Goal: Task Accomplishment & Management: Complete application form

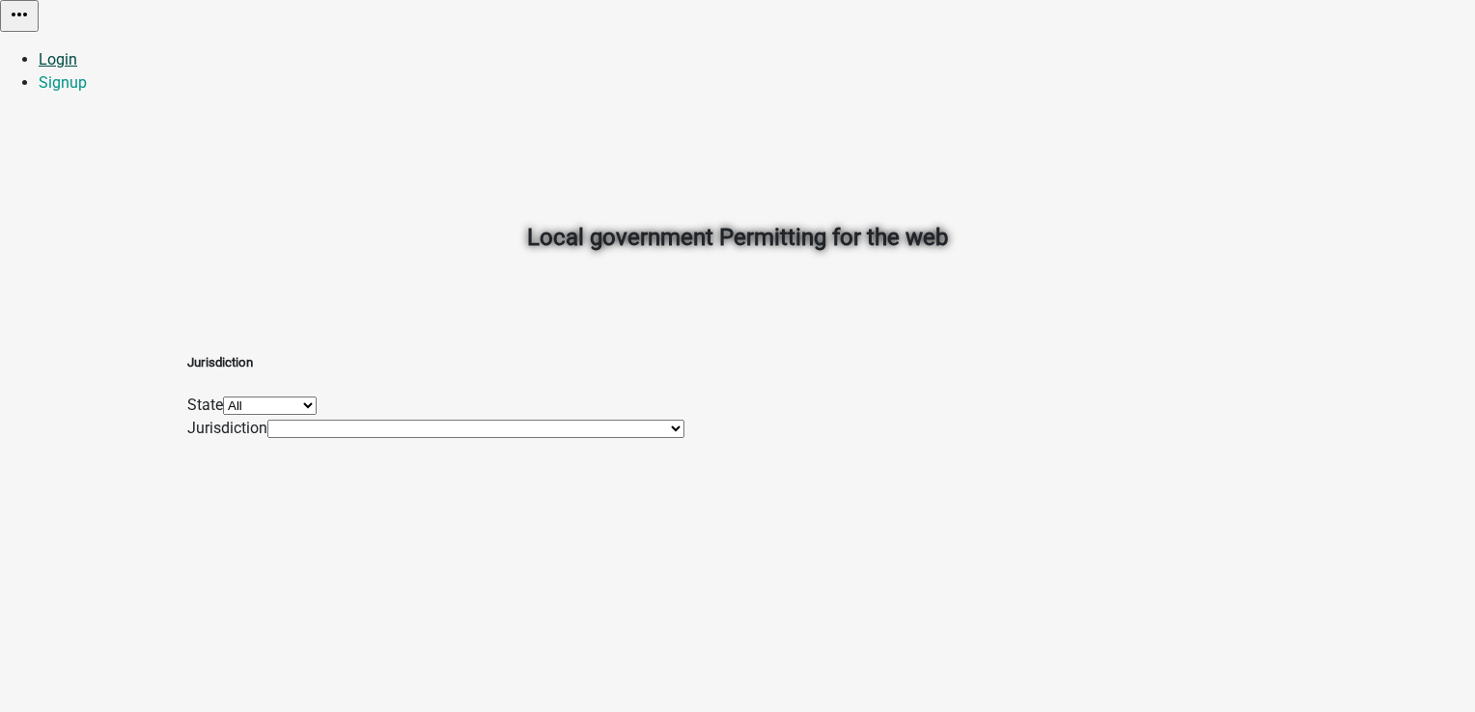
click at [77, 50] on link "Login" at bounding box center [58, 59] width 39 height 18
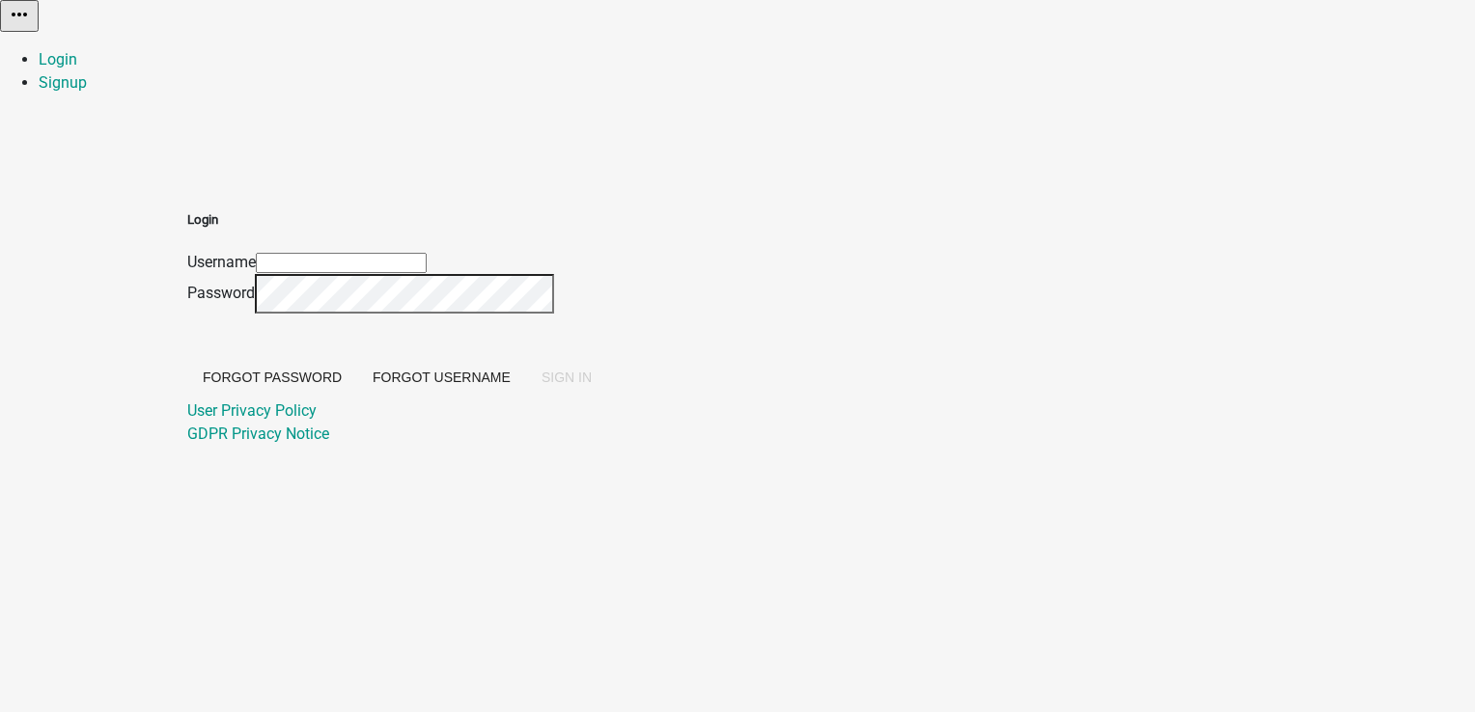
click at [427, 253] on input "Username" at bounding box center [341, 263] width 171 height 20
type input "PratikshaK"
click at [592, 385] on span "SIGN IN" at bounding box center [566, 377] width 50 height 15
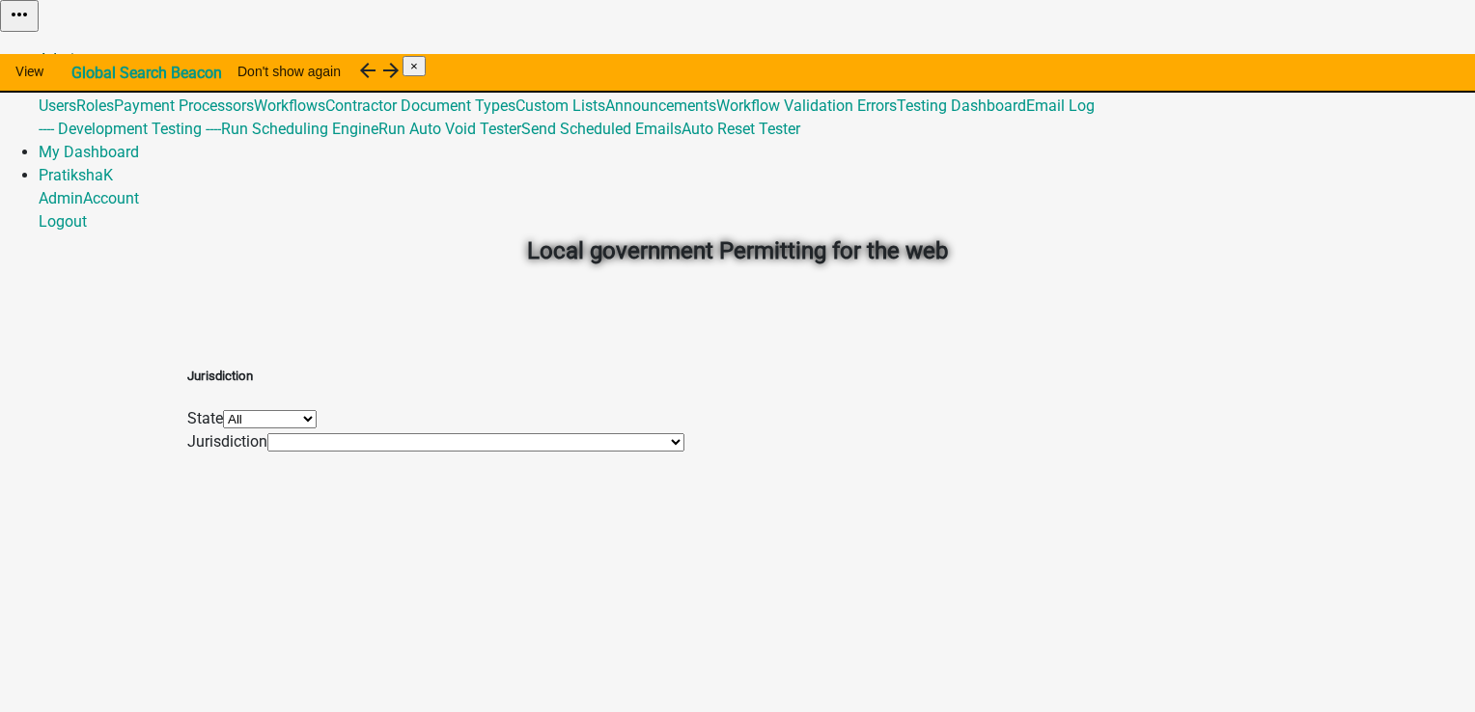
click at [83, 50] on link "Admin" at bounding box center [61, 59] width 44 height 18
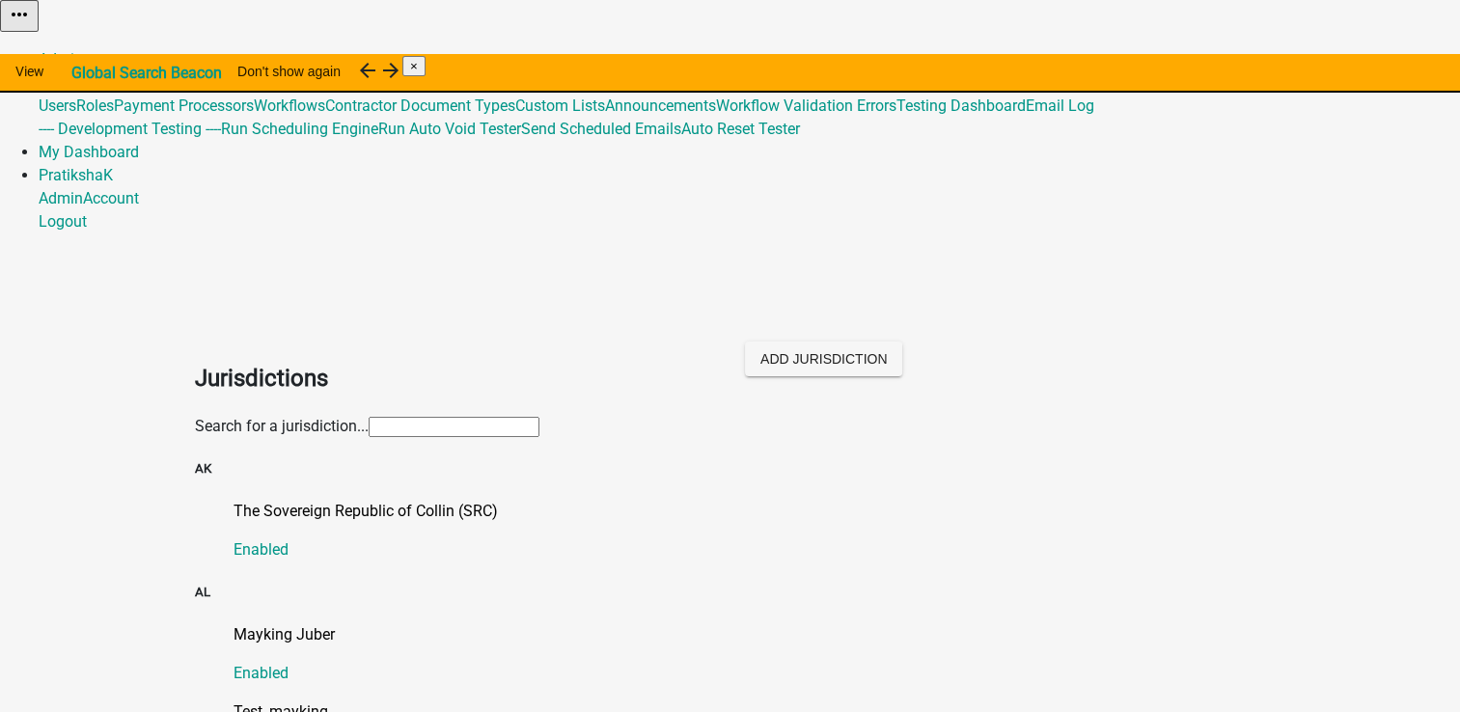
click at [539, 417] on input "text" at bounding box center [454, 427] width 171 height 20
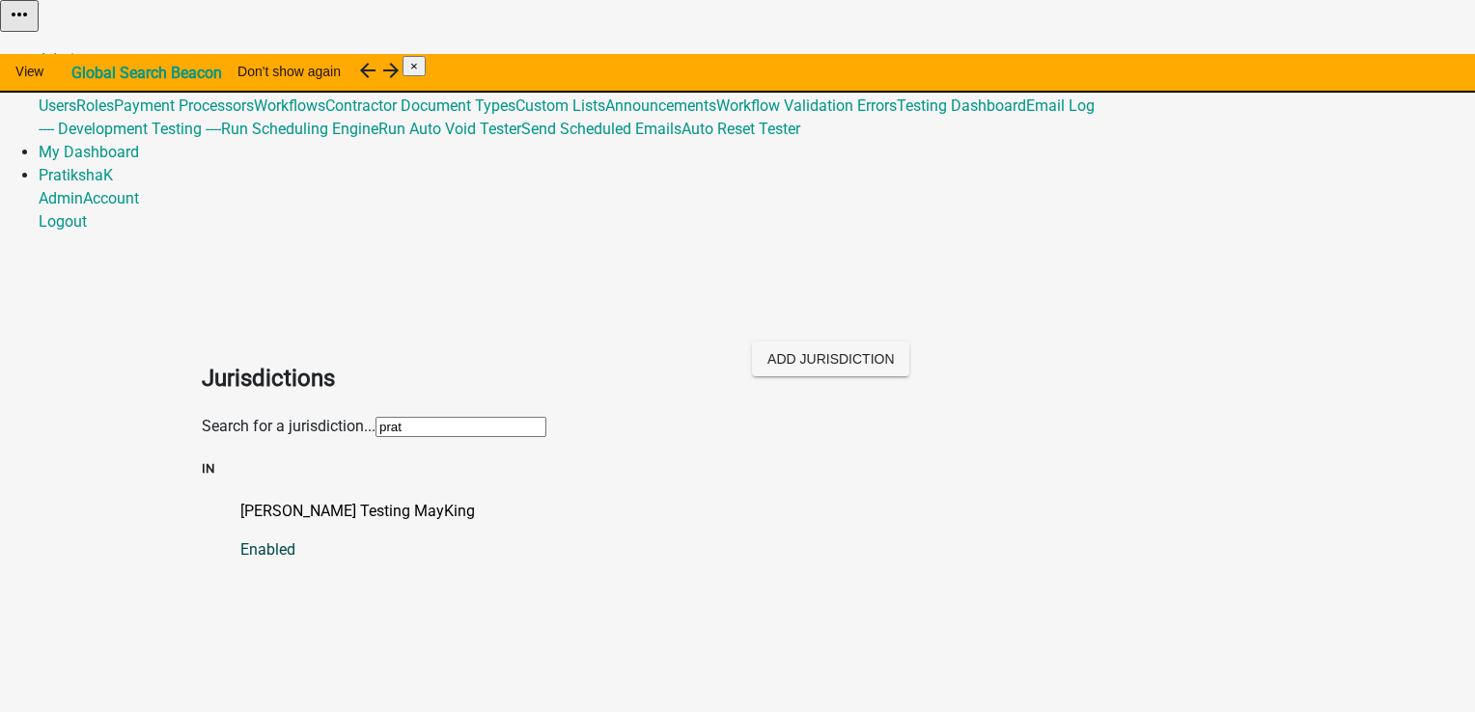
type input "prat"
click at [366, 500] on p "[PERSON_NAME] Testing MayKing" at bounding box center [756, 511] width 1033 height 23
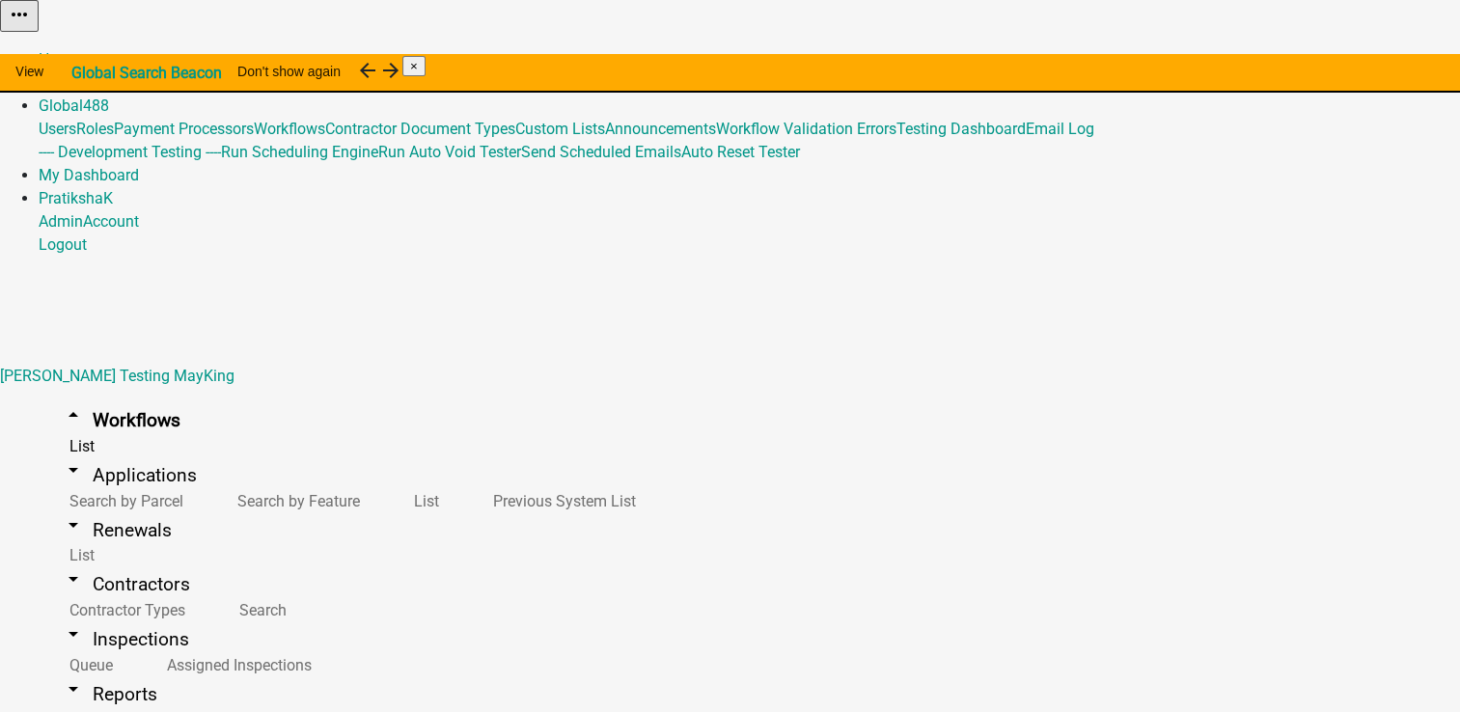
select select "0"
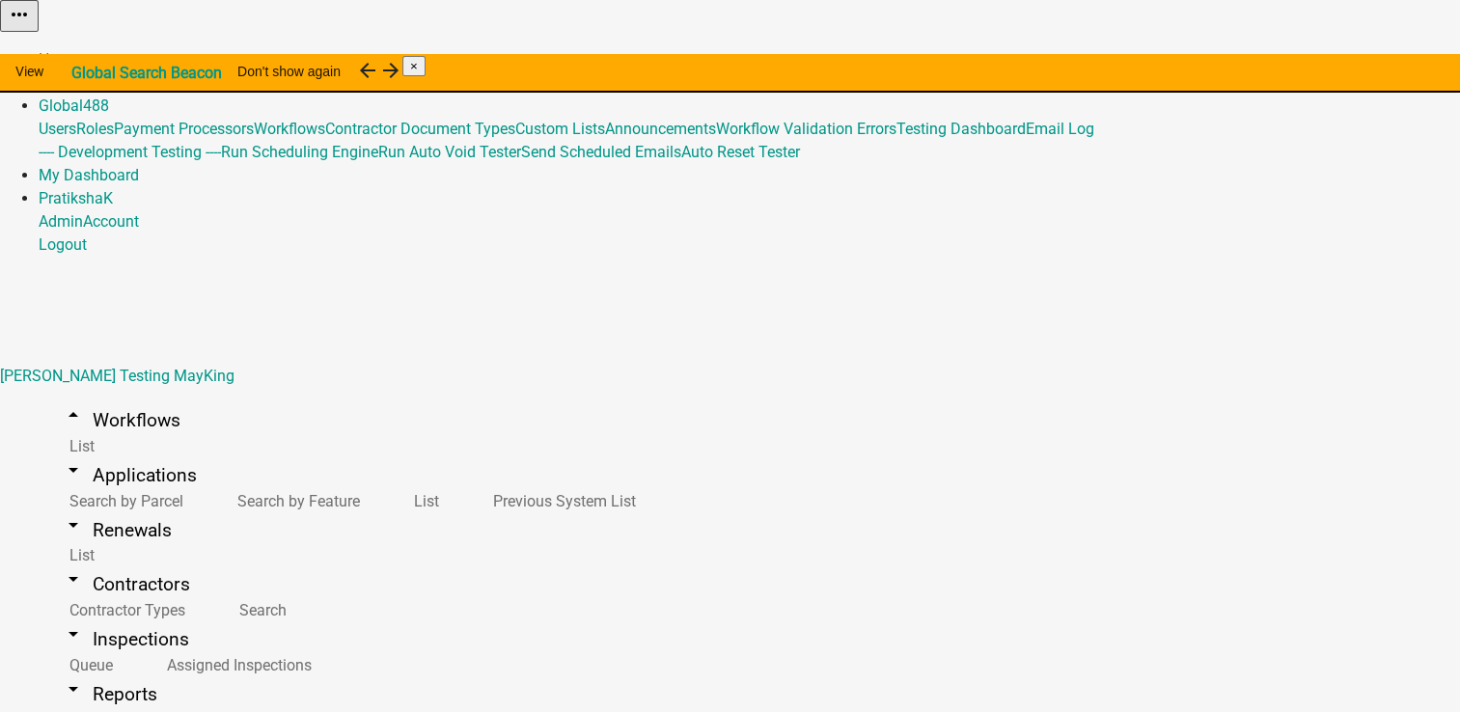
click at [100, 453] on link "arrow_drop_down Applications" at bounding box center [129, 475] width 181 height 45
click at [109, 481] on link "Search by Parcel" at bounding box center [123, 501] width 168 height 41
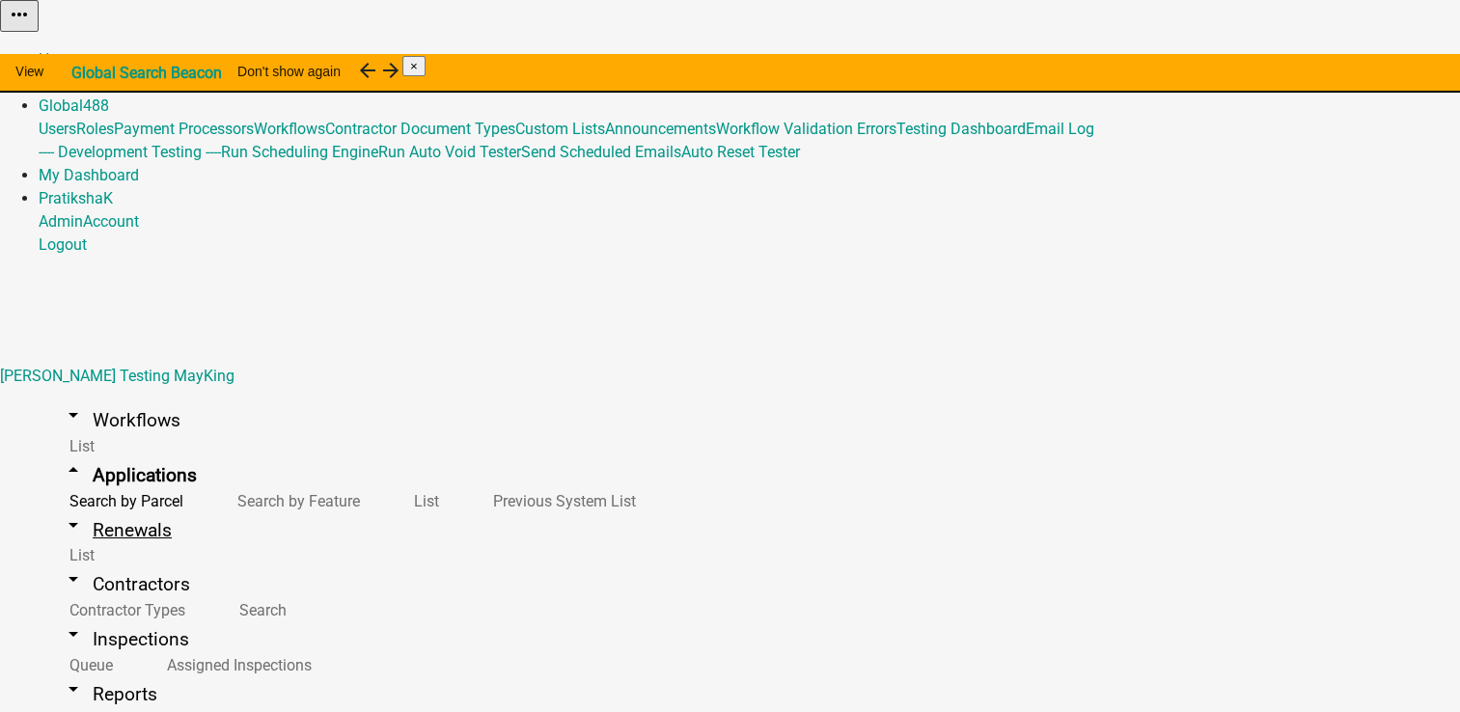
click at [100, 508] on link "arrow_drop_down Renewals" at bounding box center [117, 530] width 156 height 45
click at [112, 453] on link "arrow_drop_down Applications" at bounding box center [129, 475] width 181 height 45
click at [134, 398] on link "arrow_drop_down Workflows" at bounding box center [121, 420] width 165 height 45
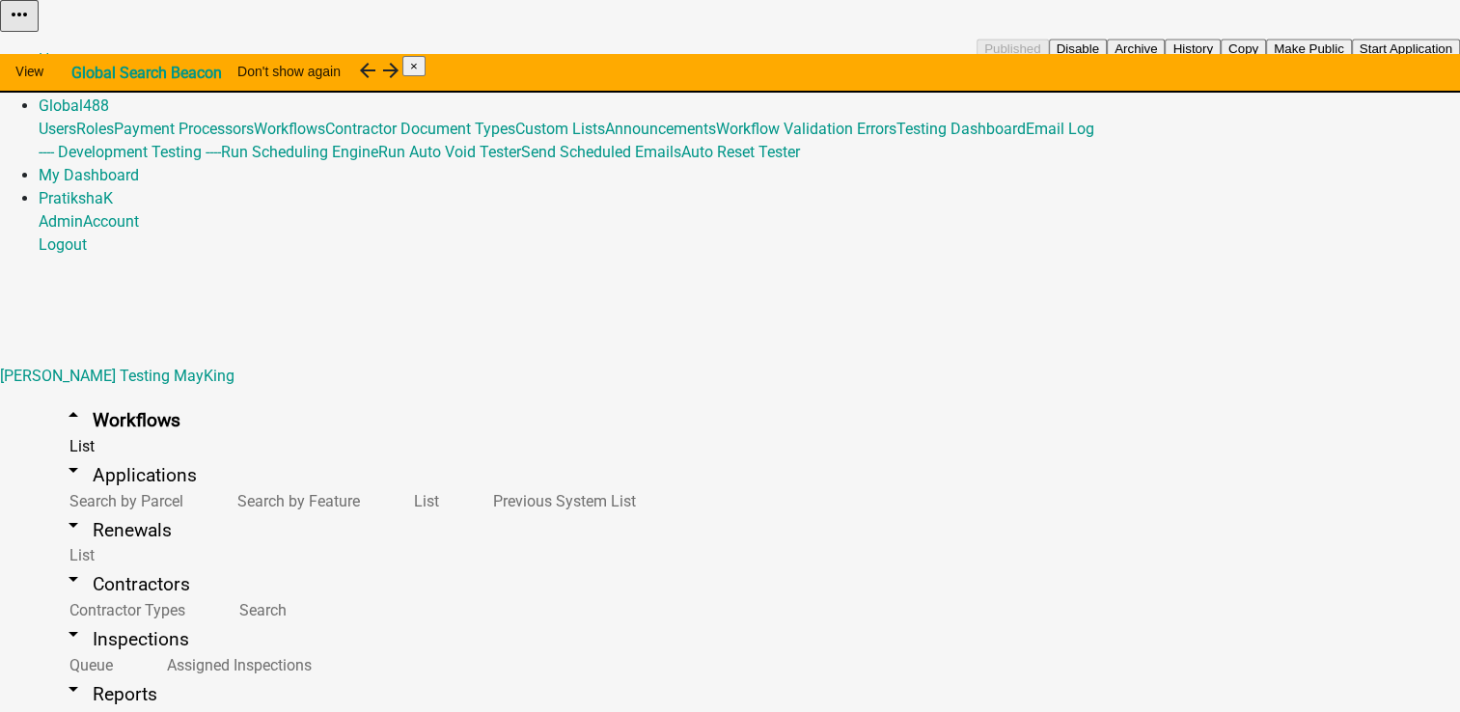
click at [1352, 59] on button "Start Application" at bounding box center [1406, 49] width 108 height 20
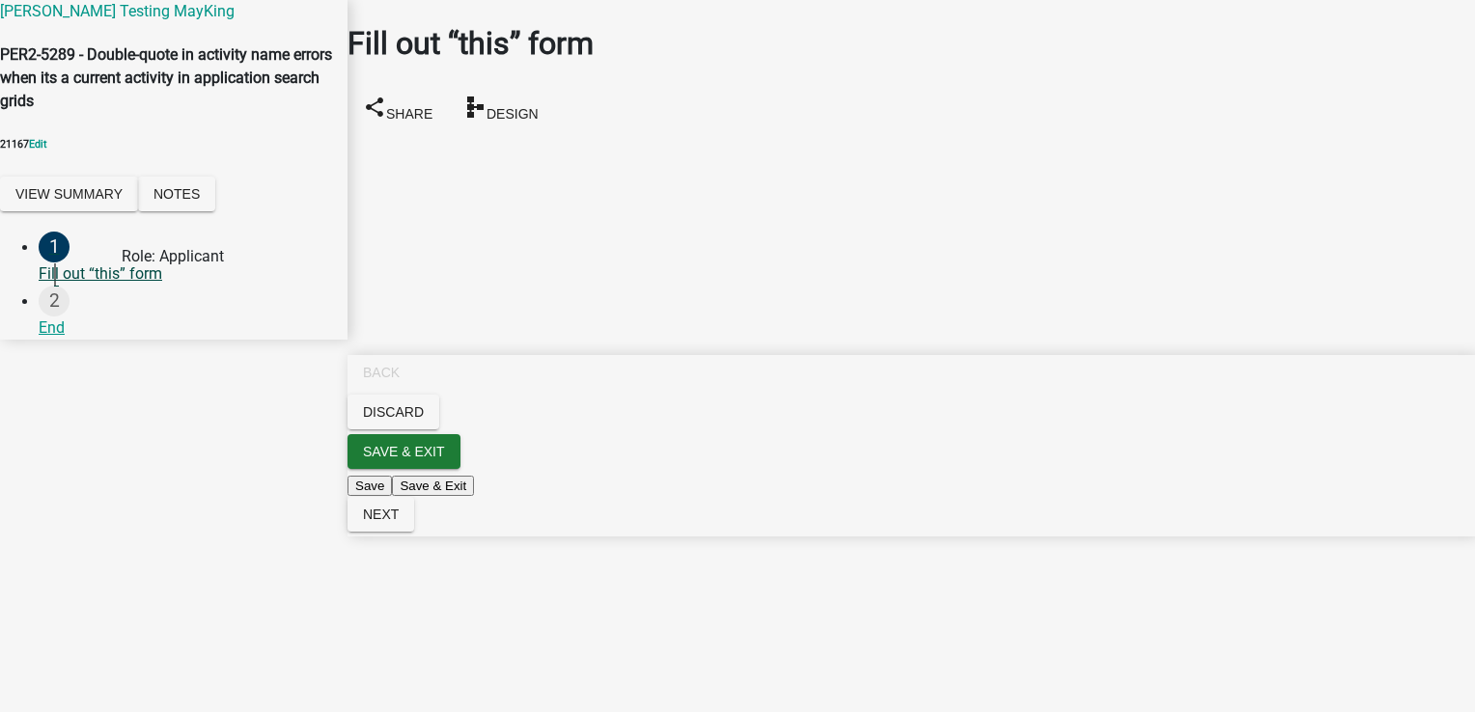
click at [128, 286] on div "Fill out “this” form" at bounding box center [185, 274] width 293 height 23
click at [41, 317] on div "2" at bounding box center [54, 301] width 31 height 31
click at [62, 340] on div "End" at bounding box center [185, 328] width 293 height 23
click at [136, 211] on button "View Summary" at bounding box center [69, 194] width 138 height 35
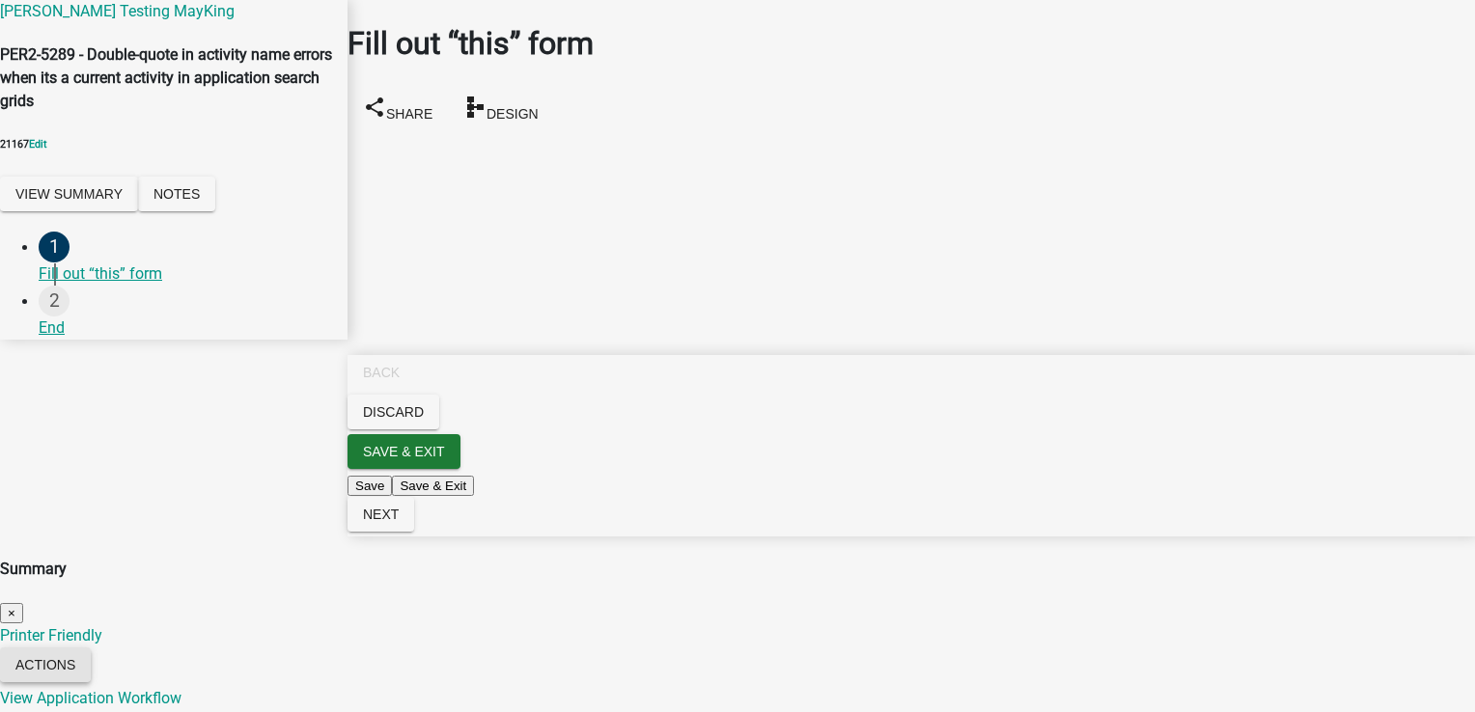
click at [91, 648] on button "Actions" at bounding box center [45, 665] width 91 height 35
click at [181, 60] on div "View Application Workflow" at bounding box center [90, 48] width 181 height 23
click at [181, 57] on link "View Application Workflow" at bounding box center [90, 48] width 181 height 18
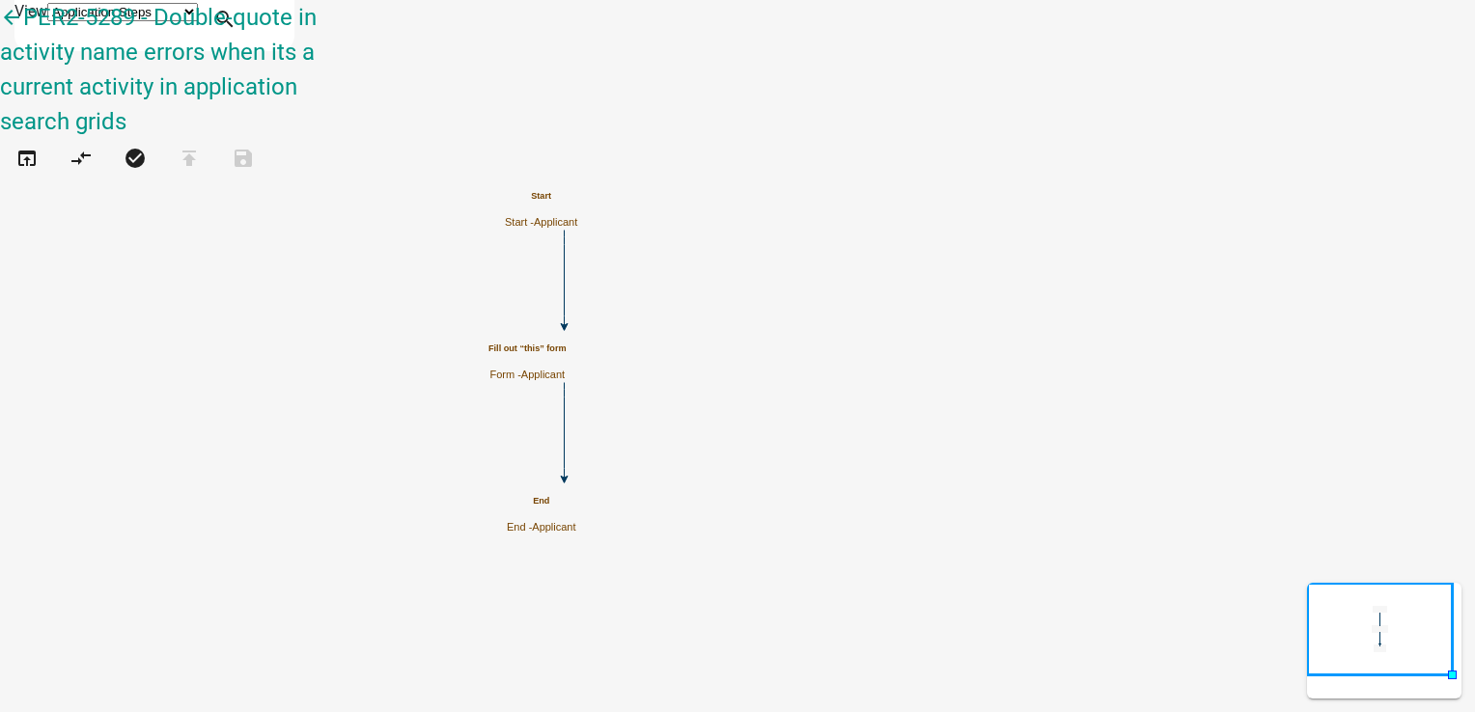
click at [161, 264] on p "Send an email with a calendar attachment as a step in the workflow" at bounding box center [193, 287] width 309 height 46
click at [577, 216] on span "Applicant" at bounding box center [555, 222] width 43 height 12
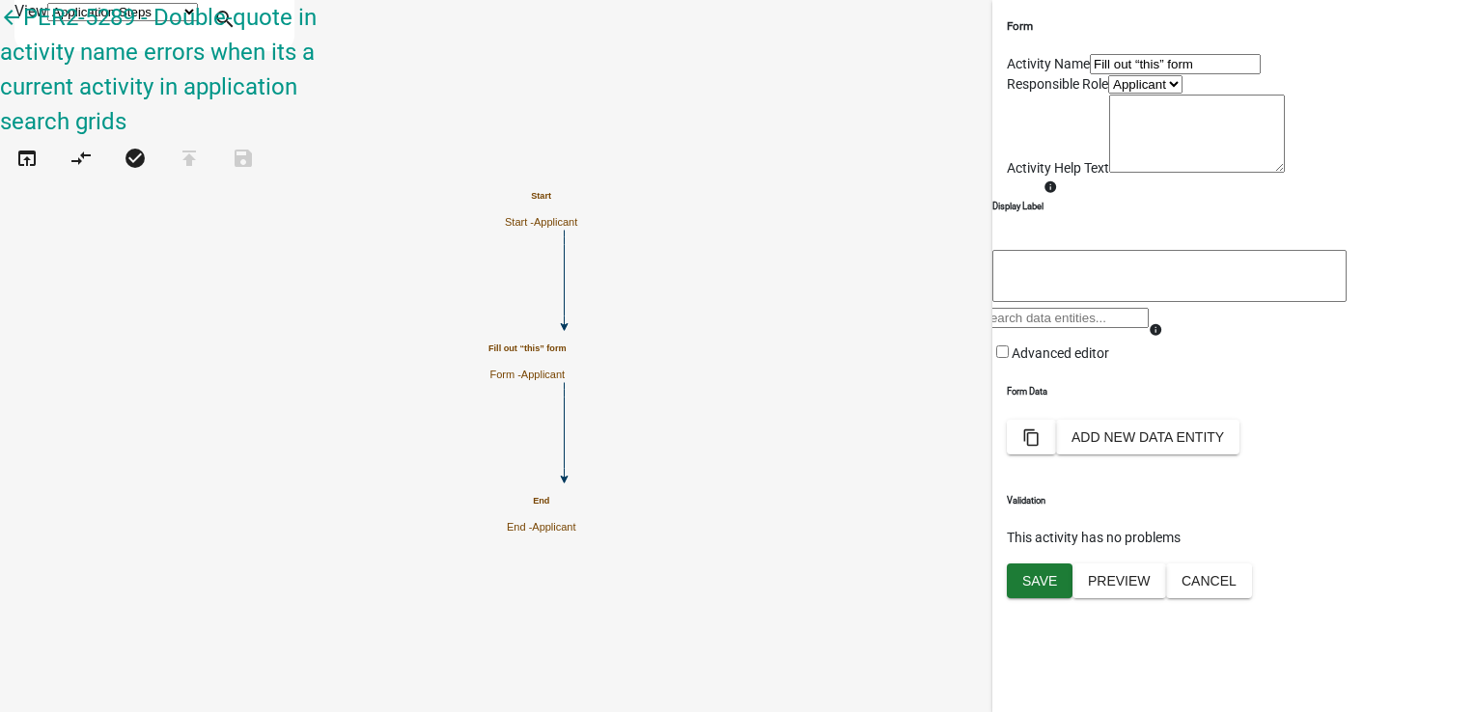
scroll to position [57, 0]
click at [1137, 598] on button "Preview" at bounding box center [1119, 581] width 94 height 35
click at [15, 270] on span "×" at bounding box center [12, 277] width 8 height 14
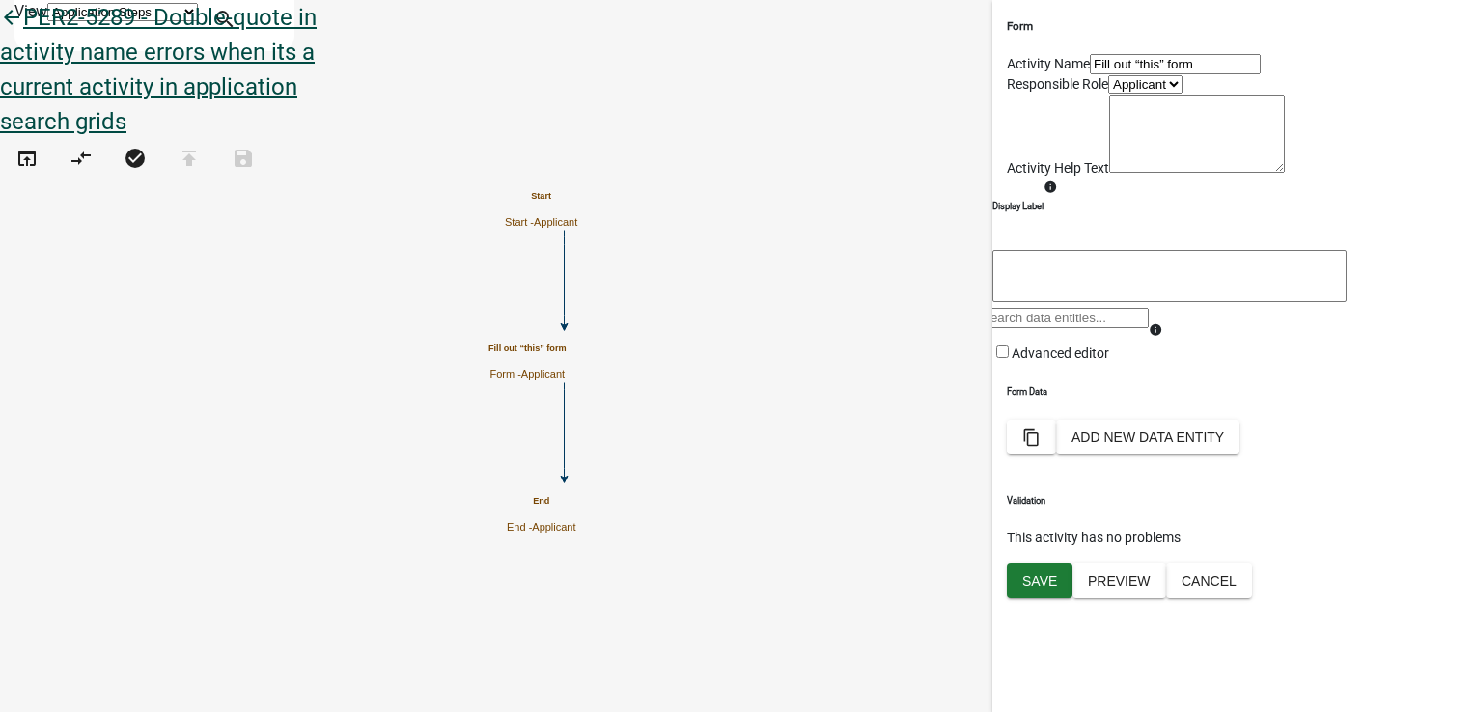
click at [32, 37] on link "arrow_back PER2-5289 - Double-quote in activity name errors when its a current …" at bounding box center [158, 69] width 317 height 131
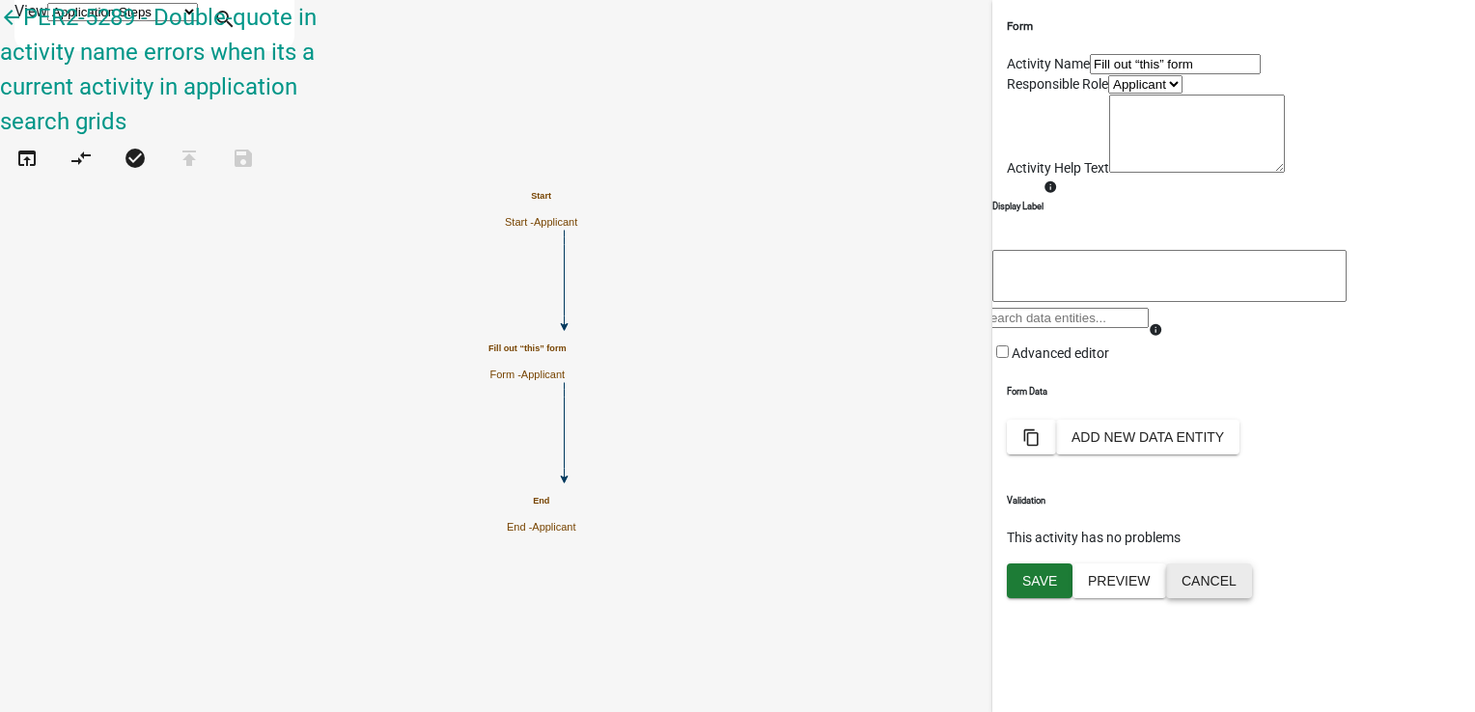
click at [1252, 598] on button "Cancel" at bounding box center [1209, 581] width 86 height 35
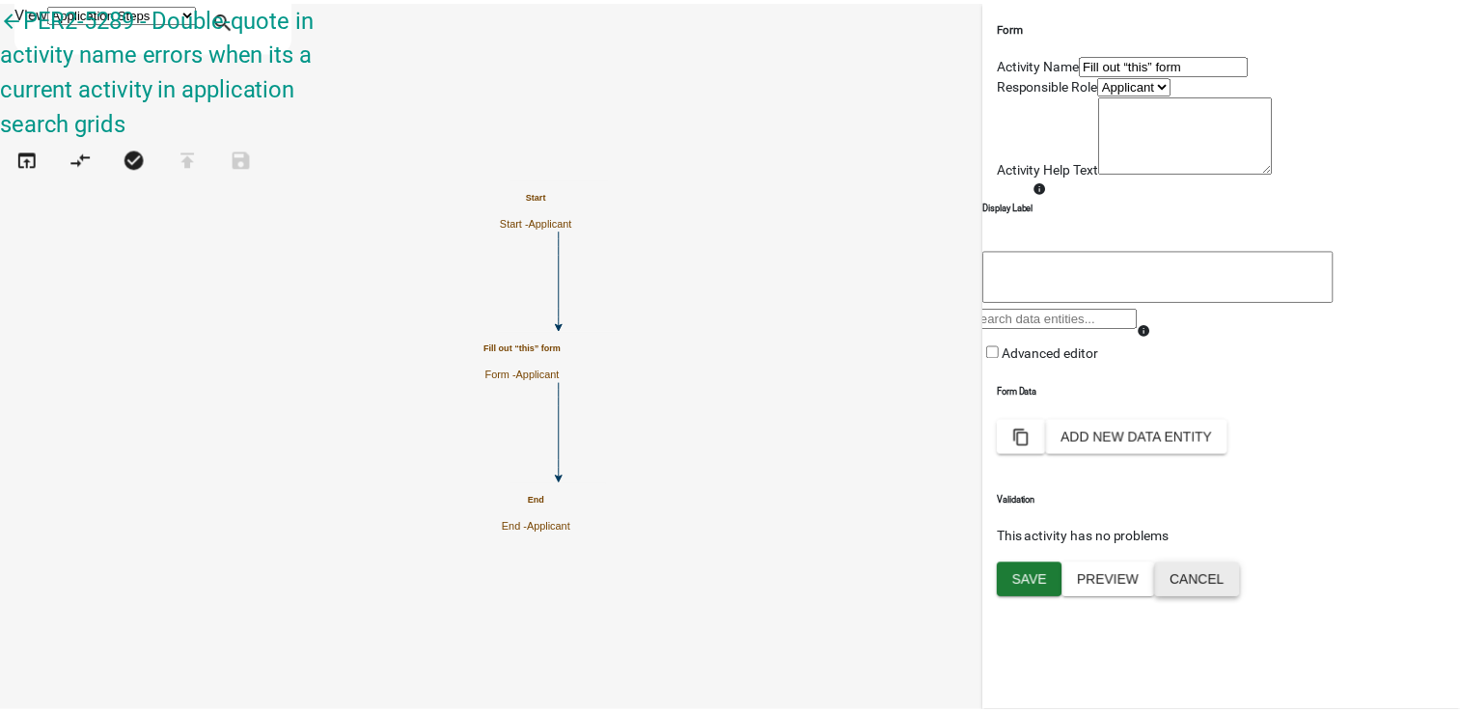
scroll to position [0, 0]
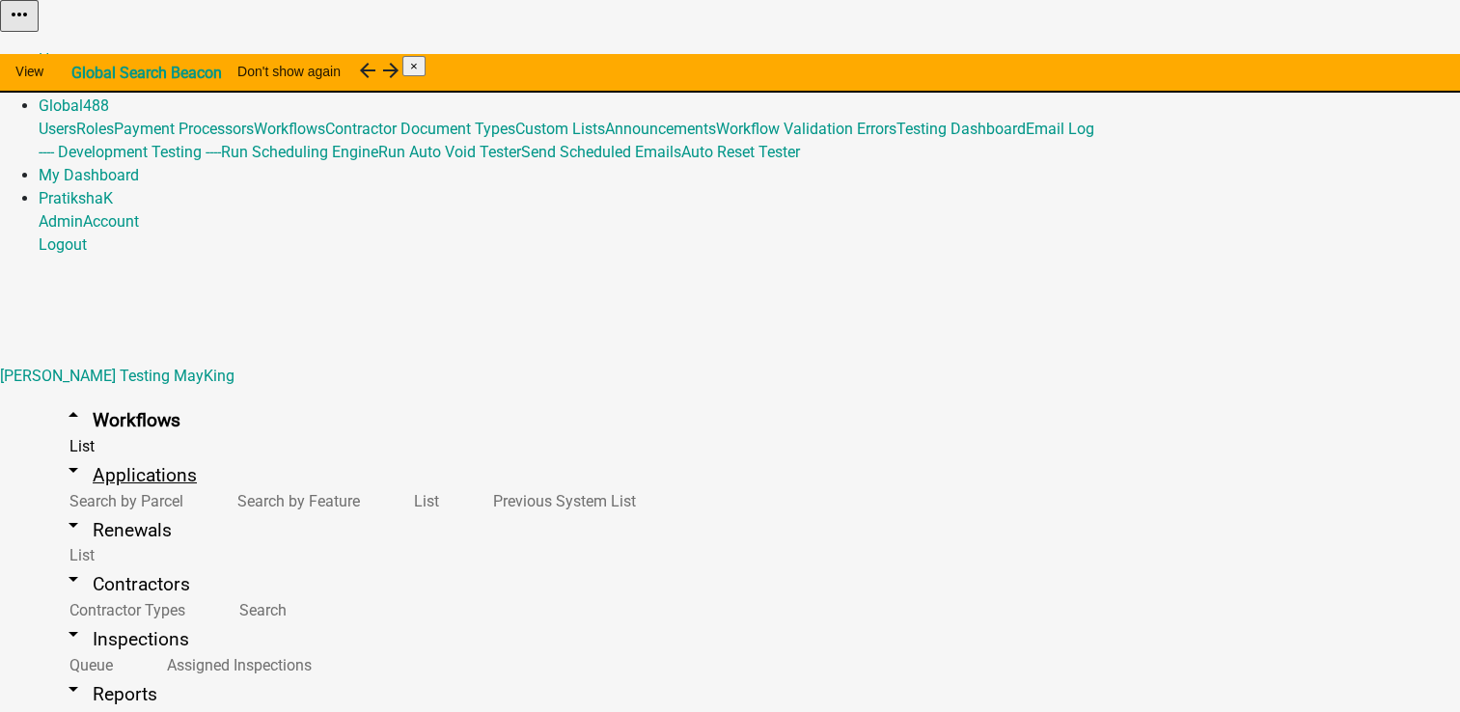
click at [141, 453] on link "arrow_drop_down Applications" at bounding box center [129, 475] width 181 height 45
paste input "Franklin Co"
type input "Franklin"
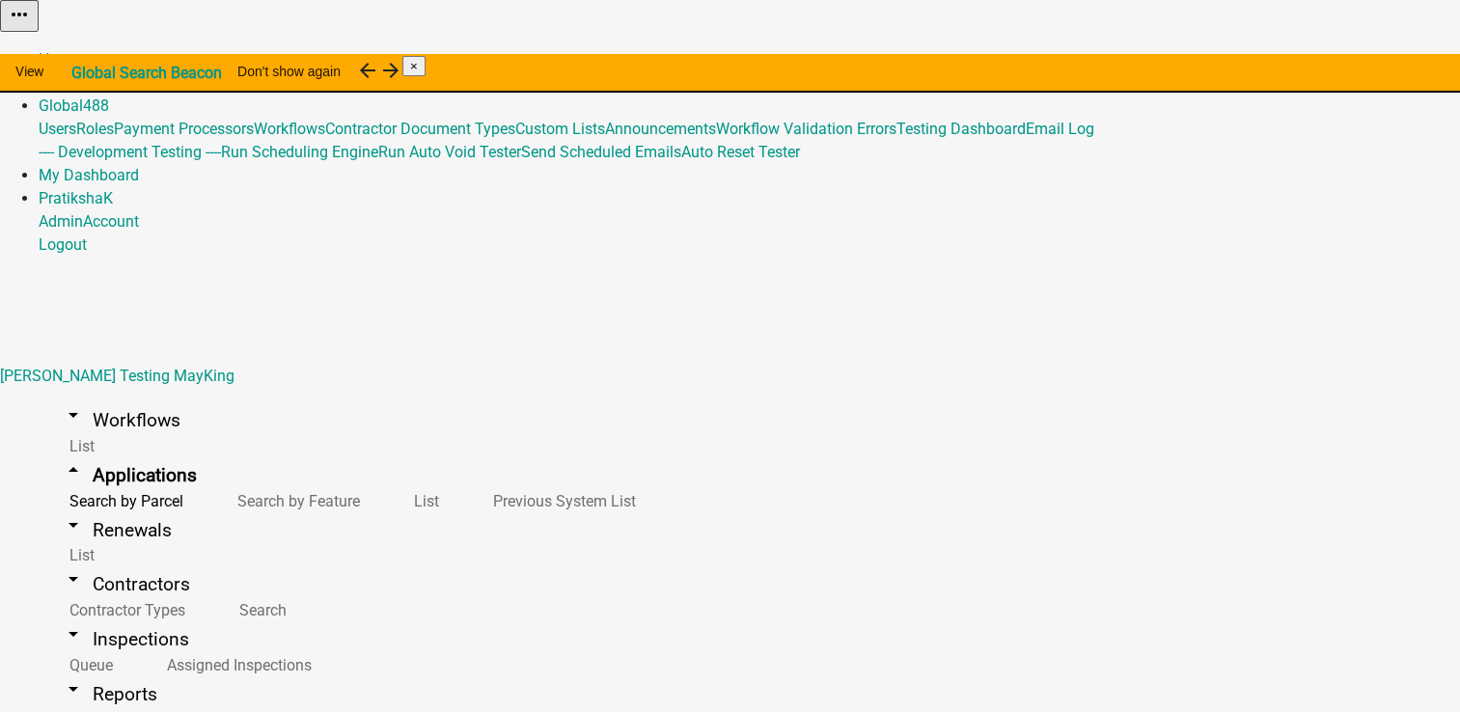
click at [383, 481] on link "List" at bounding box center [422, 501] width 79 height 41
click at [104, 481] on link "Search by Parcel" at bounding box center [123, 501] width 168 height 41
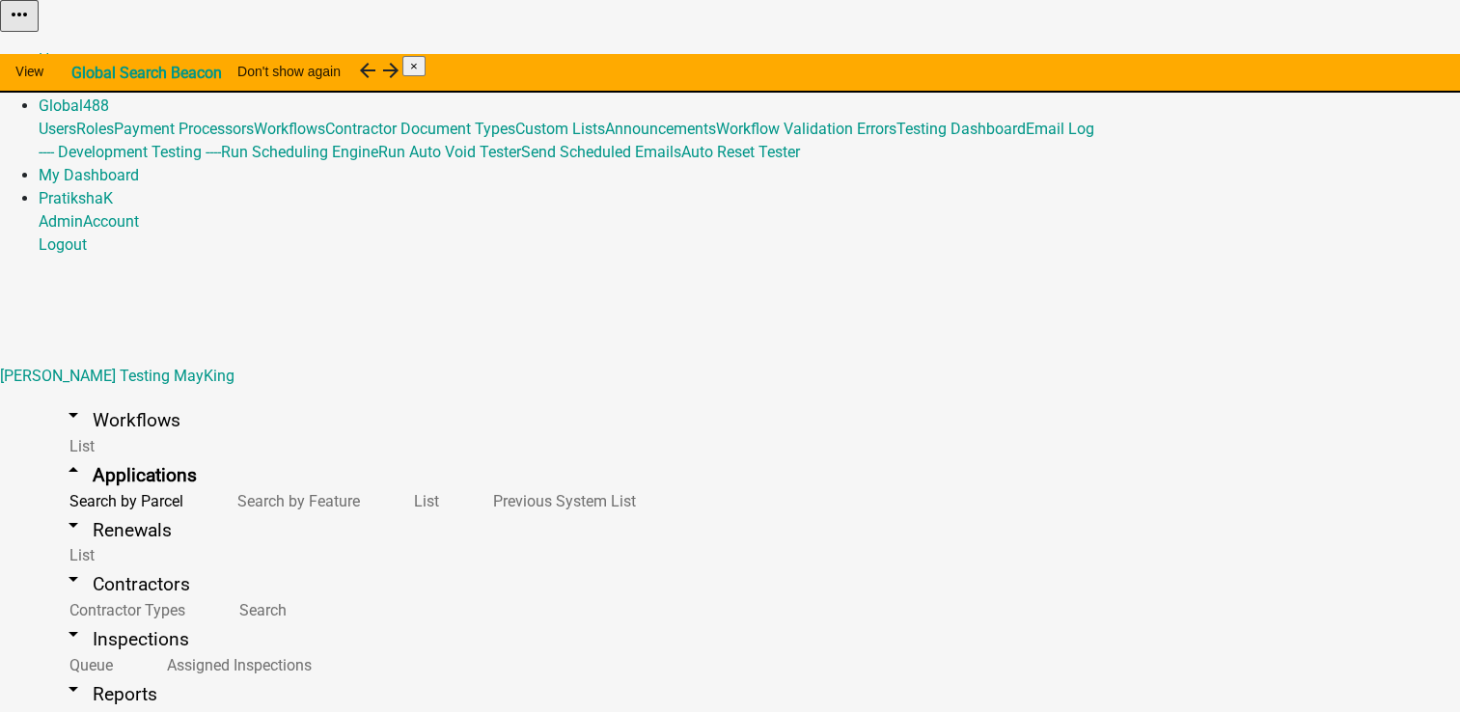
paste input "Franklin Co"
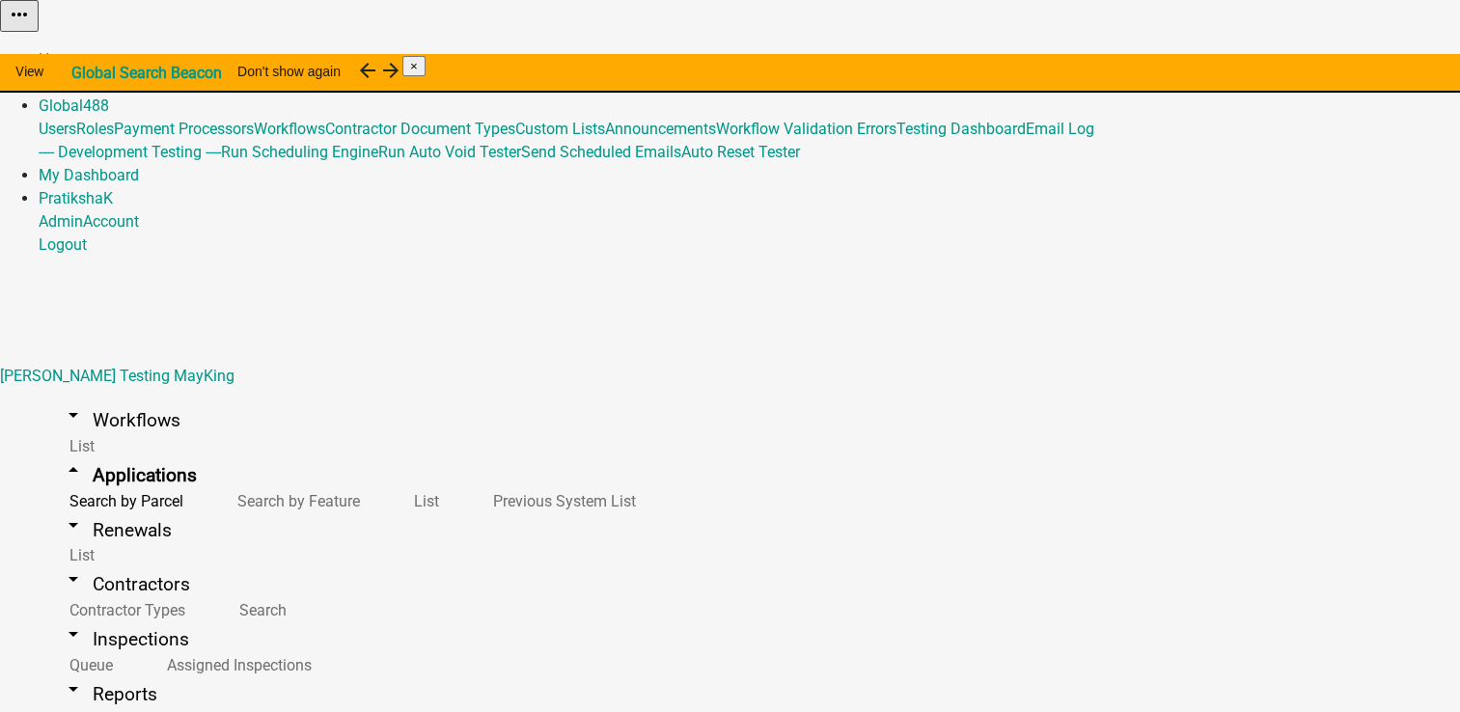
type input "Franklin"
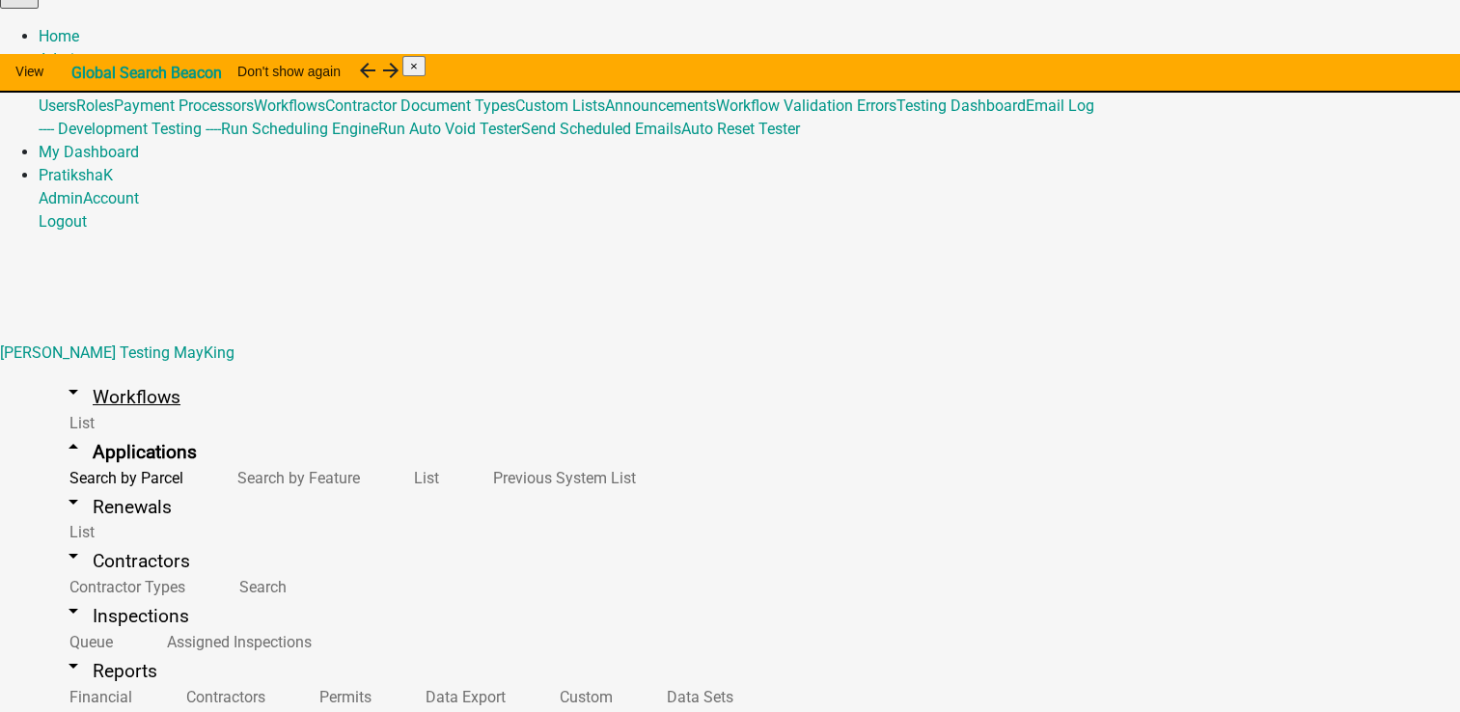
click at [121, 374] on link "arrow_drop_down Workflows" at bounding box center [121, 396] width 165 height 45
click at [120, 429] on link "arrow_drop_down Applications" at bounding box center [129, 451] width 181 height 45
click at [109, 484] on link "arrow_drop_down Renewals" at bounding box center [117, 506] width 156 height 45
click at [119, 429] on link "arrow_drop_down Applications" at bounding box center [129, 451] width 181 height 45
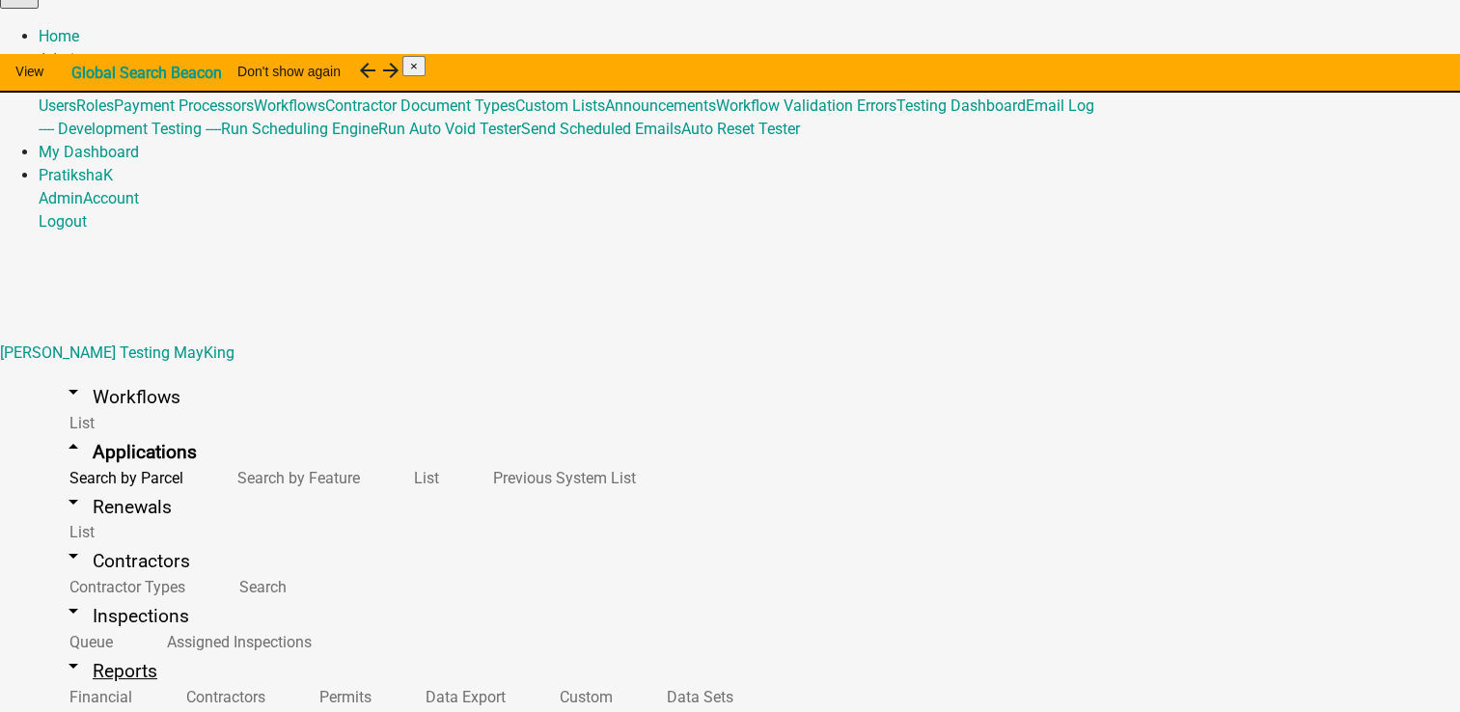
scroll to position [97, 0]
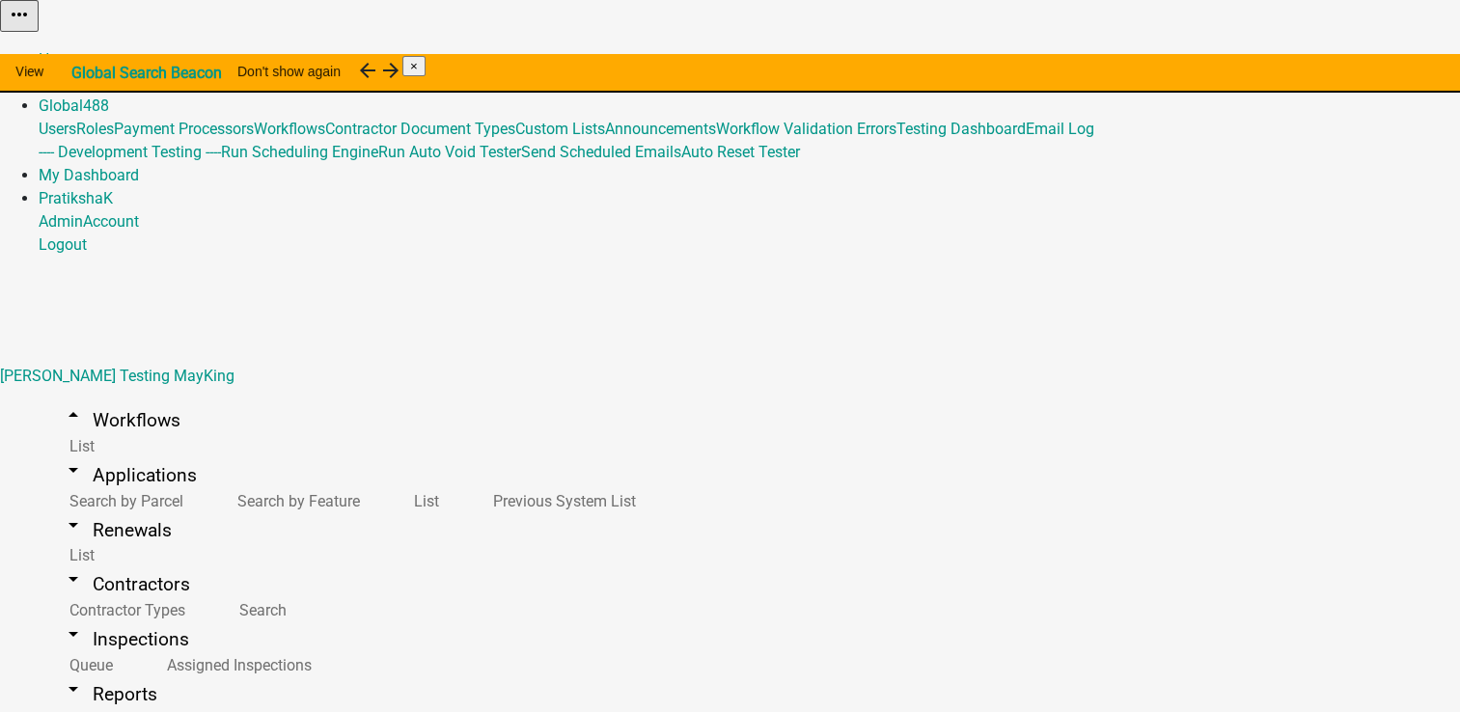
select select "3"
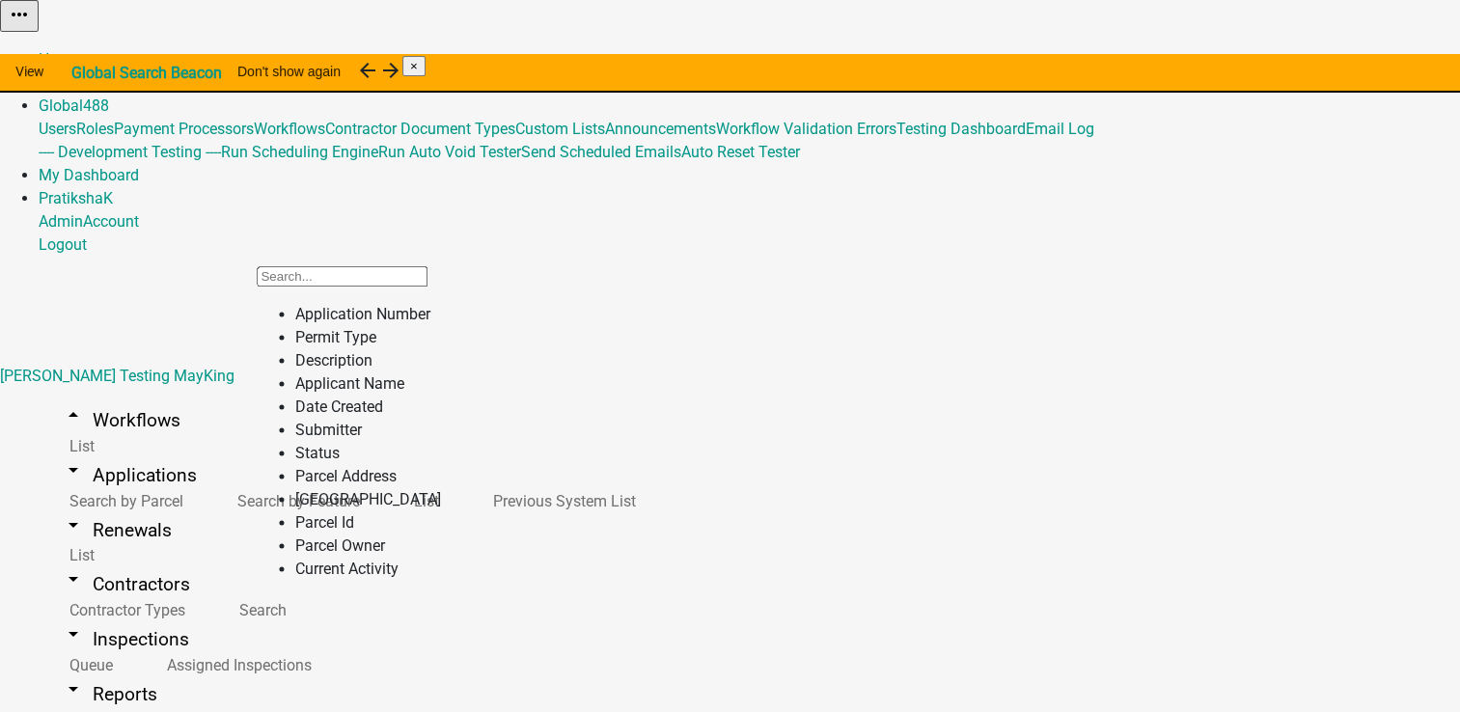
scroll to position [156, 0]
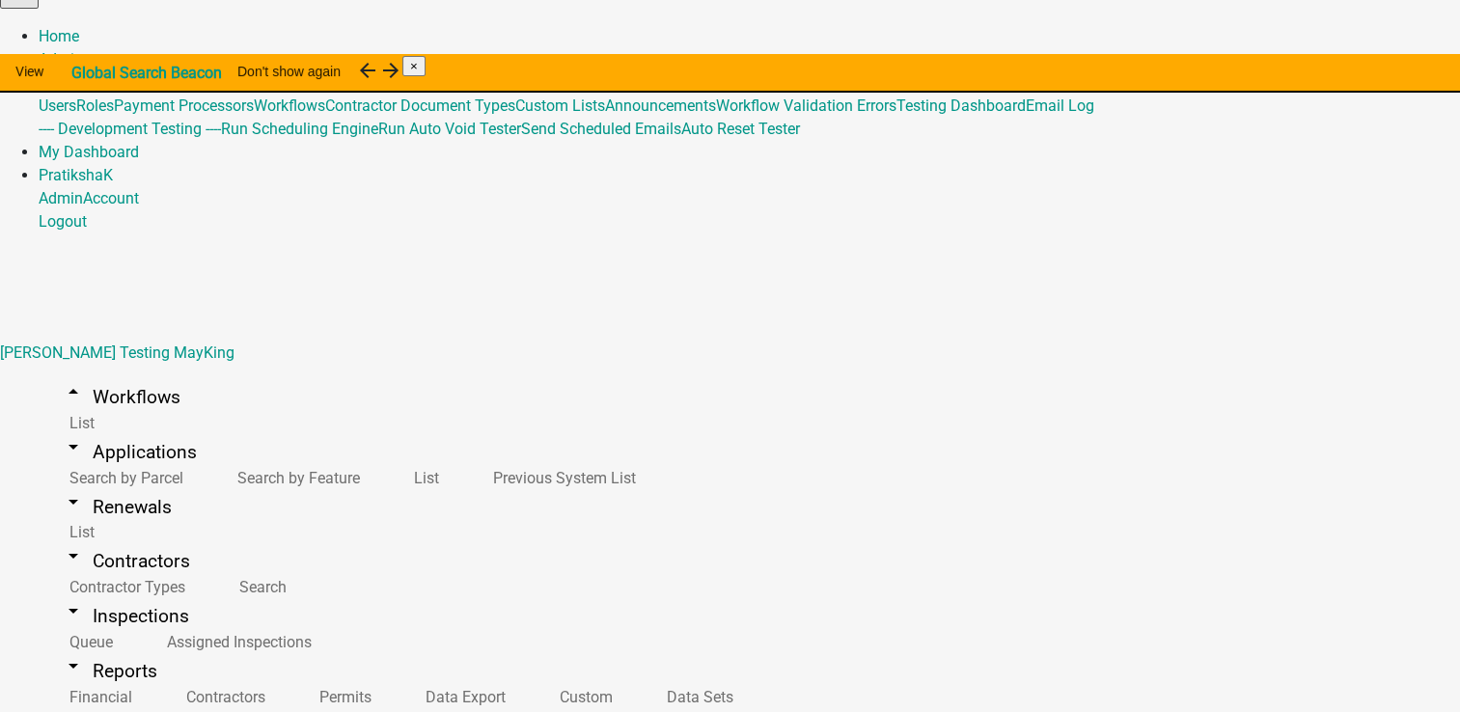
scroll to position [513, 0]
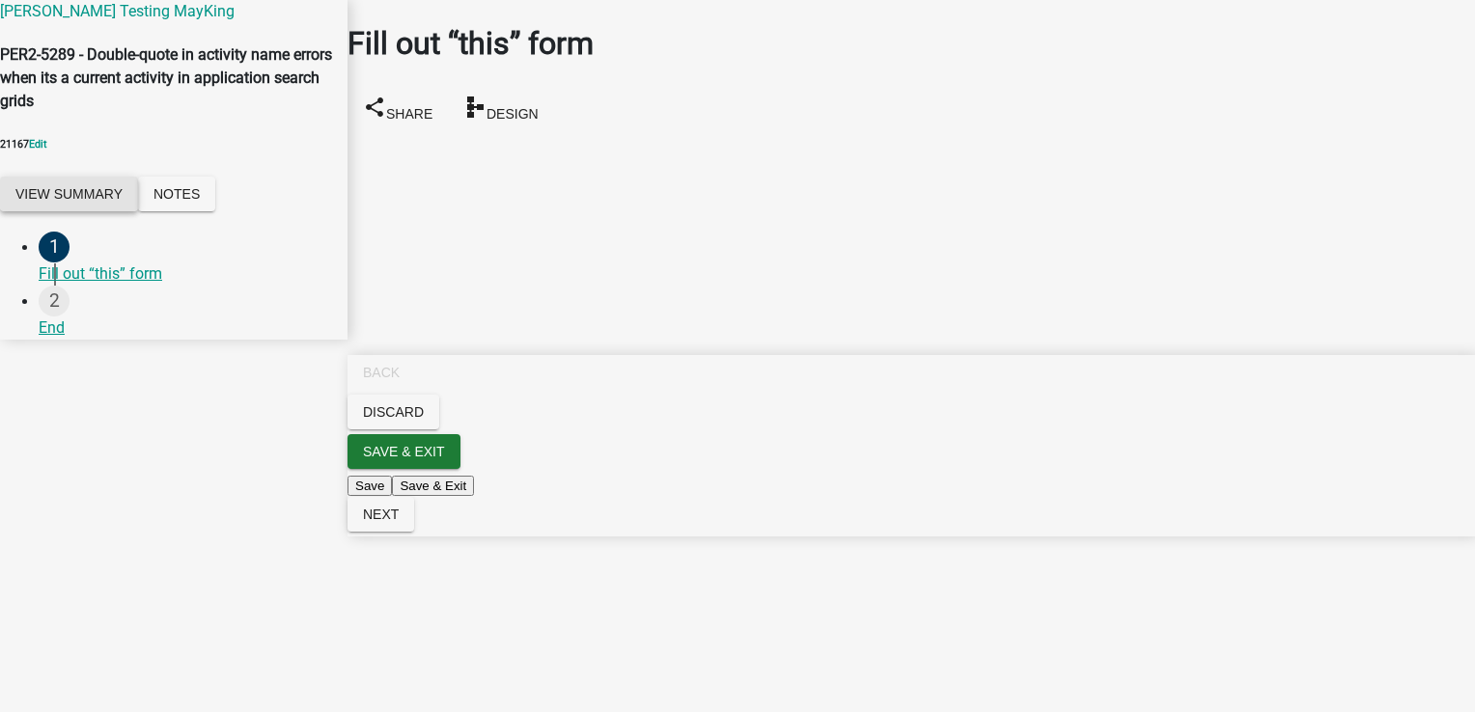
click at [89, 211] on button "View Summary" at bounding box center [69, 194] width 138 height 35
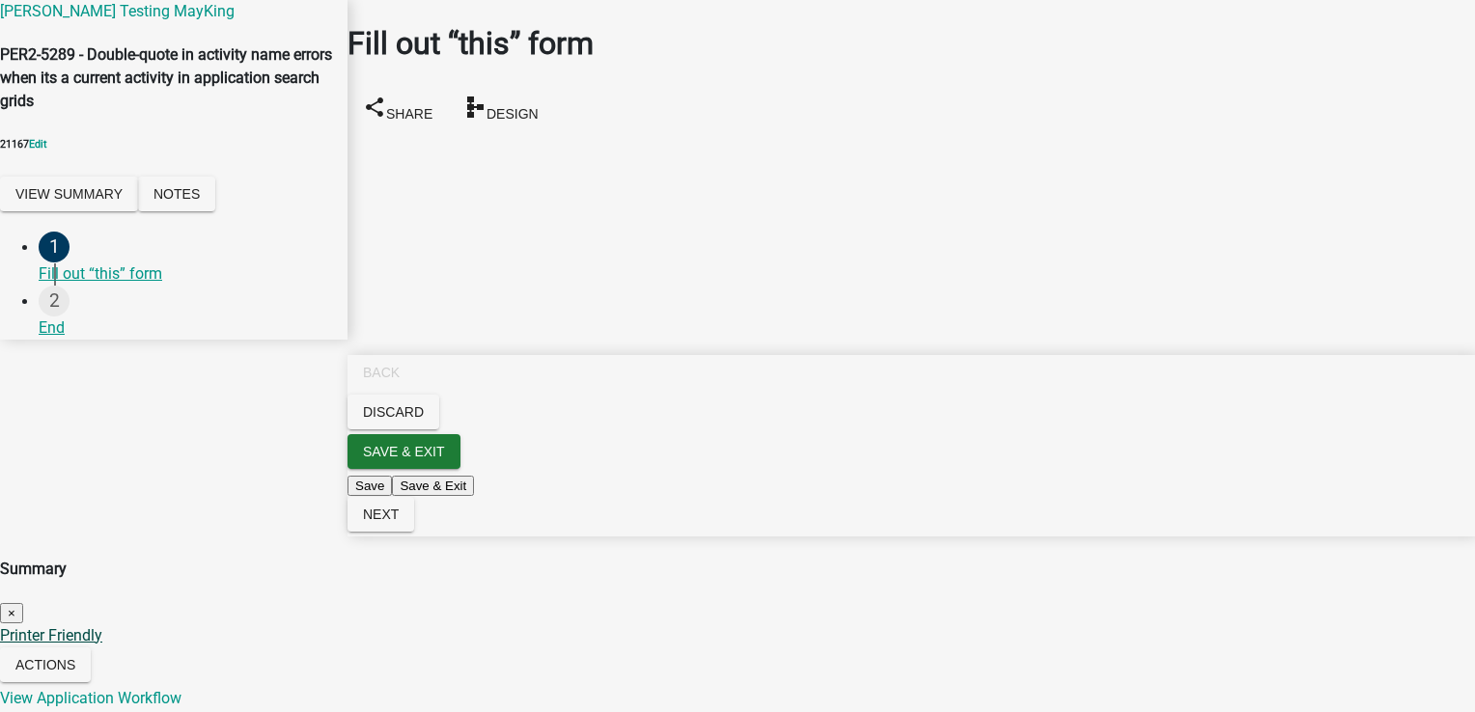
click at [102, 626] on link "Printer Friendly" at bounding box center [51, 635] width 102 height 18
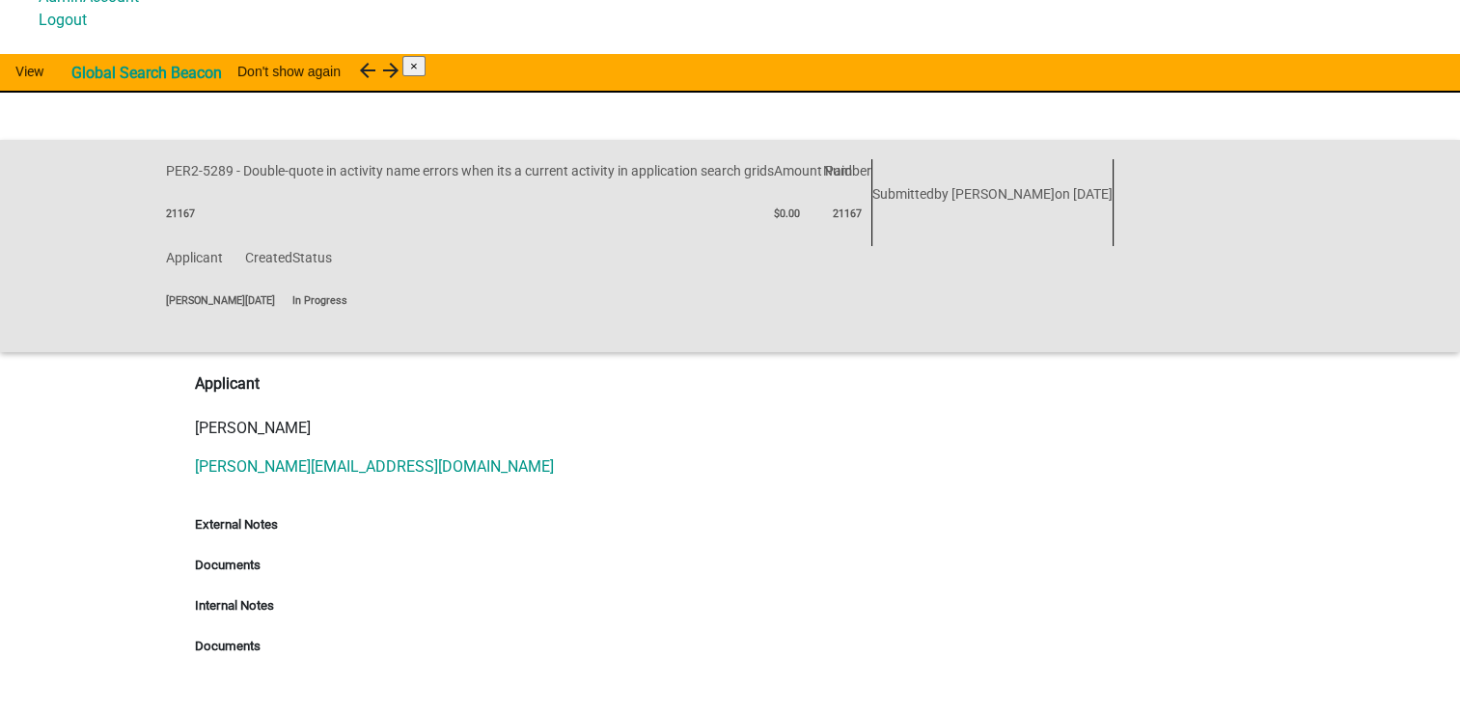
scroll to position [4, 0]
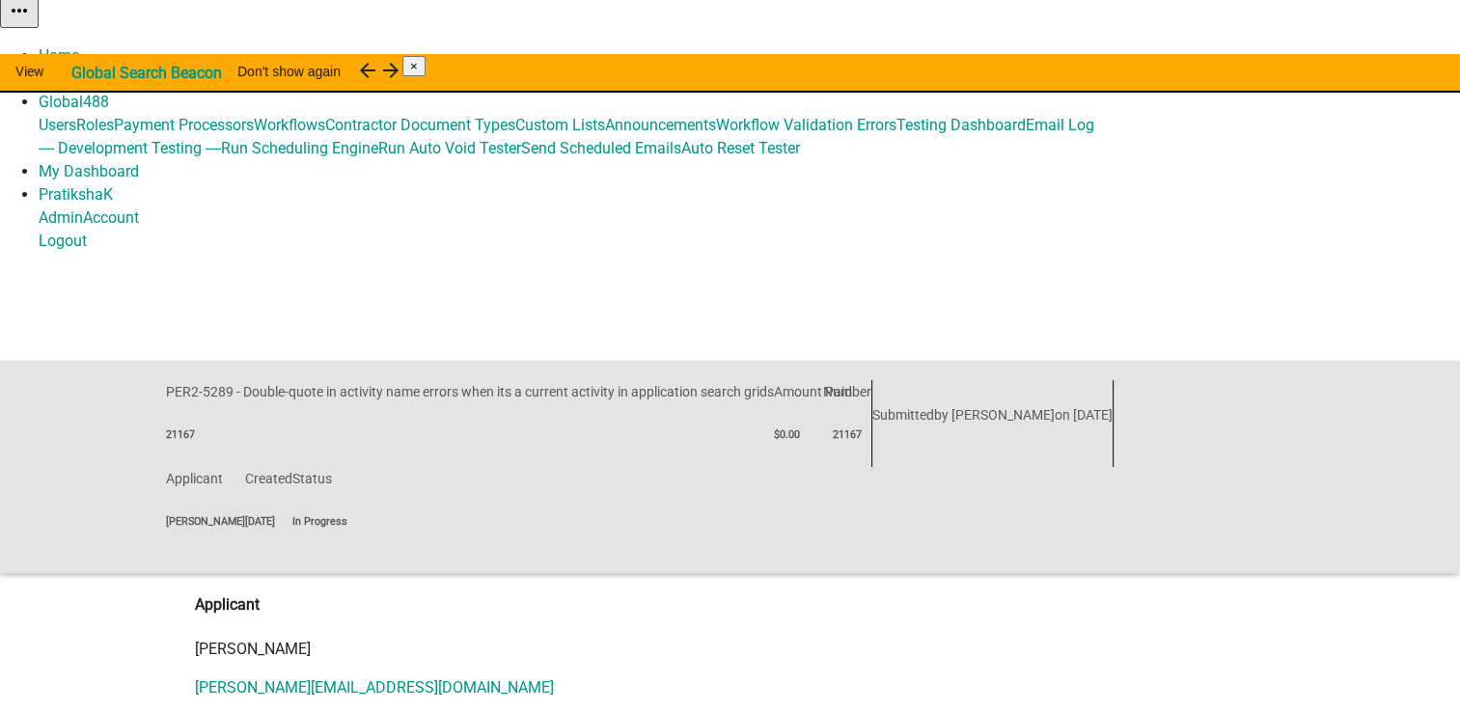
click at [347, 515] on strong "In Progress" at bounding box center [319, 521] width 55 height 13
click at [222, 80] on strong "Global Search Beacon" at bounding box center [146, 73] width 151 height 18
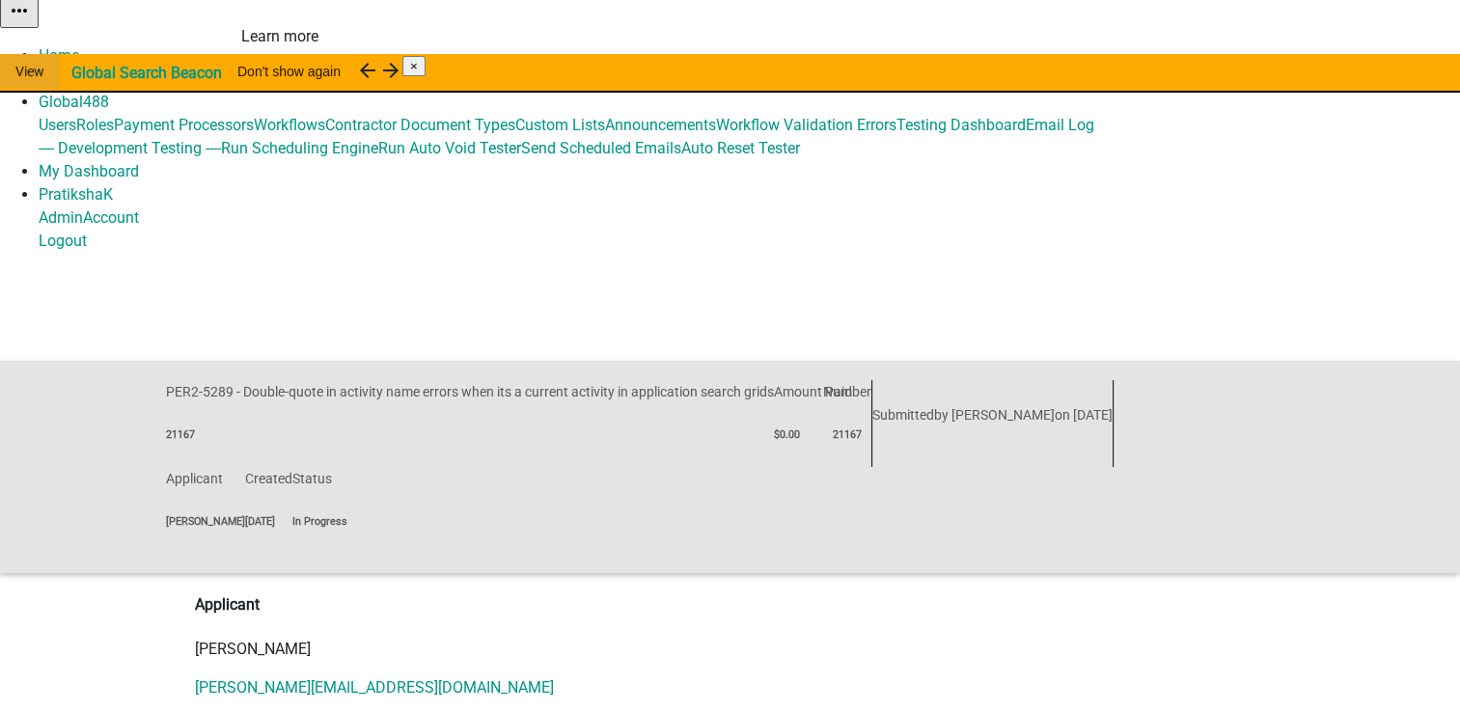
click at [60, 68] on link "View" at bounding box center [30, 71] width 60 height 35
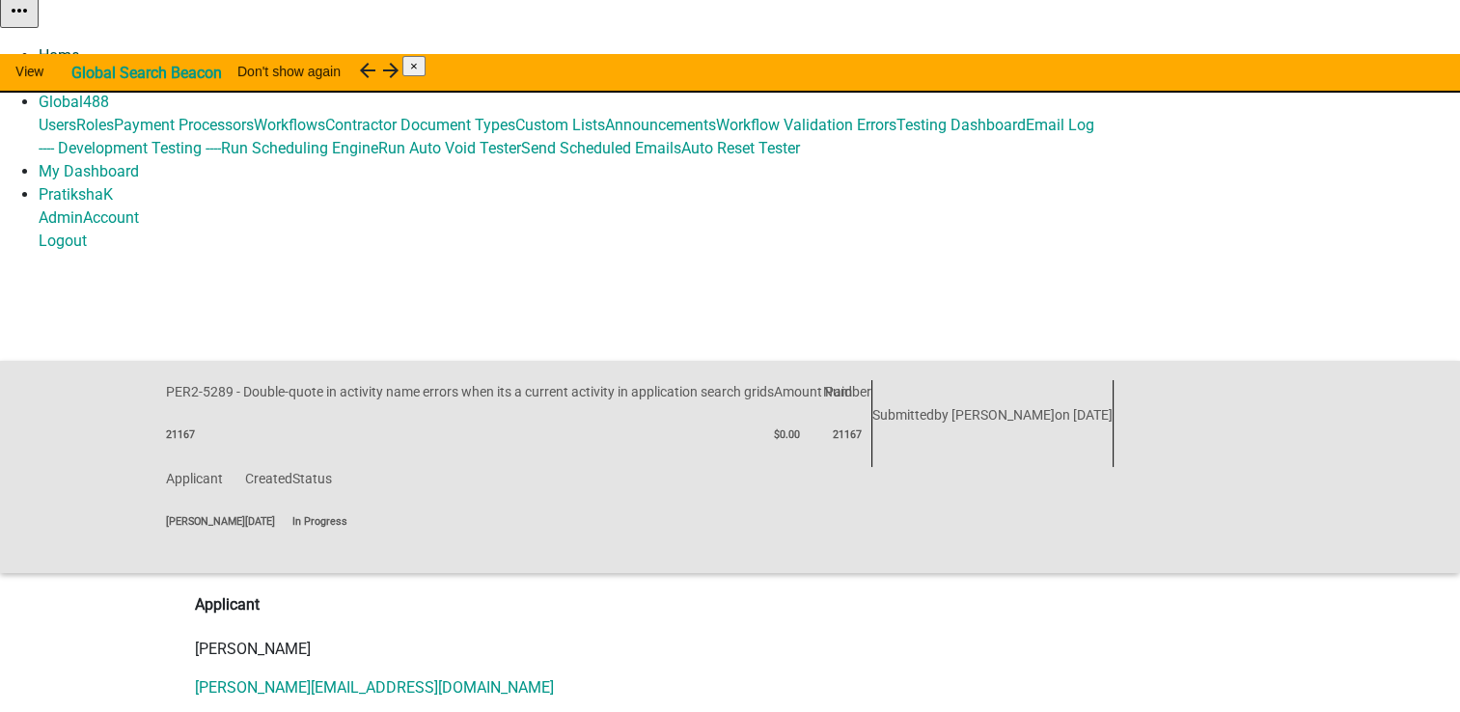
click at [79, 46] on link "Home" at bounding box center [59, 55] width 41 height 18
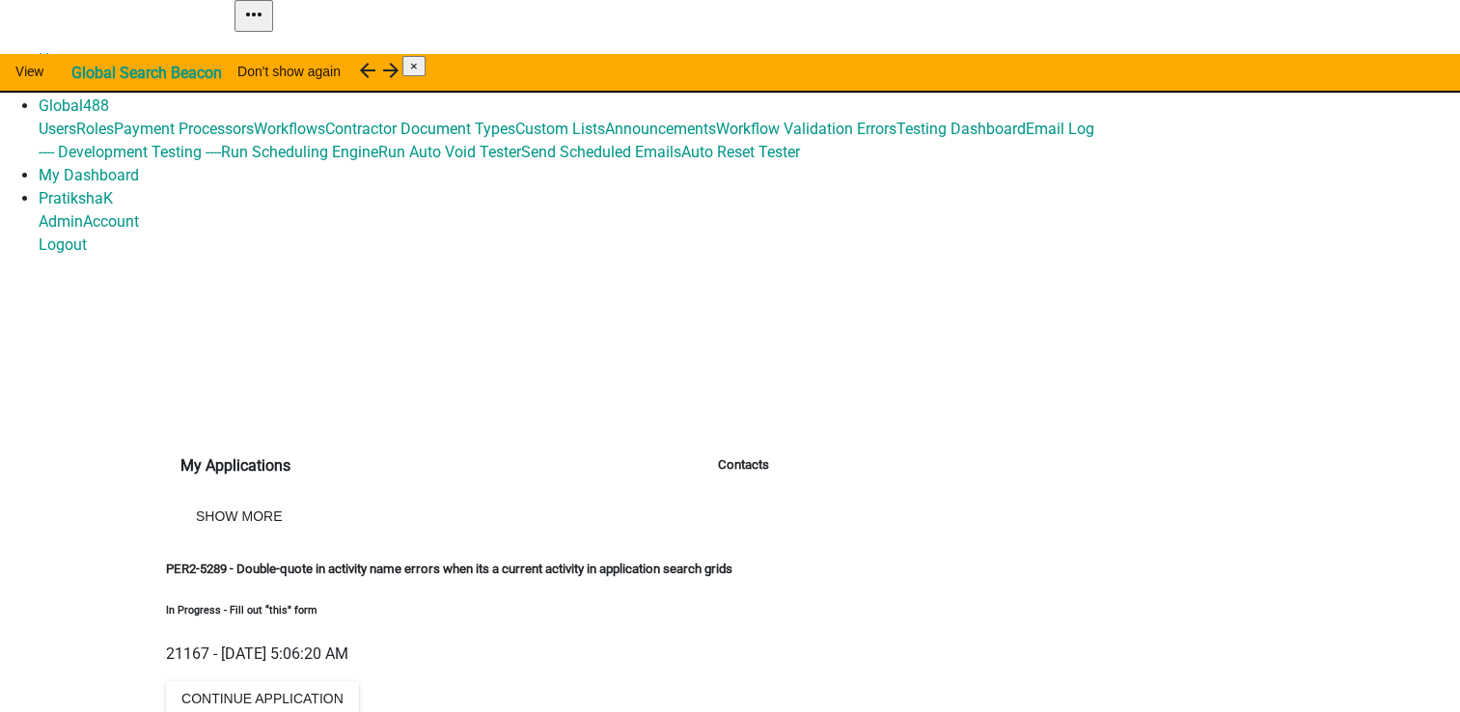
scroll to position [97, 0]
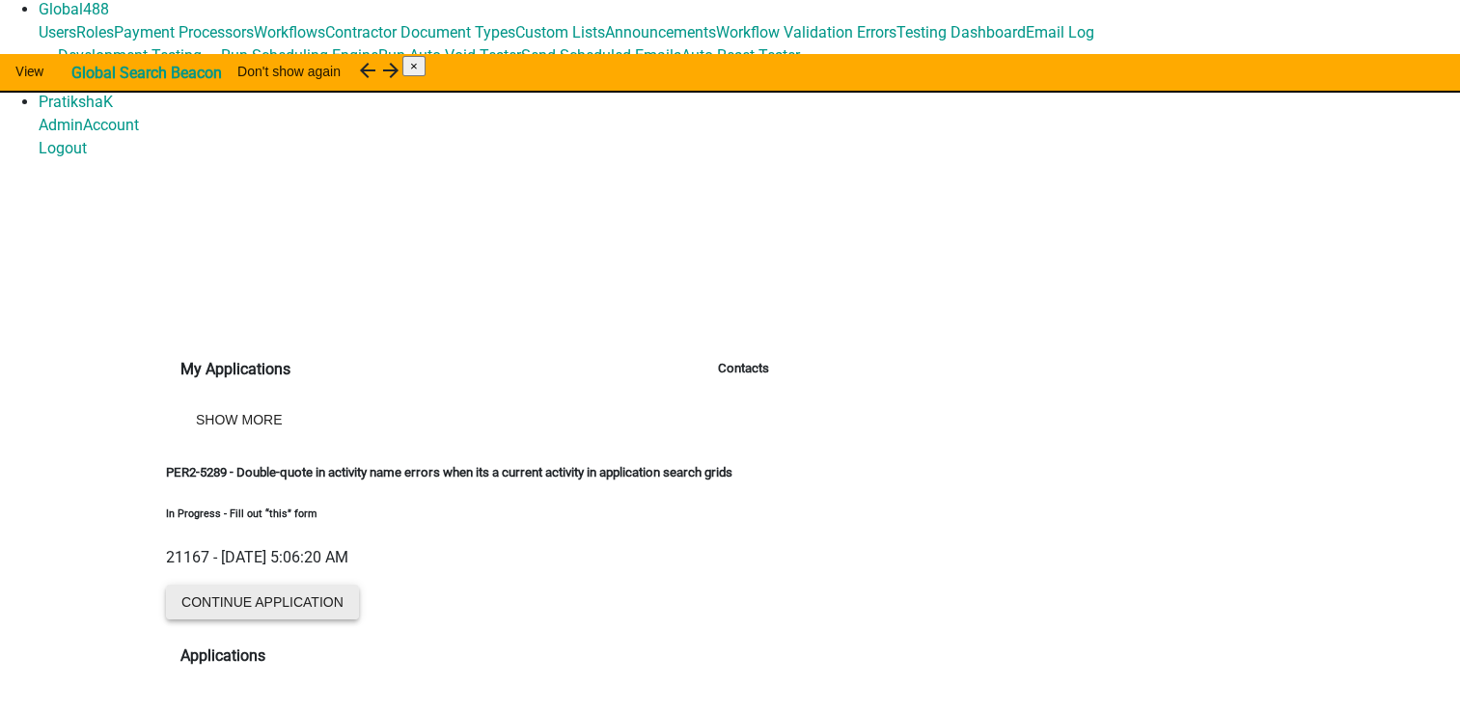
click at [273, 585] on button "Continue Application" at bounding box center [262, 602] width 193 height 35
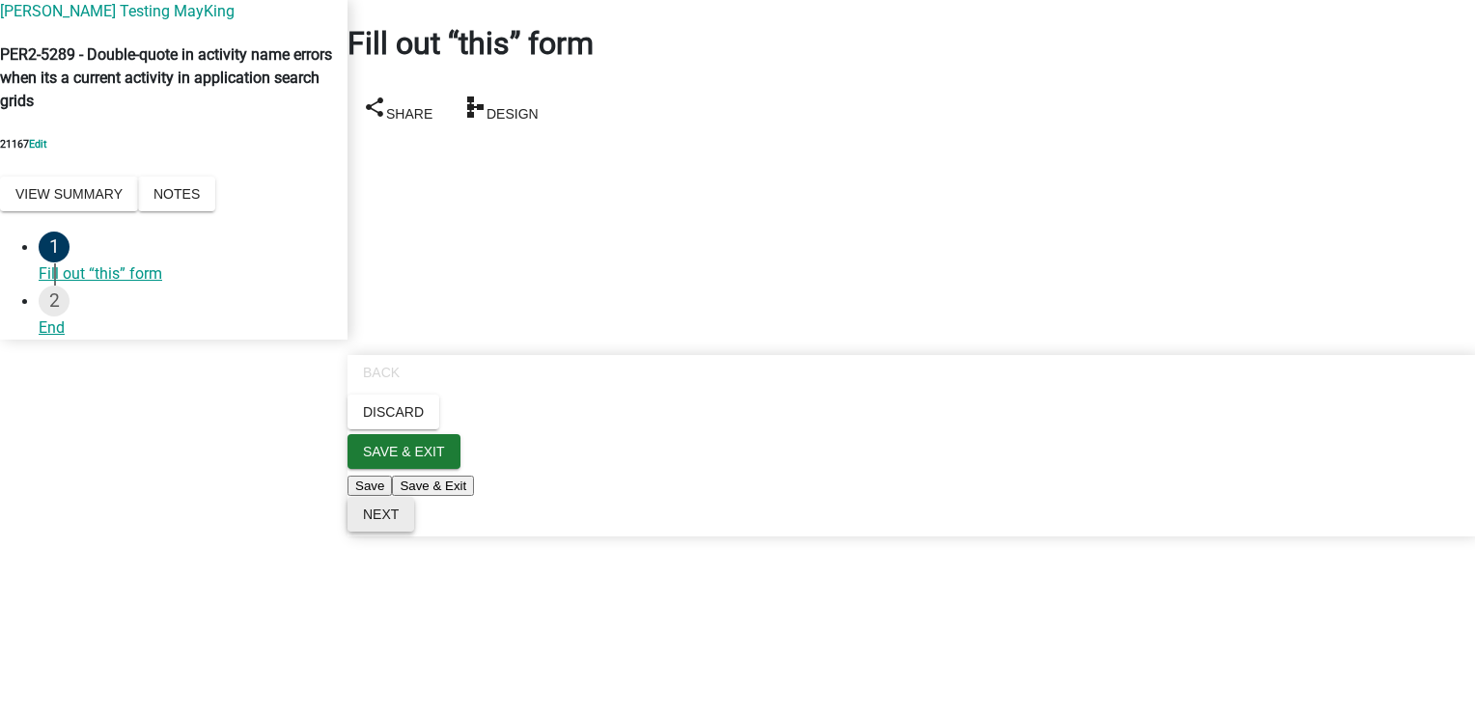
click at [414, 532] on button "Next" at bounding box center [380, 514] width 67 height 35
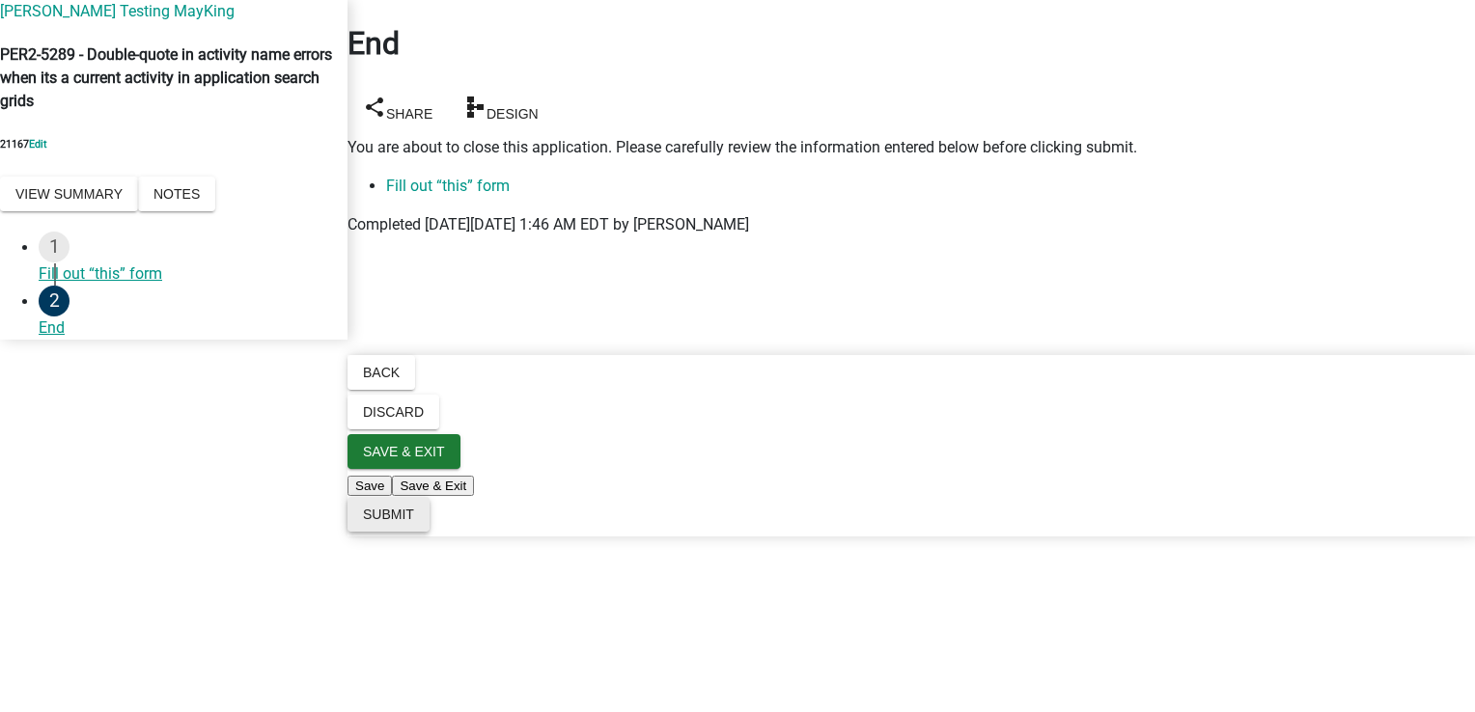
click at [414, 522] on span "Submit" at bounding box center [388, 514] width 51 height 15
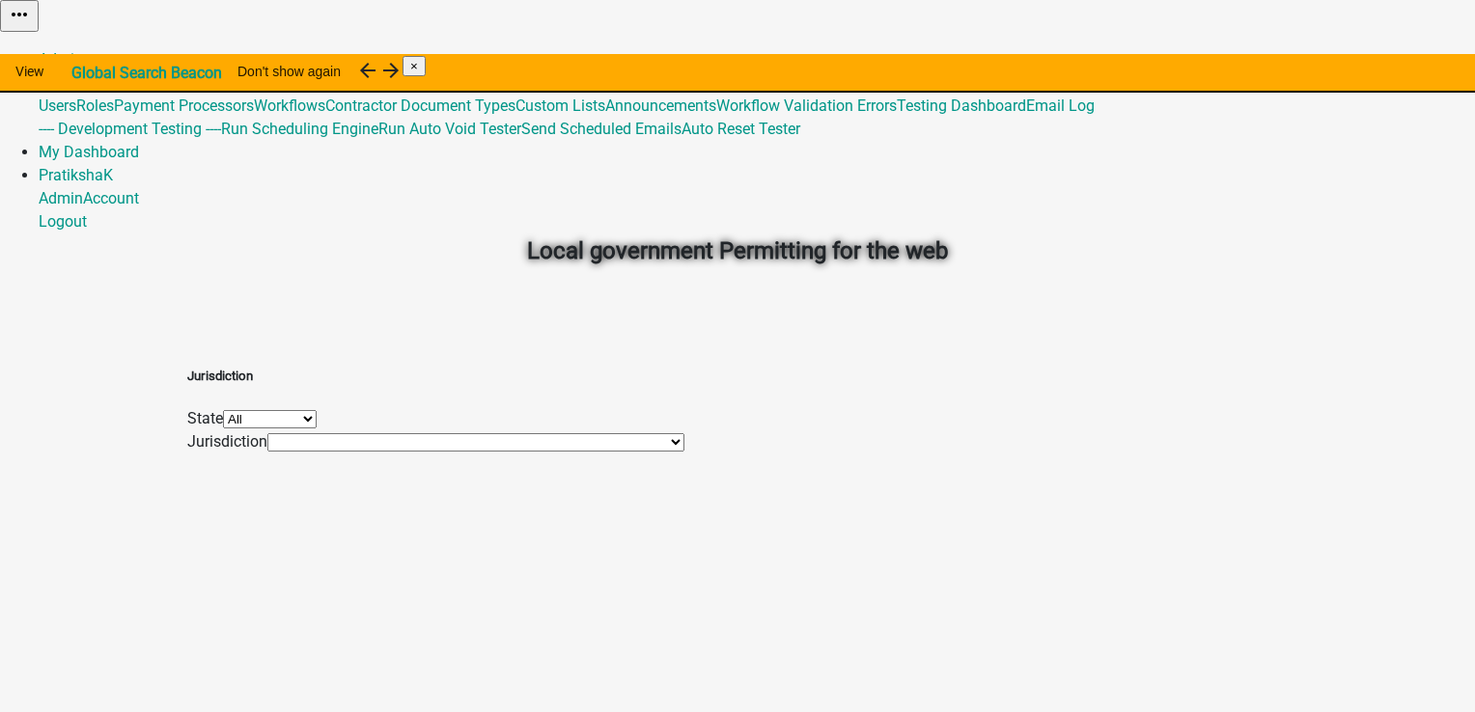
click at [317, 429] on select "All [US_STATE] [US_STATE] [US_STATE] [US_STATE] [US_STATE] [US_STATE] [US_STATE…" at bounding box center [270, 419] width 94 height 18
click at [287, 368] on div "Jurisdiction State All Alabama Alaska Arkansas Colorado Georgia Hawaii Indiana …" at bounding box center [737, 400] width 1100 height 108
click at [459, 452] on select "*DEARBORN COUNTY, INDIANA (Migrated) Benton County, Minnesota (Migrated) City o…" at bounding box center [475, 442] width 417 height 18
drag, startPoint x: 1417, startPoint y: 24, endPoint x: 1410, endPoint y: 36, distance: 13.4
click at [113, 166] on link "PratikshaK" at bounding box center [76, 175] width 74 height 18
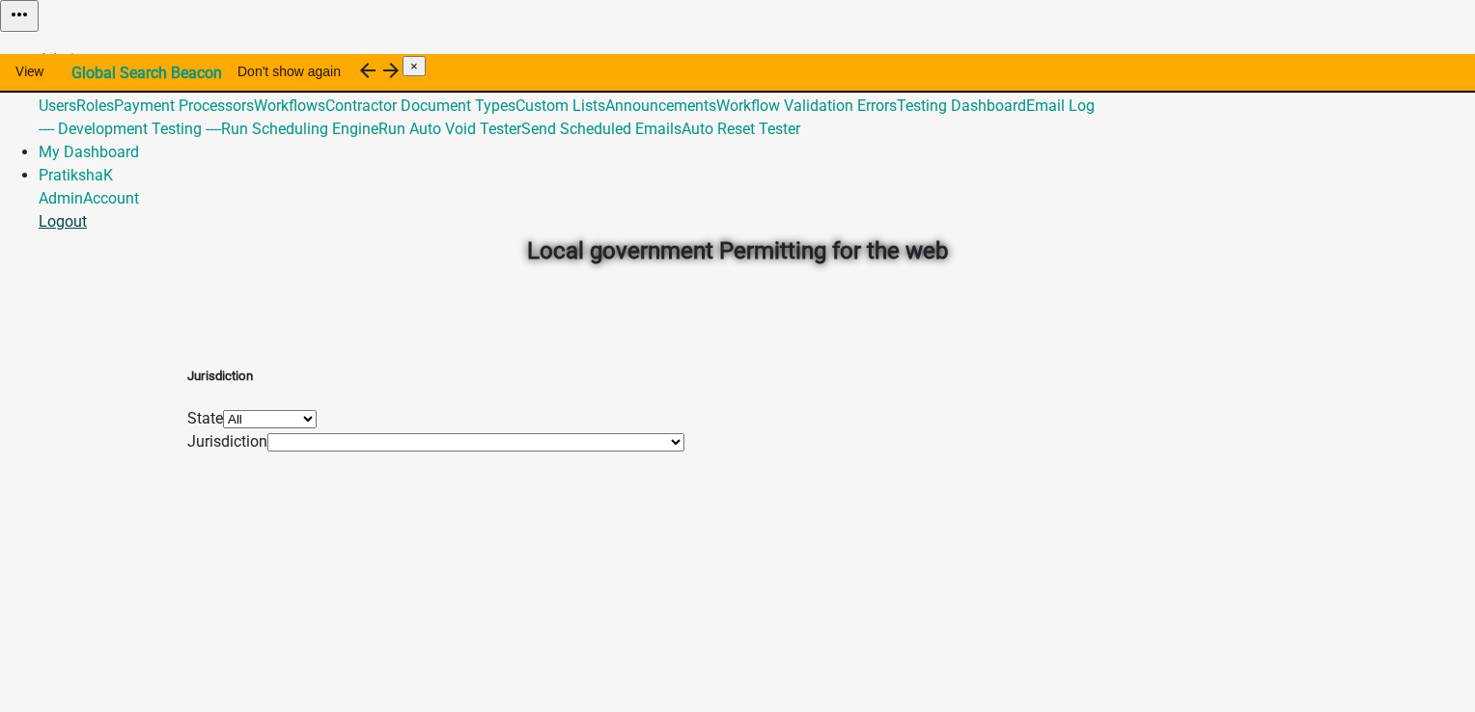
click at [87, 212] on link "Logout" at bounding box center [63, 221] width 48 height 18
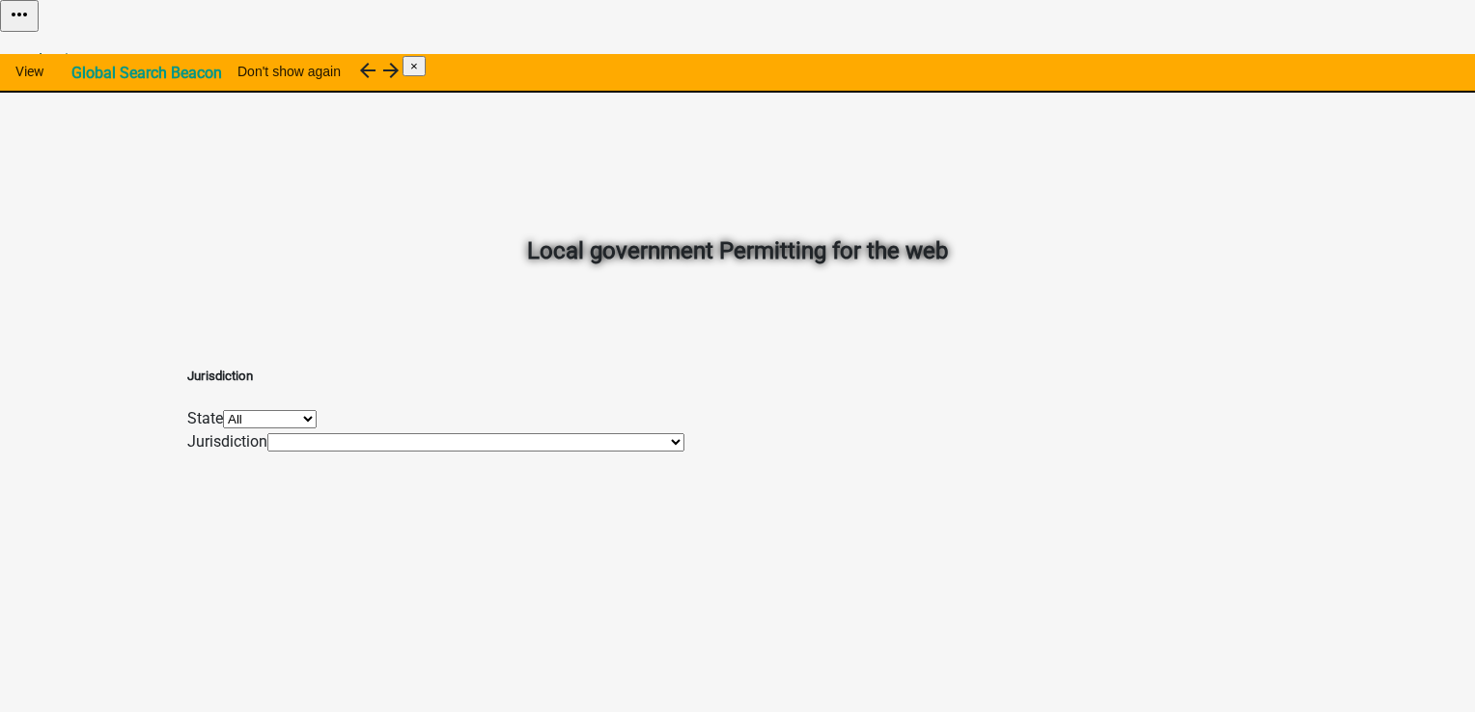
click at [77, 50] on link "Login" at bounding box center [58, 59] width 39 height 18
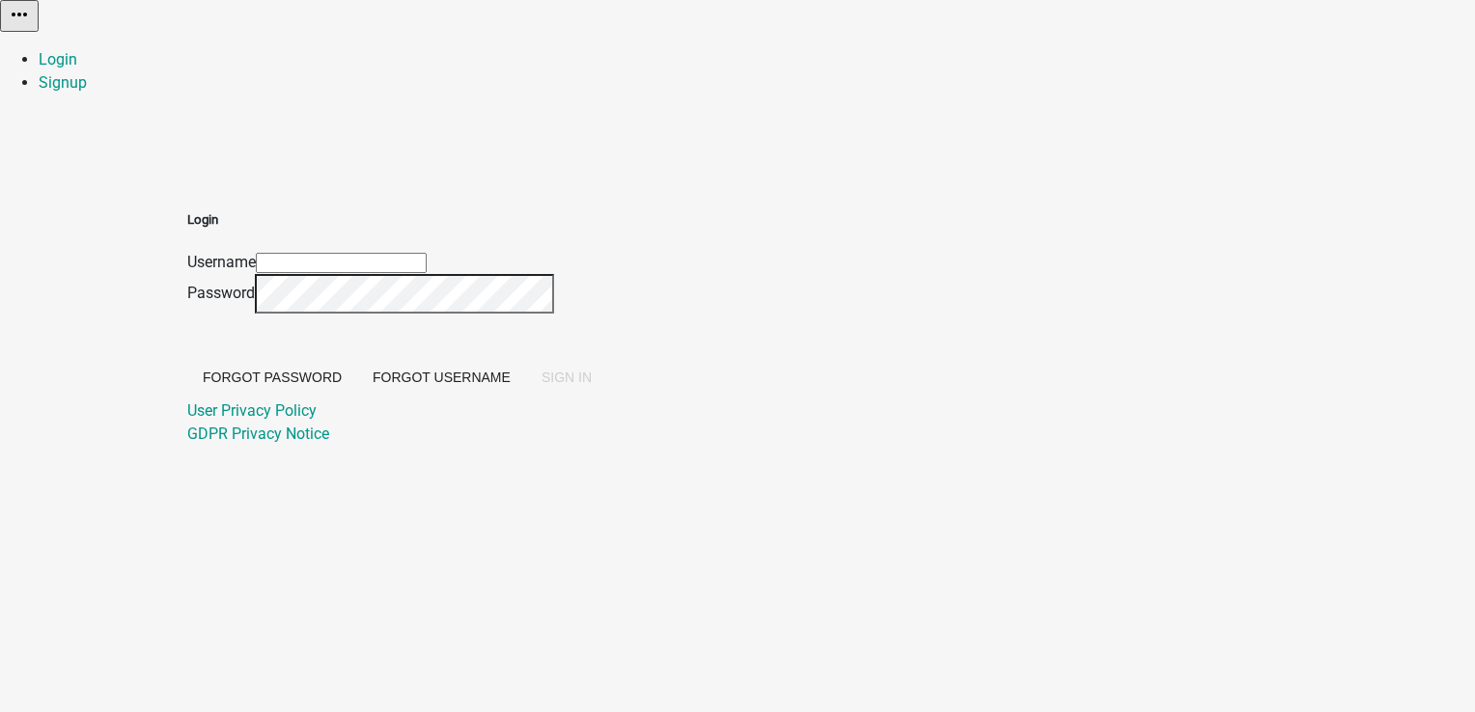
type input "PratikshaK"
click at [427, 253] on input "PratikshaK" at bounding box center [341, 263] width 171 height 20
click at [607, 395] on button "SIGN IN" at bounding box center [566, 377] width 81 height 35
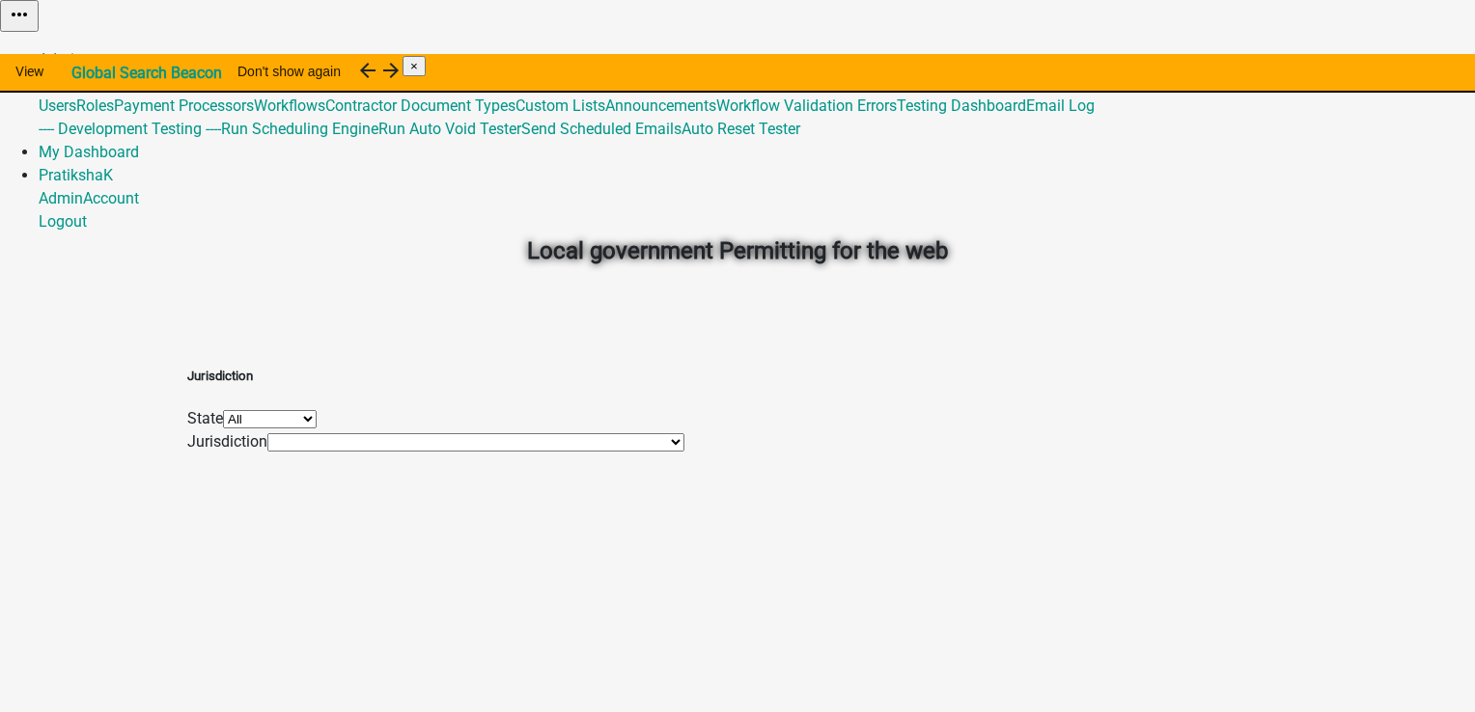
click at [317, 429] on select "All Alabama Alaska Arkansas Colorado Georgia Hawaii Indiana Iowa Maine Minnesot…" at bounding box center [270, 419] width 94 height 18
click at [449, 452] on select "*DEARBORN COUNTY, INDIANA (Migrated) Benton County, Minnesota (Migrated) City o…" at bounding box center [475, 442] width 417 height 18
click at [317, 428] on select "All Alabama Alaska Arkansas Colorado Georgia Hawaii Indiana Iowa Maine Minnesot…" at bounding box center [270, 419] width 94 height 18
select select "Alabama"
click at [317, 410] on select "All Alabama Alaska Arkansas Colorado Georgia Hawaii Indiana Iowa Maine Minnesot…" at bounding box center [270, 419] width 94 height 18
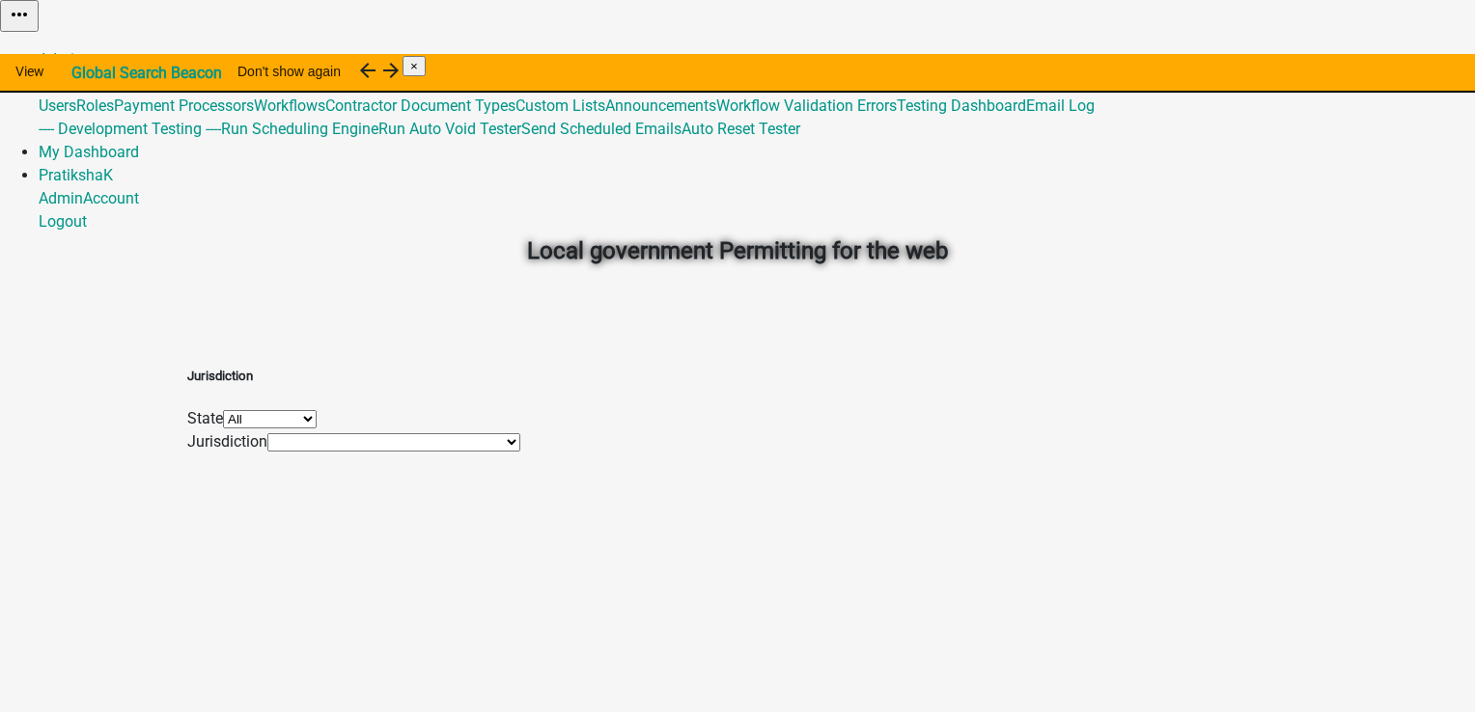
click at [450, 452] on select "Mayking Juber Test_mayking Tracy Test Client Tracy Testing Map Services TracyTe…" at bounding box center [393, 442] width 253 height 18
click at [520, 452] on select "Mayking Juber Test_mayking Tracy Test Client Tracy Testing Map Services TracyTe…" at bounding box center [393, 442] width 253 height 18
click at [485, 452] on select "Mayking Juber Test_mayking Tracy Test Client Tracy Testing Map Services TracyTe…" at bounding box center [393, 442] width 253 height 18
click at [421, 452] on select "*DEARBORN COUNTY, INDIANA (Migrated) Benton County, Minnesota (Migrated) City o…" at bounding box center [475, 442] width 417 height 18
drag, startPoint x: 289, startPoint y: 456, endPoint x: 363, endPoint y: 450, distance: 74.6
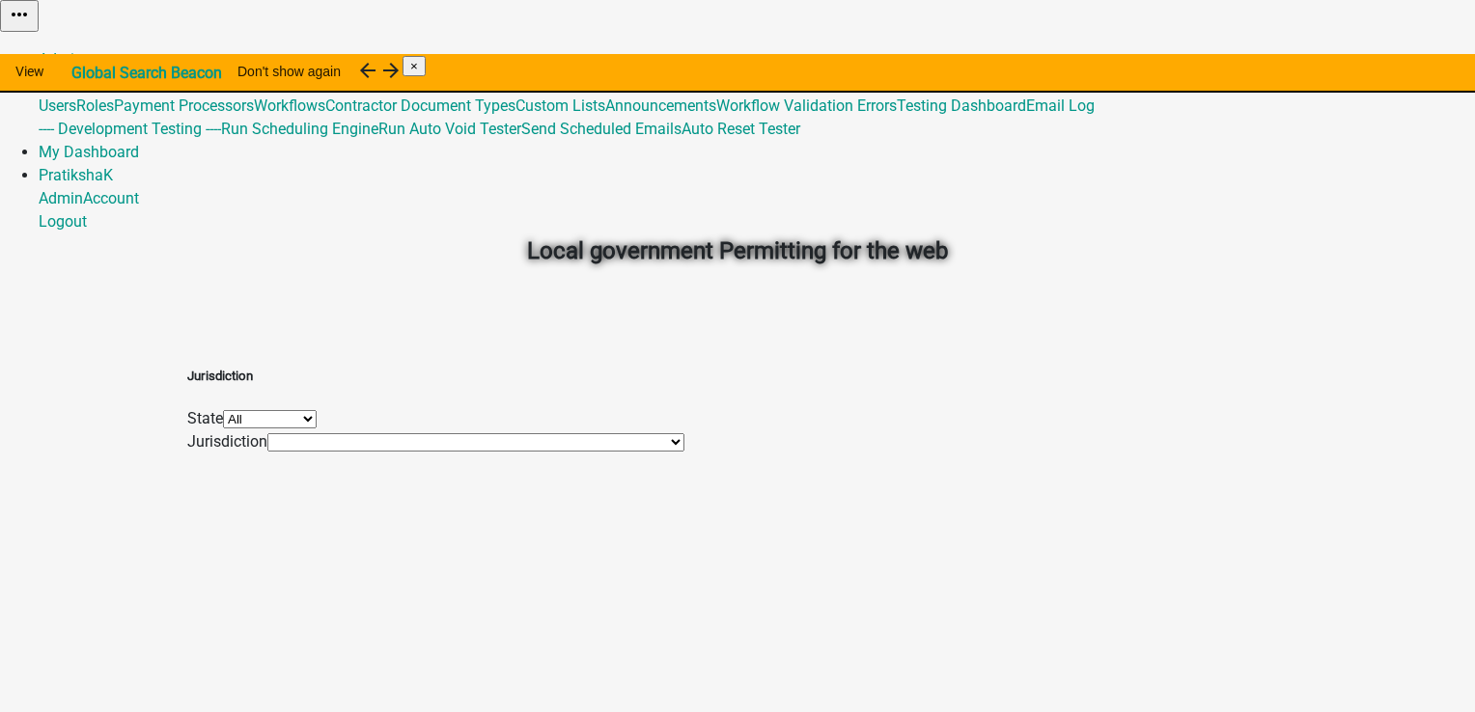
click at [289, 454] on div "Jurisdiction State All Alabama Alaska Arkansas Colorado Georgia Hawaii Indiana …" at bounding box center [737, 400] width 1100 height 108
click at [317, 425] on select "All [US_STATE] [US_STATE] [US_STATE] [US_STATE] [US_STATE] [US_STATE] [US_STATE…" at bounding box center [270, 419] width 94 height 18
click at [441, 452] on select "*[GEOGRAPHIC_DATA], [US_STATE] (Migrated) [GEOGRAPHIC_DATA], [US_STATE] (Migrat…" at bounding box center [475, 442] width 417 height 18
click at [476, 452] on select "*[GEOGRAPHIC_DATA], [US_STATE] (Migrated) [GEOGRAPHIC_DATA], [US_STATE] (Migrat…" at bounding box center [475, 442] width 417 height 18
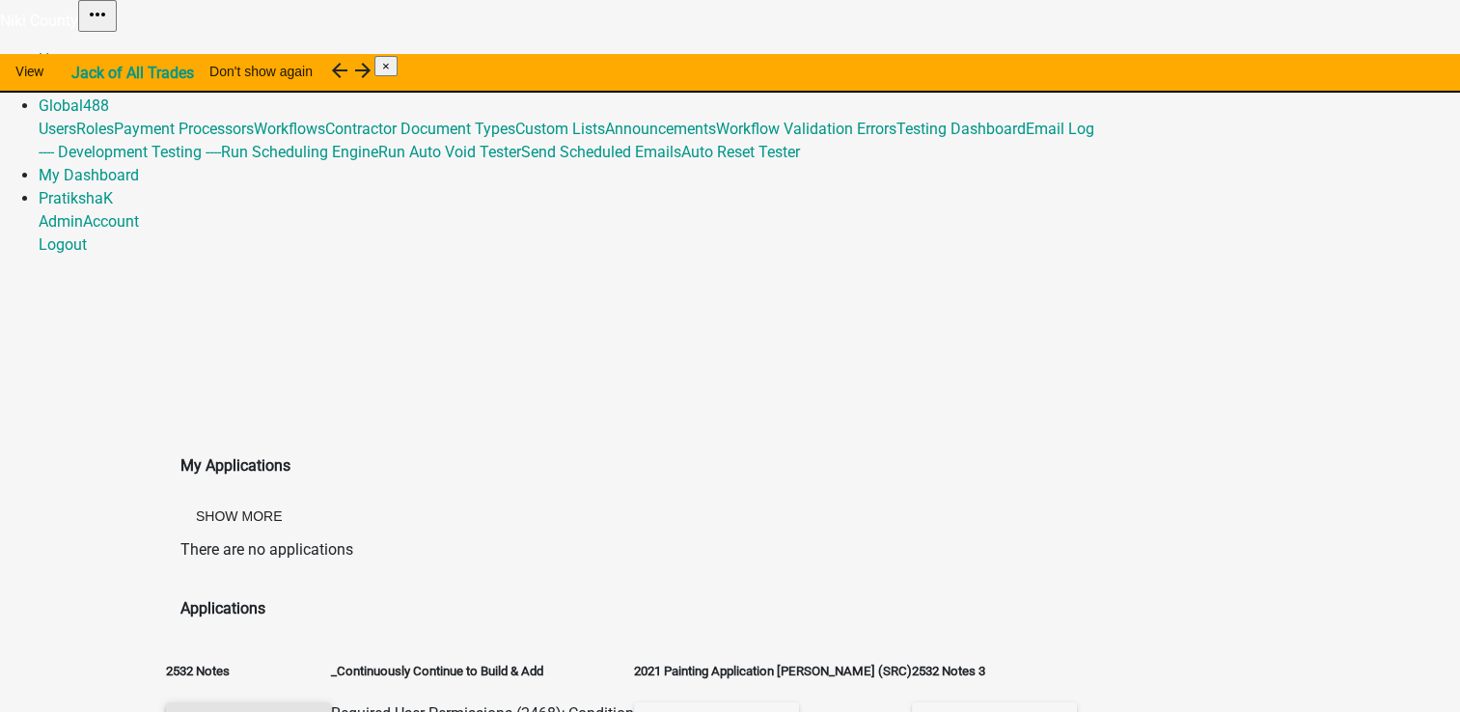
click at [315, 711] on span "Start Application" at bounding box center [248, 719] width 134 height 15
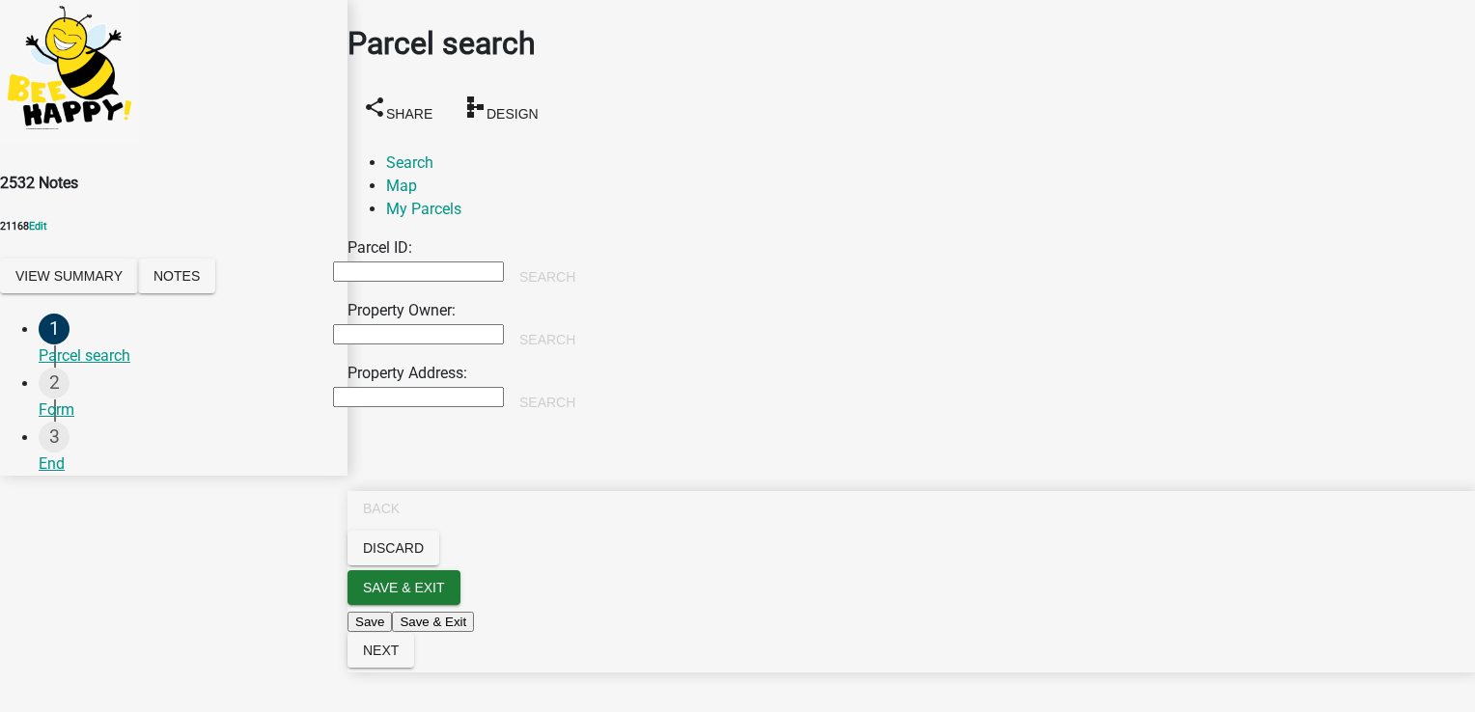
click at [504, 262] on input "Parcel ID:" at bounding box center [418, 272] width 171 height 20
click at [497, 324] on input "Property Owner:" at bounding box center [418, 334] width 171 height 20
type input "j"
type input "h"
type input "john"
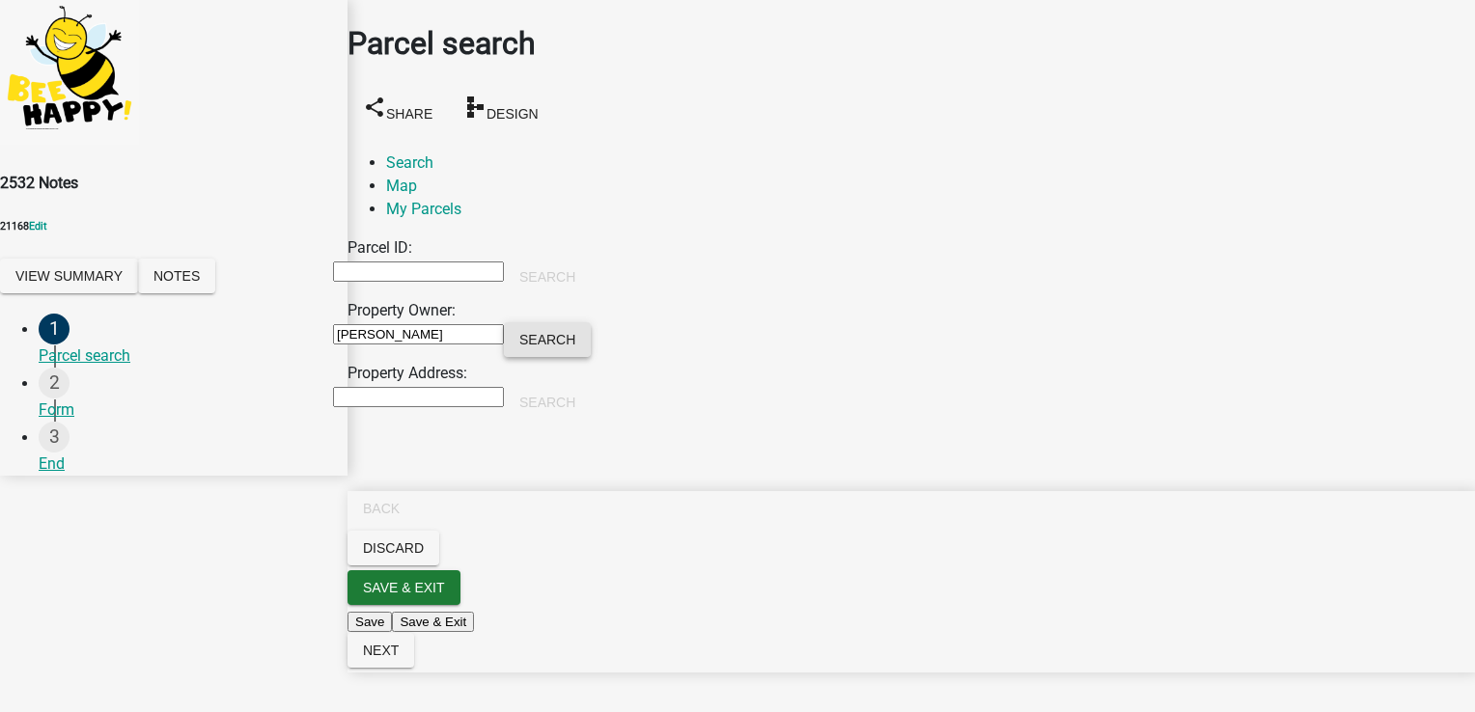
click at [591, 322] on button "Search" at bounding box center [547, 339] width 87 height 35
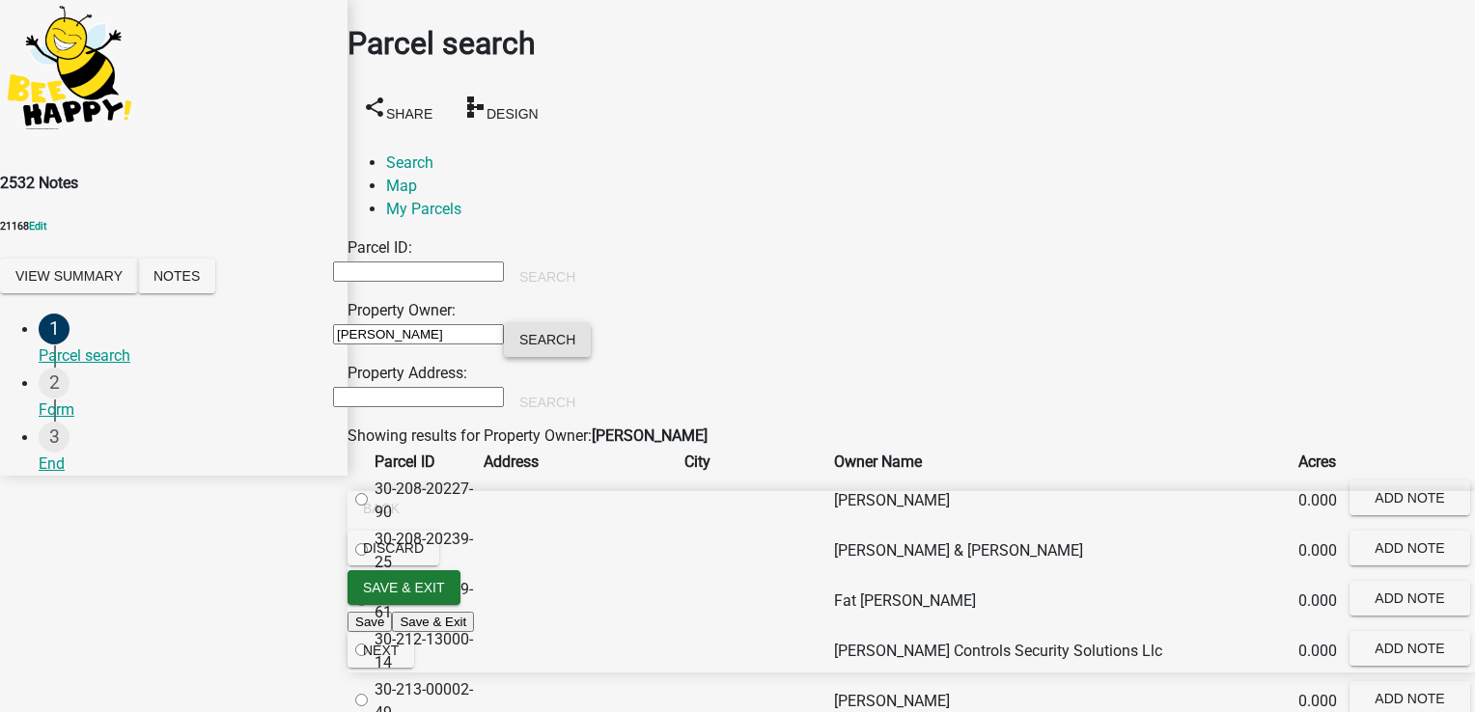
scroll to position [97, 0]
click at [371, 491] on label at bounding box center [371, 500] width 0 height 18
click at [368, 493] on input "radio" at bounding box center [361, 499] width 13 height 13
radio input "true"
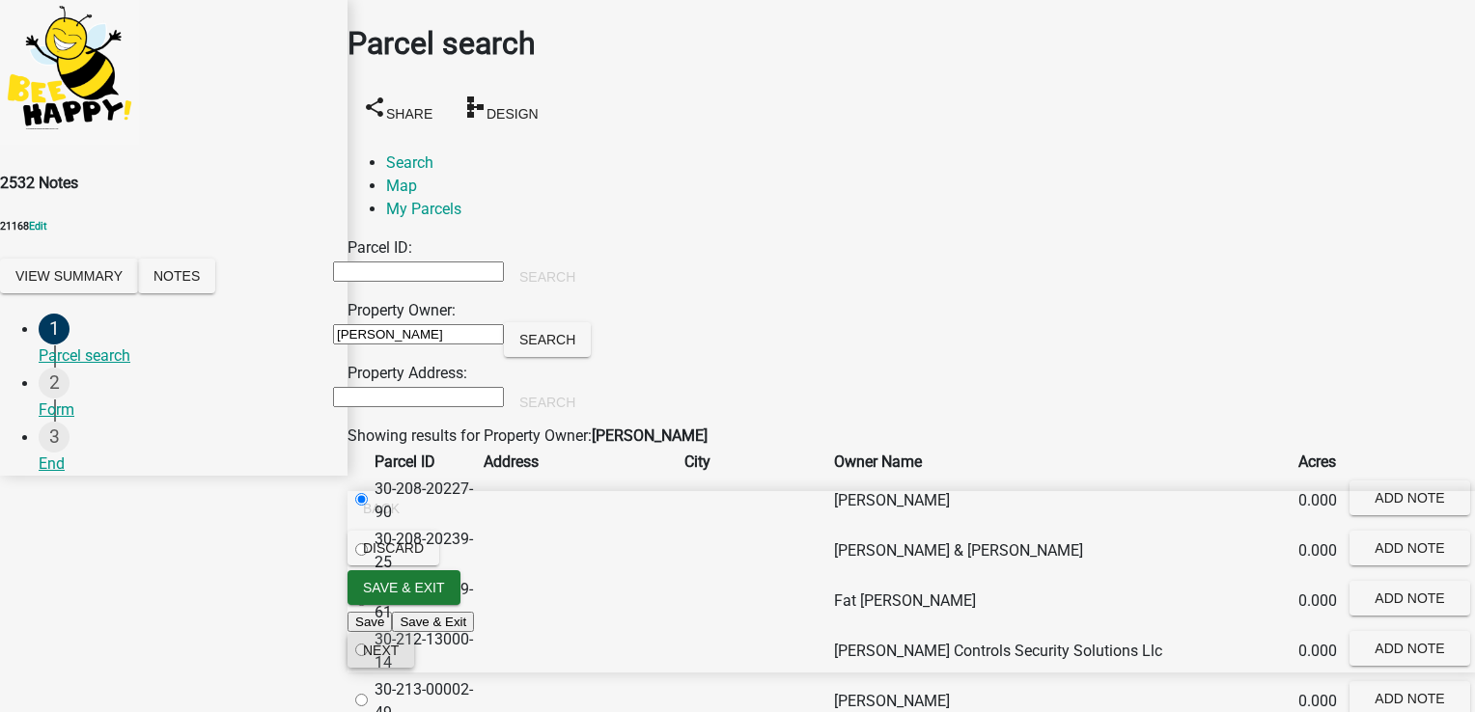
click at [399, 658] on span "Next" at bounding box center [381, 650] width 36 height 15
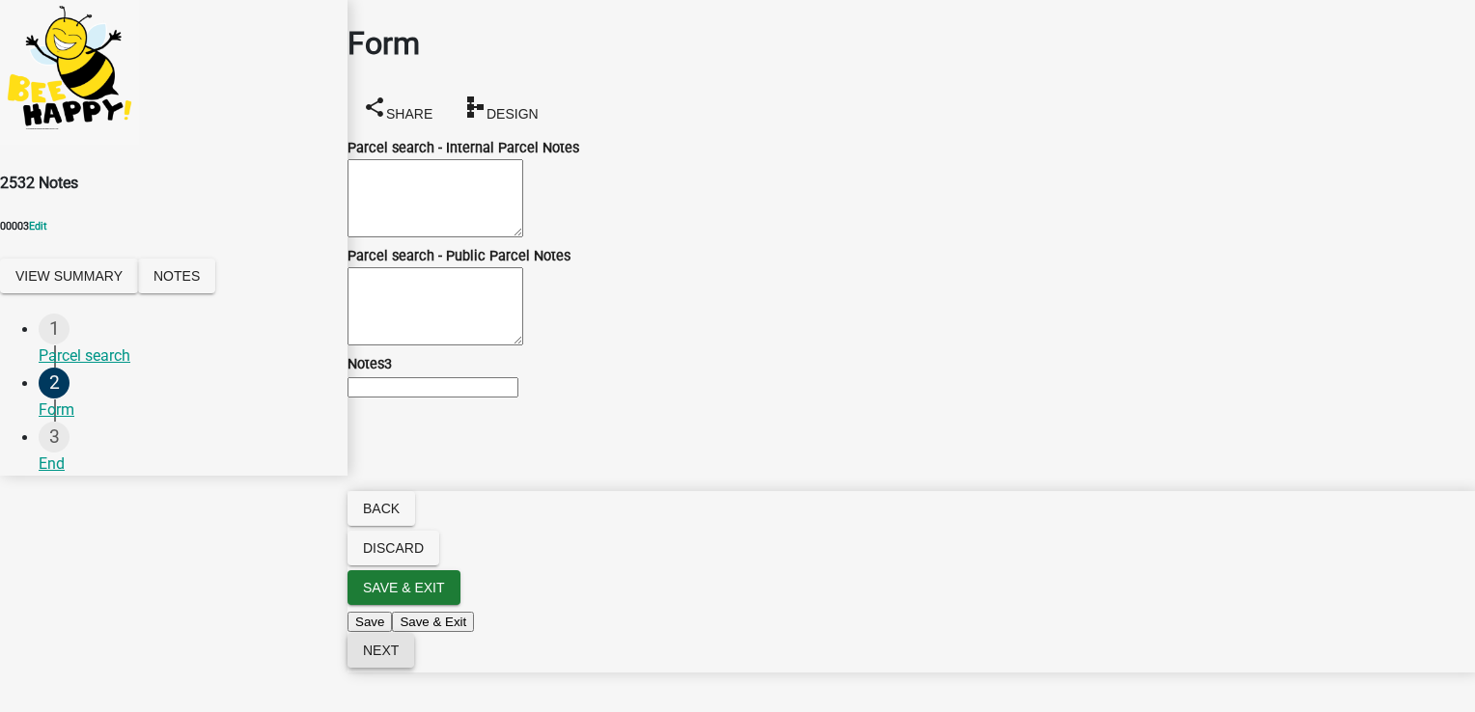
click at [399, 658] on span "Next" at bounding box center [381, 650] width 36 height 15
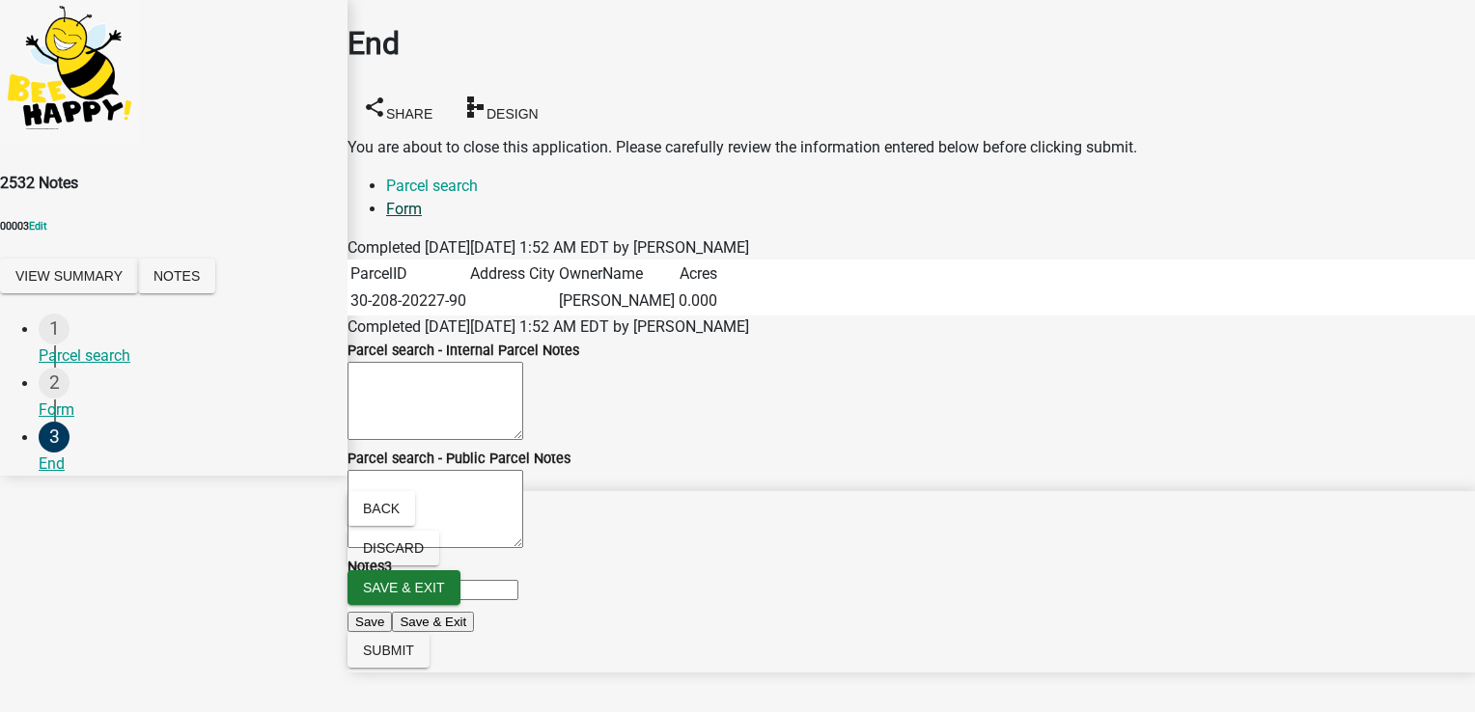
click at [422, 200] on link "Form" at bounding box center [404, 209] width 36 height 18
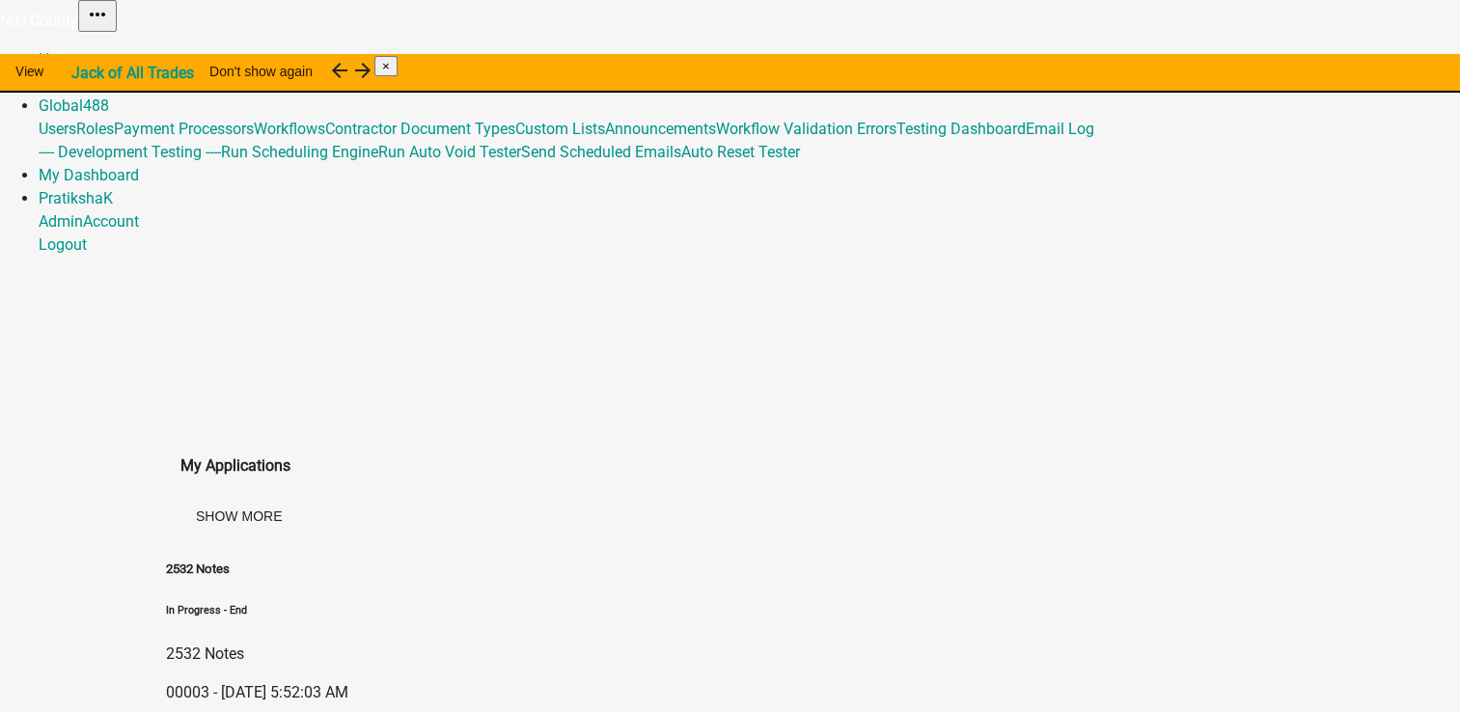
click at [83, 73] on link "Admin" at bounding box center [61, 82] width 44 height 18
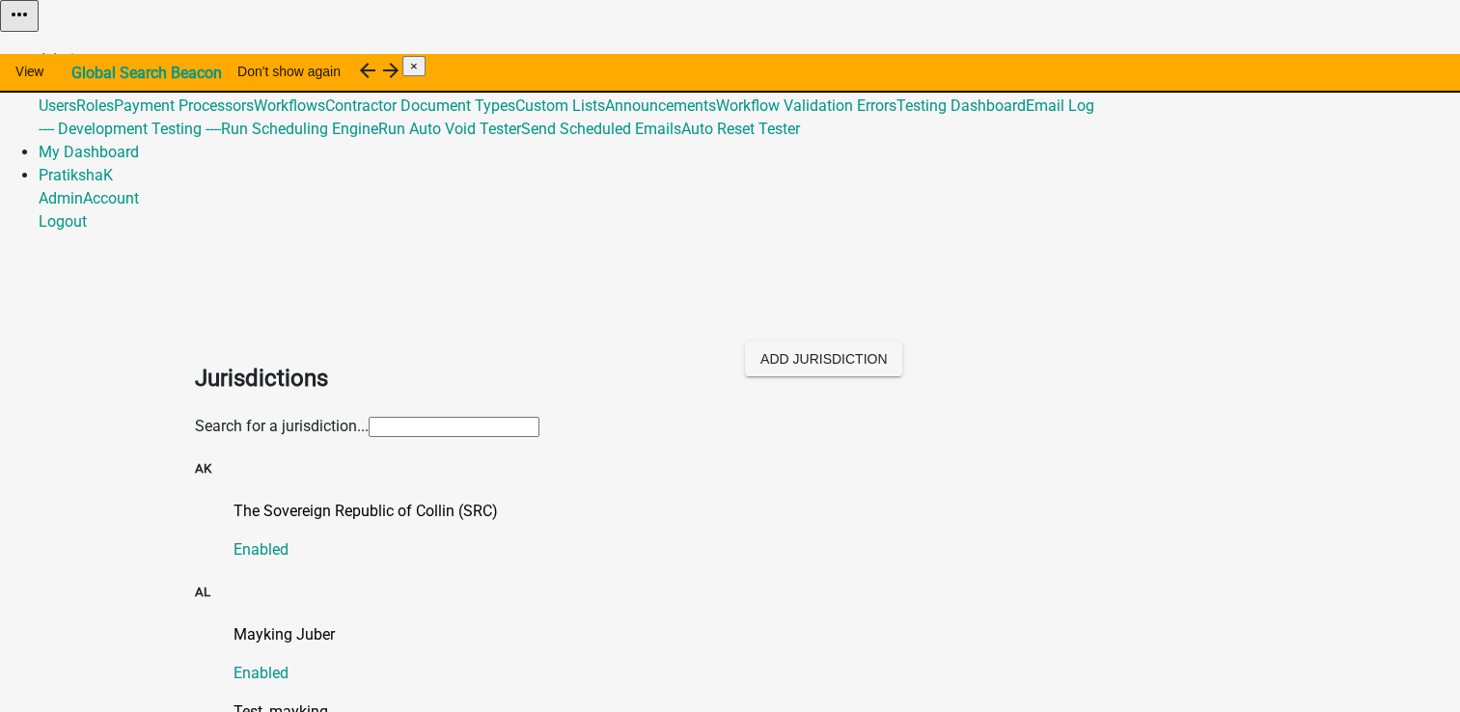
click at [428, 417] on input "text" at bounding box center [454, 427] width 171 height 20
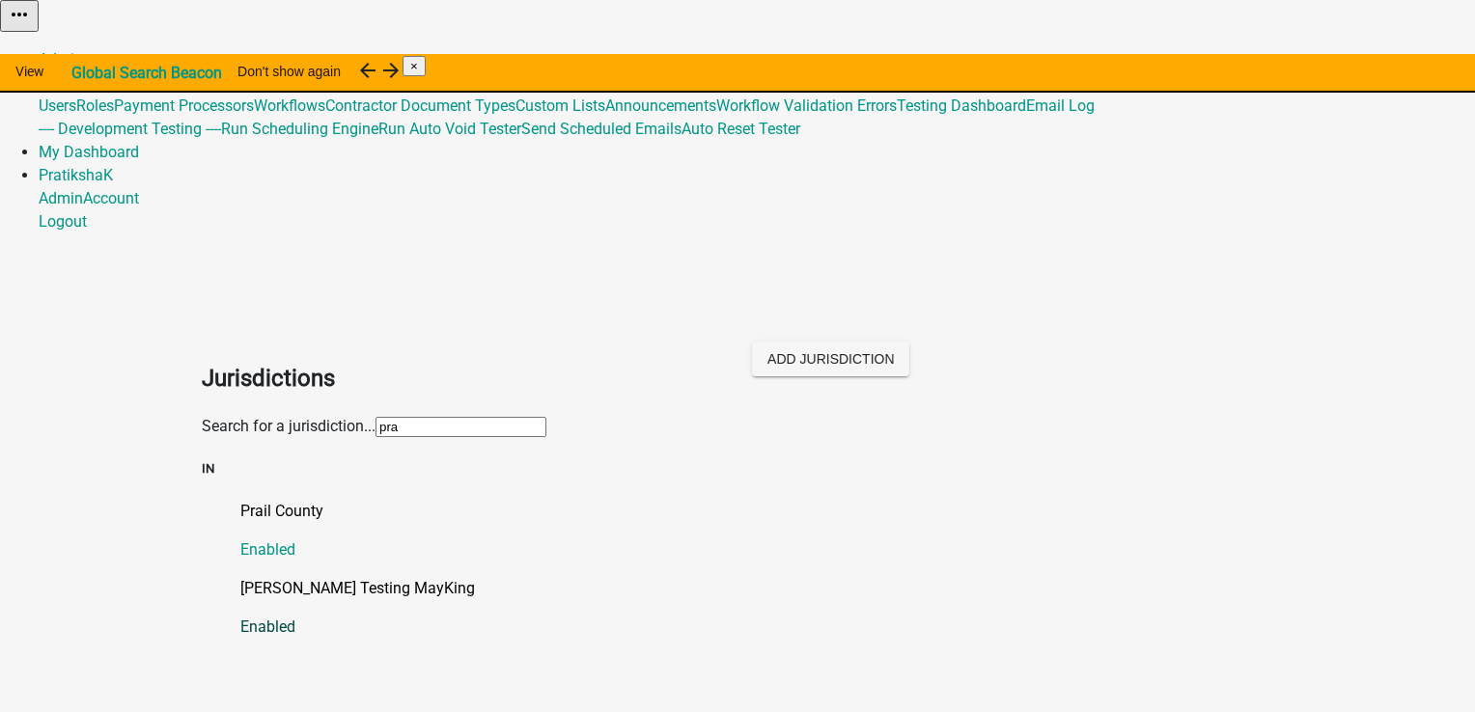
type input "pra"
click at [313, 577] on link "Pratiksha Testing MayKing Enabled" at bounding box center [756, 608] width 1033 height 62
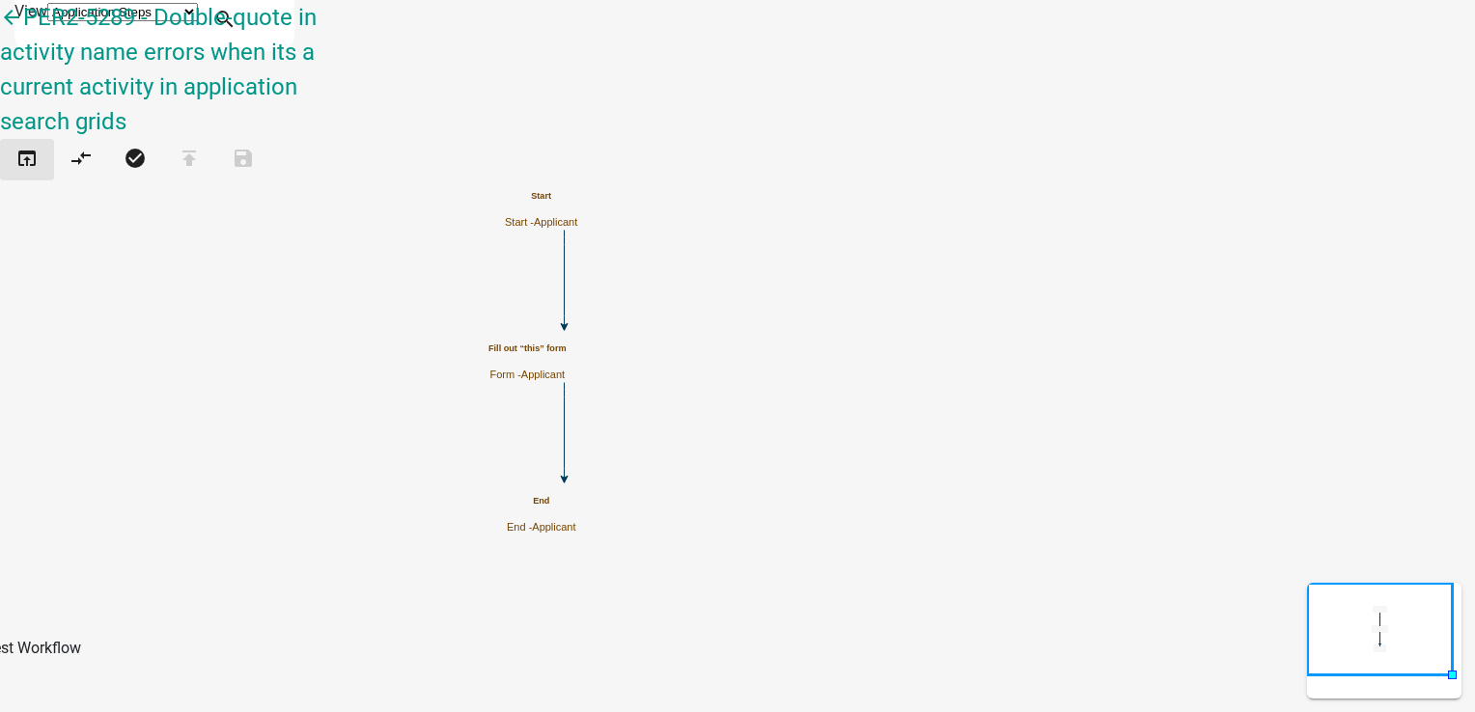
click at [38, 147] on icon "open_in_browser" at bounding box center [26, 160] width 23 height 27
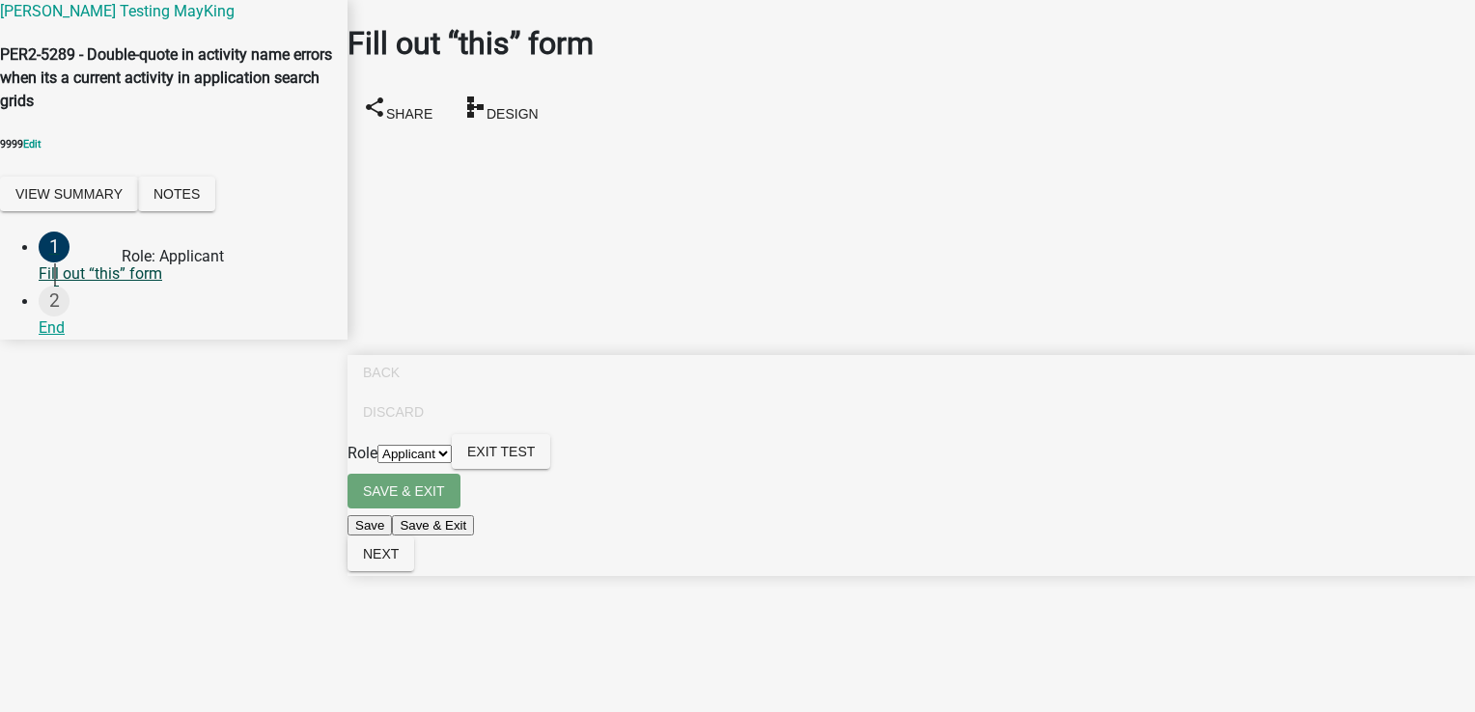
click at [122, 286] on div "Fill out “this” form" at bounding box center [185, 274] width 293 height 23
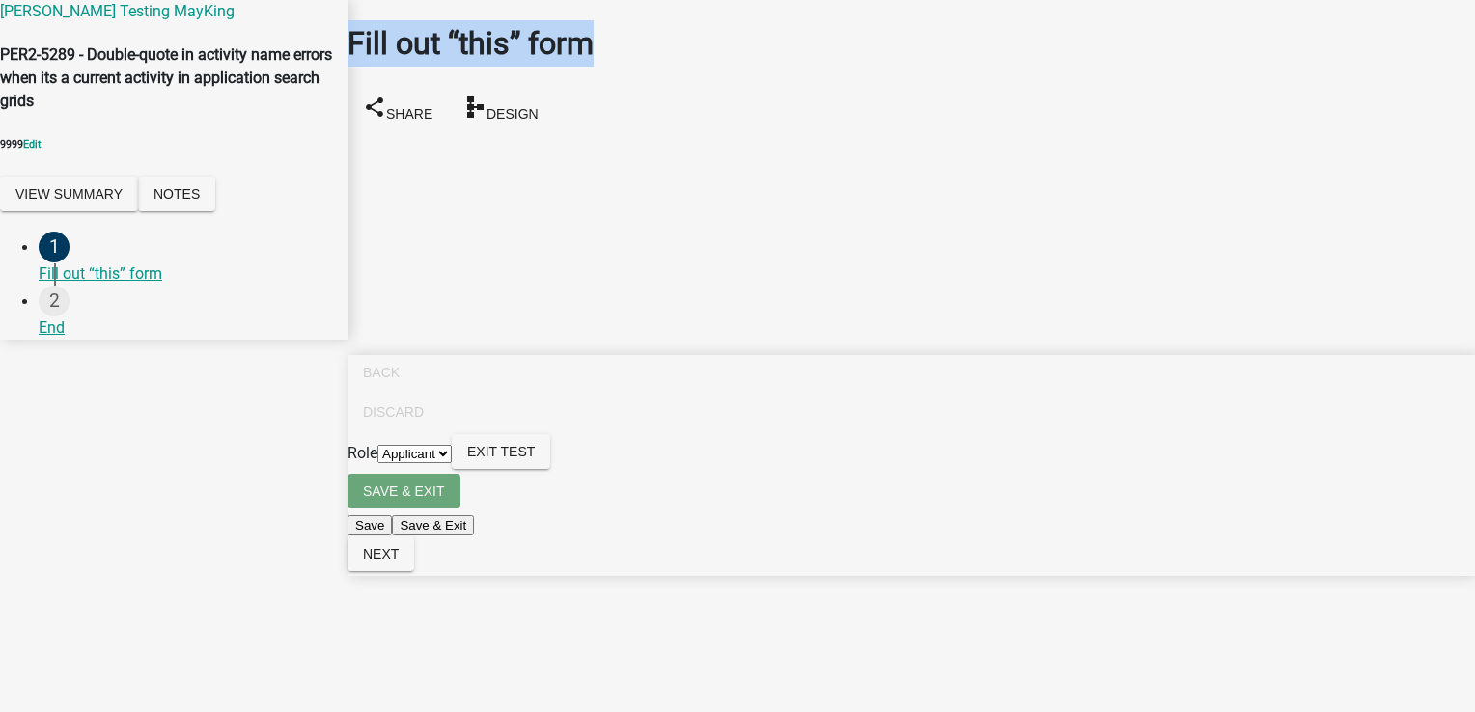
drag, startPoint x: 368, startPoint y: 43, endPoint x: 796, endPoint y: 43, distance: 428.5
click at [796, 43] on div "Fill out “this” form share Share schema Design" at bounding box center [911, 68] width 1156 height 136
drag, startPoint x: 796, startPoint y: 43, endPoint x: 720, endPoint y: 142, distance: 124.5
click at [738, 127] on main "Fill out “this” form share Share schema Design" at bounding box center [910, 327] width 1127 height 654
click at [559, 207] on main "Fill out “this” form share Share schema Design" at bounding box center [910, 327] width 1127 height 654
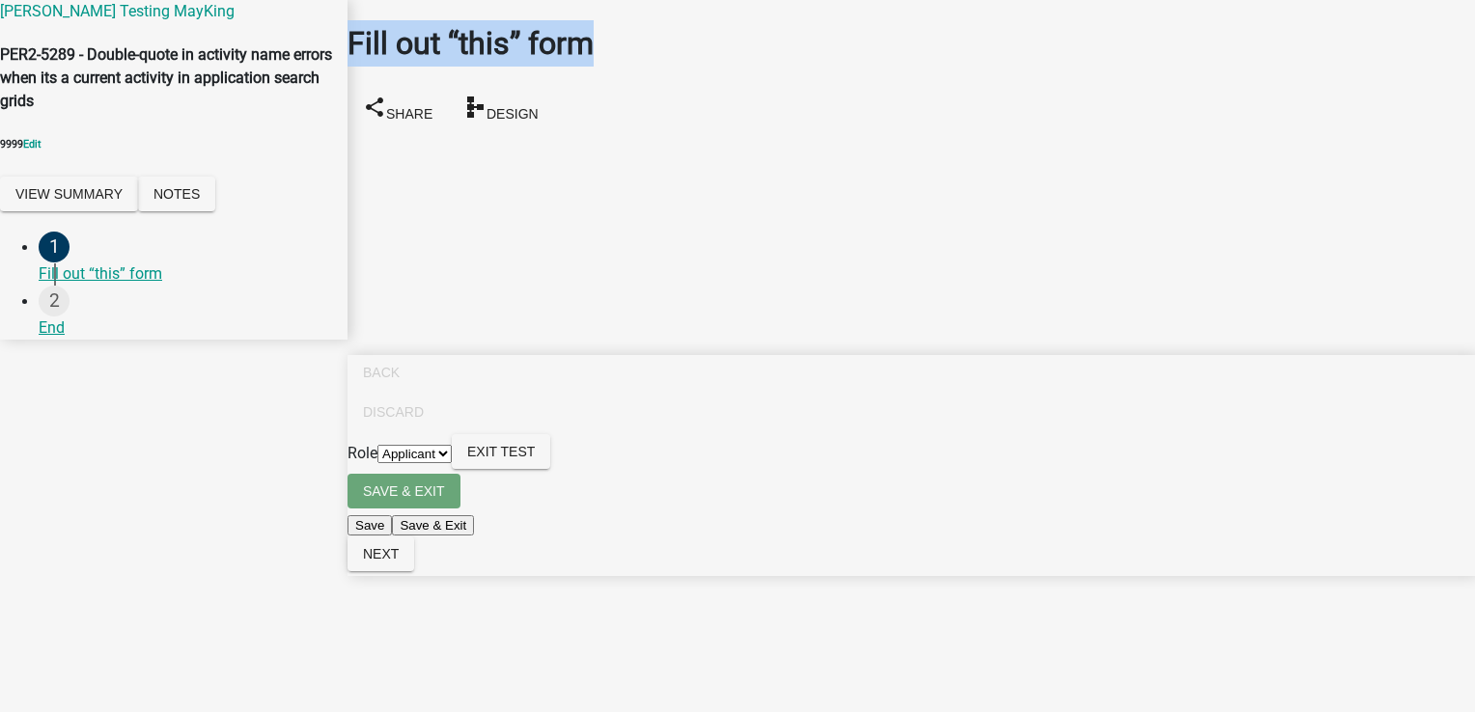
drag, startPoint x: 373, startPoint y: 51, endPoint x: 662, endPoint y: 47, distance: 289.6
click at [662, 47] on h1 "Fill out “this” form" at bounding box center [910, 43] width 1127 height 46
drag, startPoint x: 662, startPoint y: 47, endPoint x: 646, endPoint y: 168, distance: 121.7
click at [646, 168] on main "Fill out “this” form share Share schema Design" at bounding box center [910, 327] width 1127 height 654
click at [645, 186] on main "Fill out “this” form share Share schema Design" at bounding box center [910, 327] width 1127 height 654
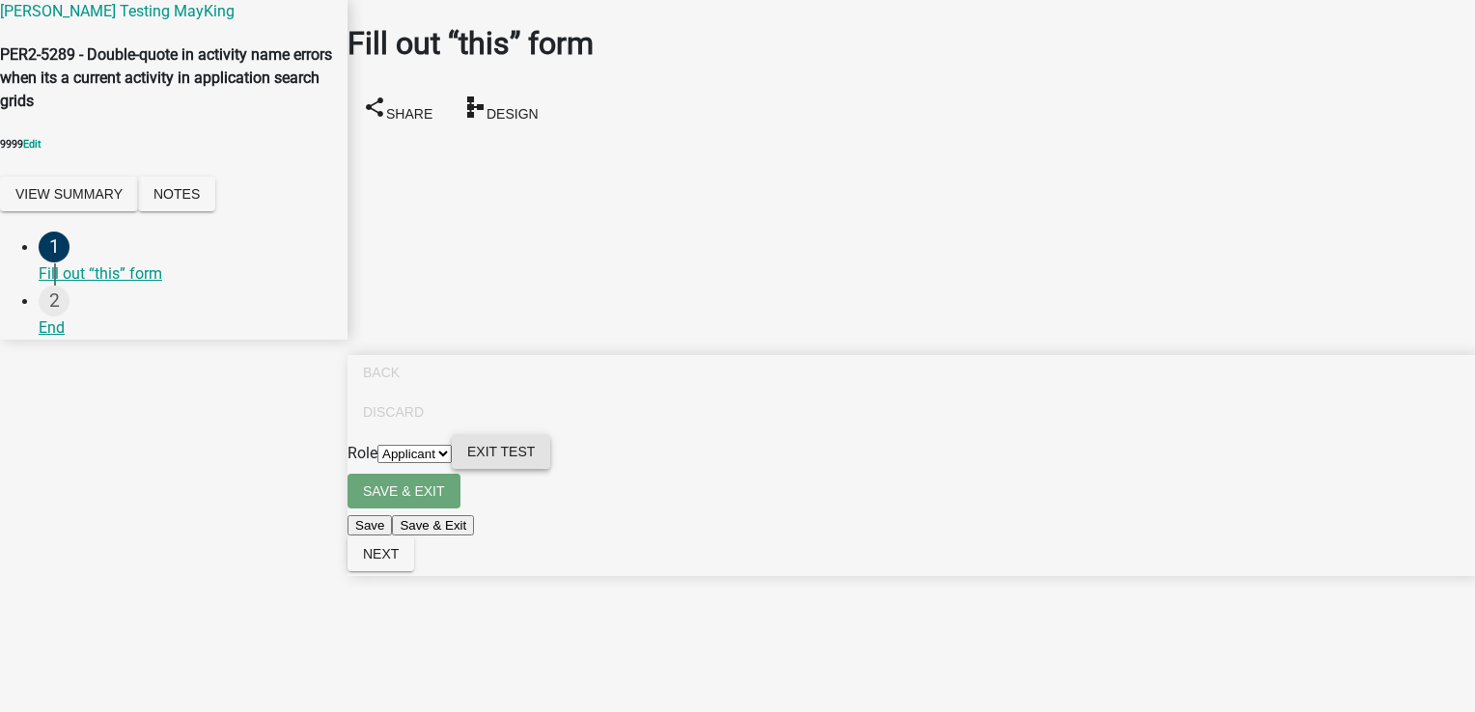
click at [550, 469] on button "Exit Test" at bounding box center [501, 451] width 98 height 35
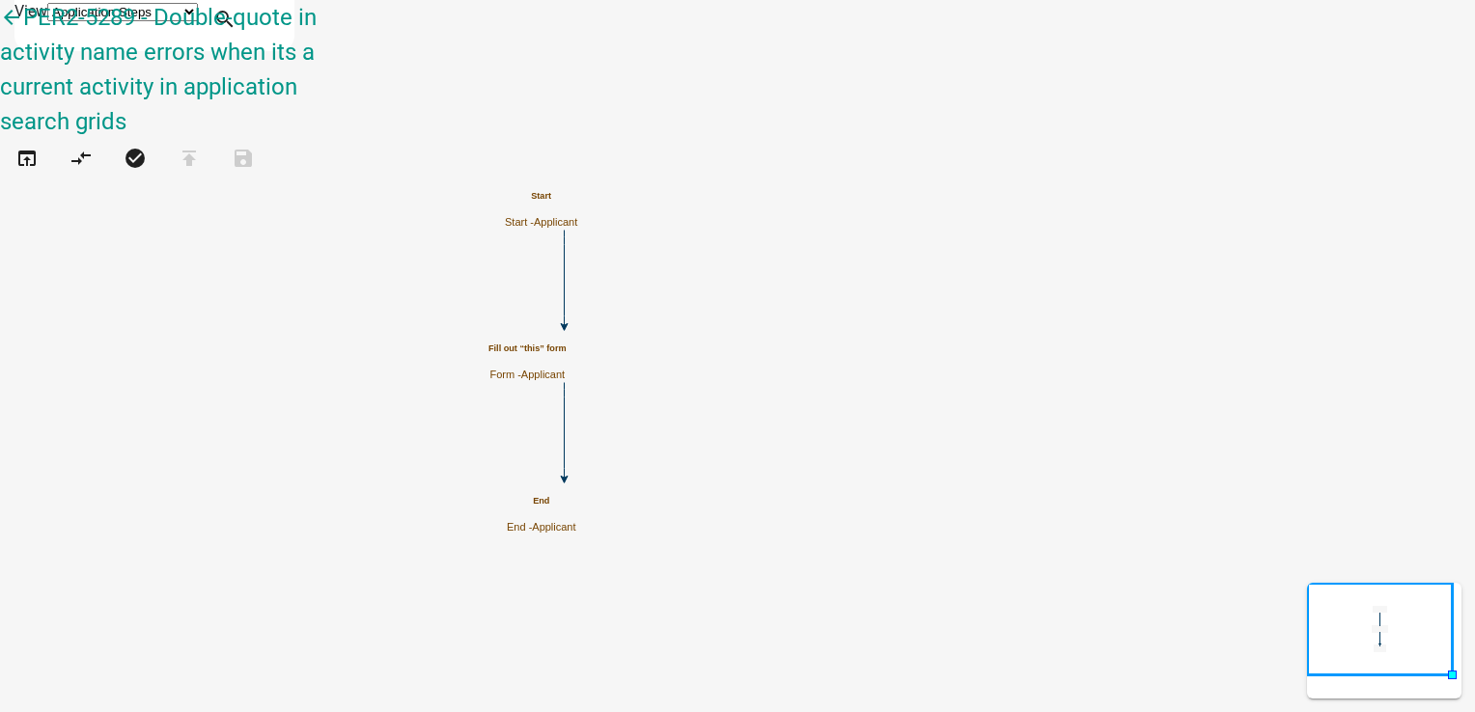
click at [567, 353] on h5 "Fill out “this” form" at bounding box center [527, 349] width 78 height 11
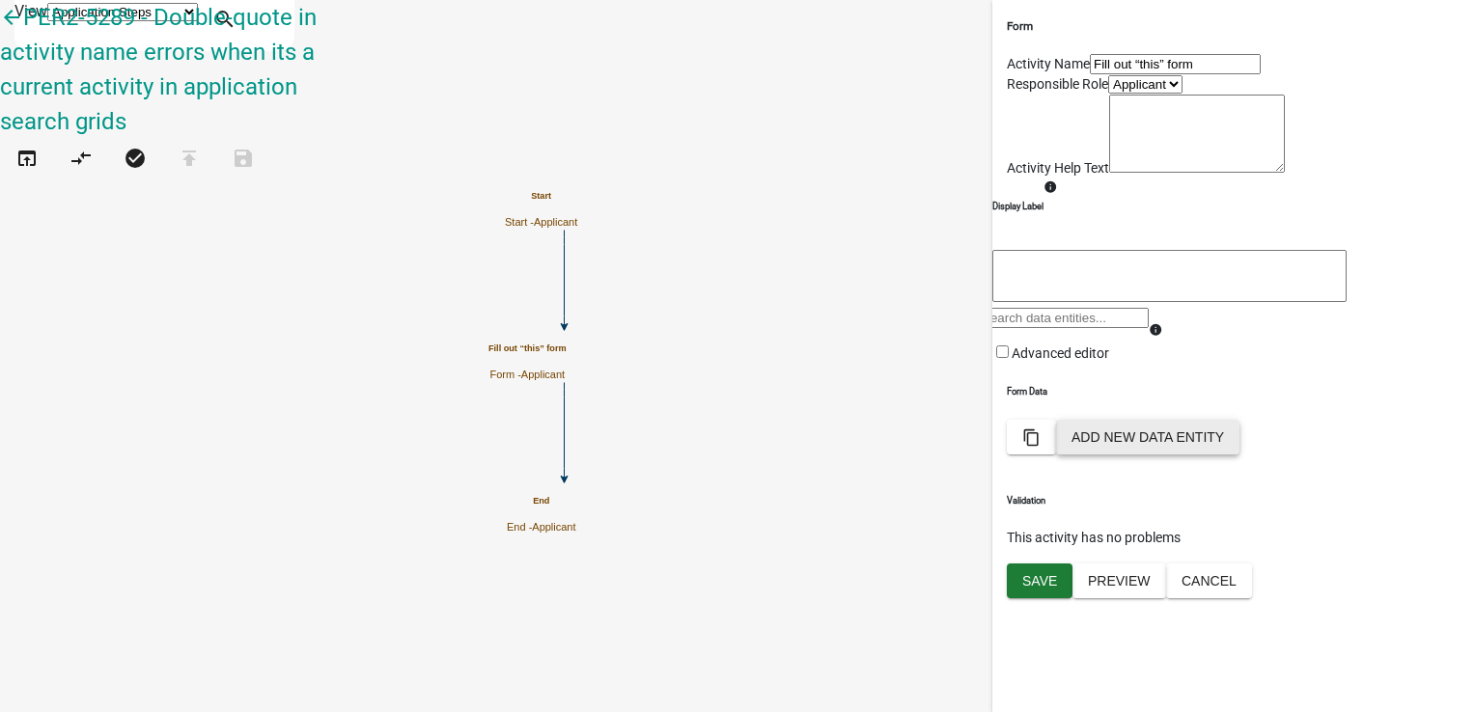
click at [1239, 455] on button "Add New Data Entity" at bounding box center [1147, 437] width 183 height 35
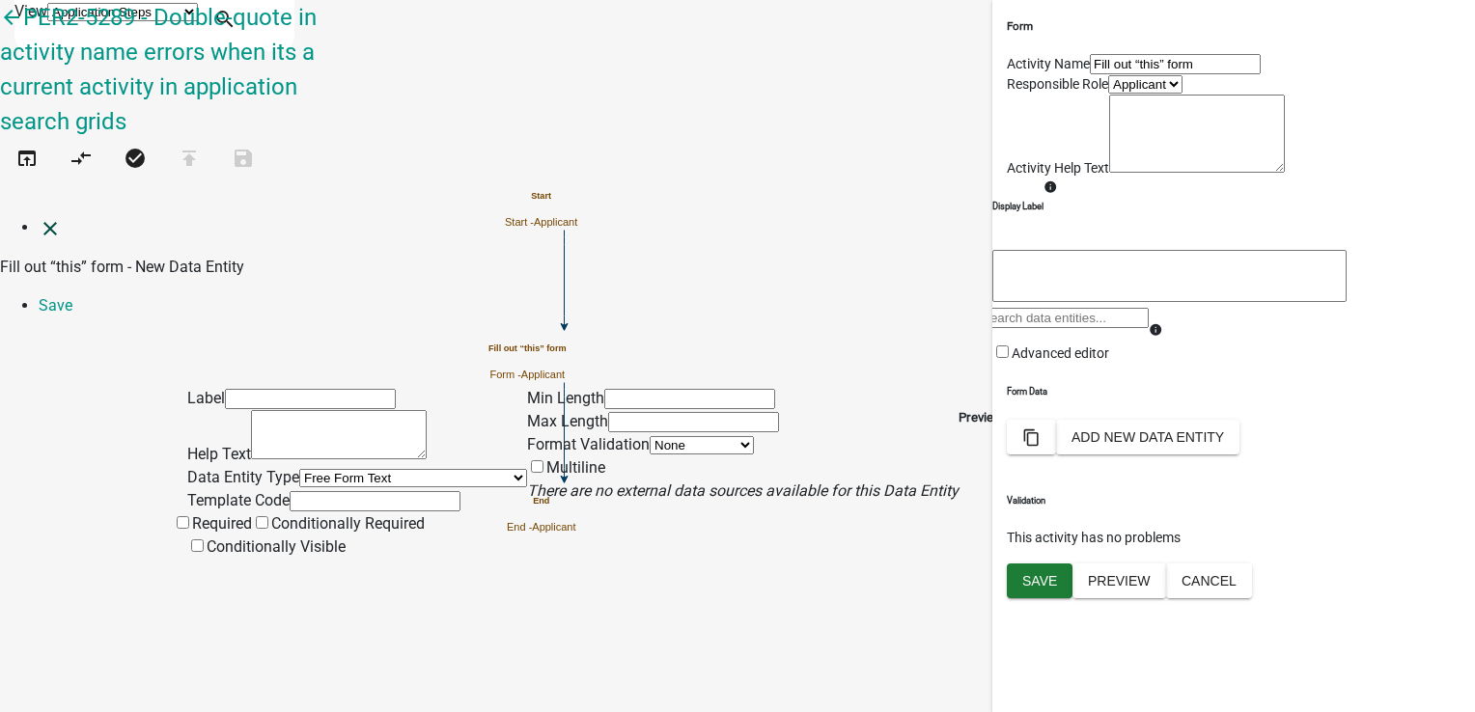
click at [39, 217] on icon "close" at bounding box center [50, 228] width 23 height 23
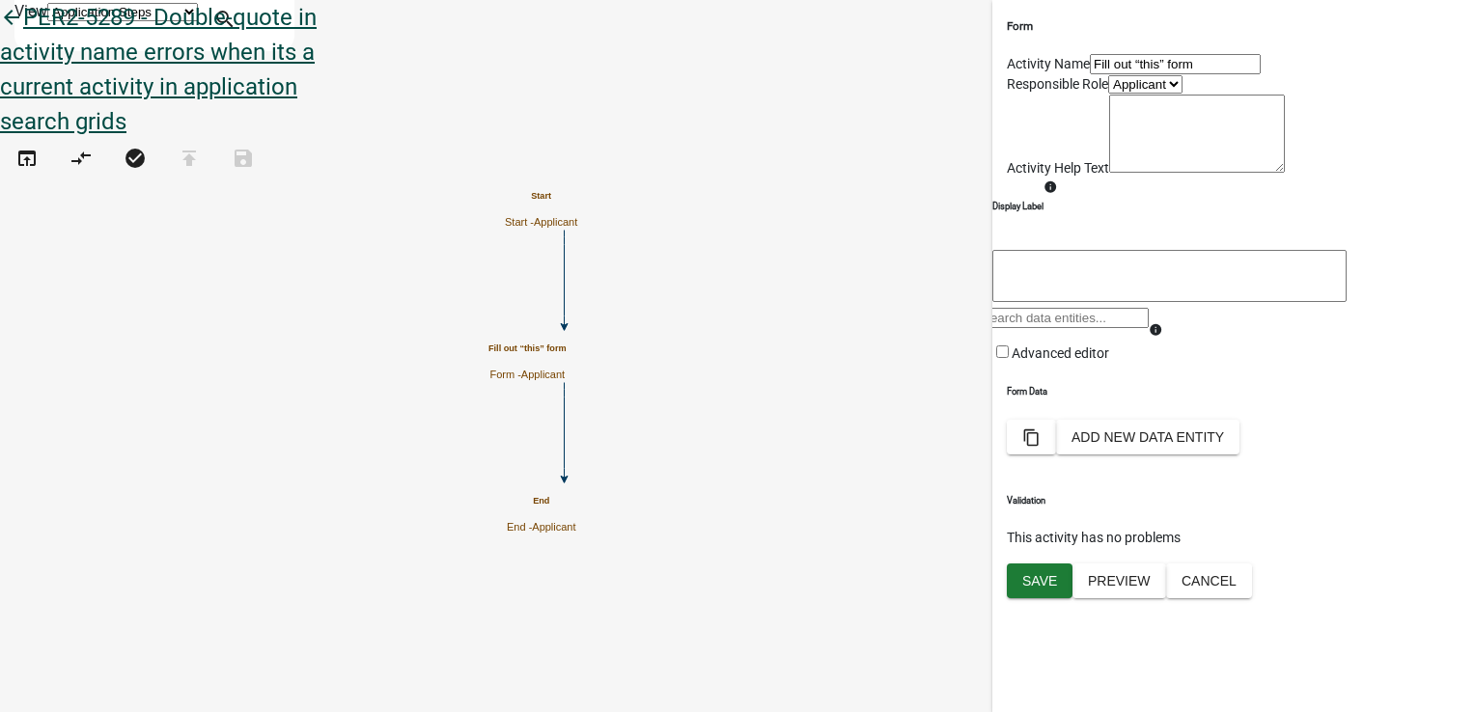
click at [23, 33] on icon "arrow_back" at bounding box center [11, 19] width 23 height 27
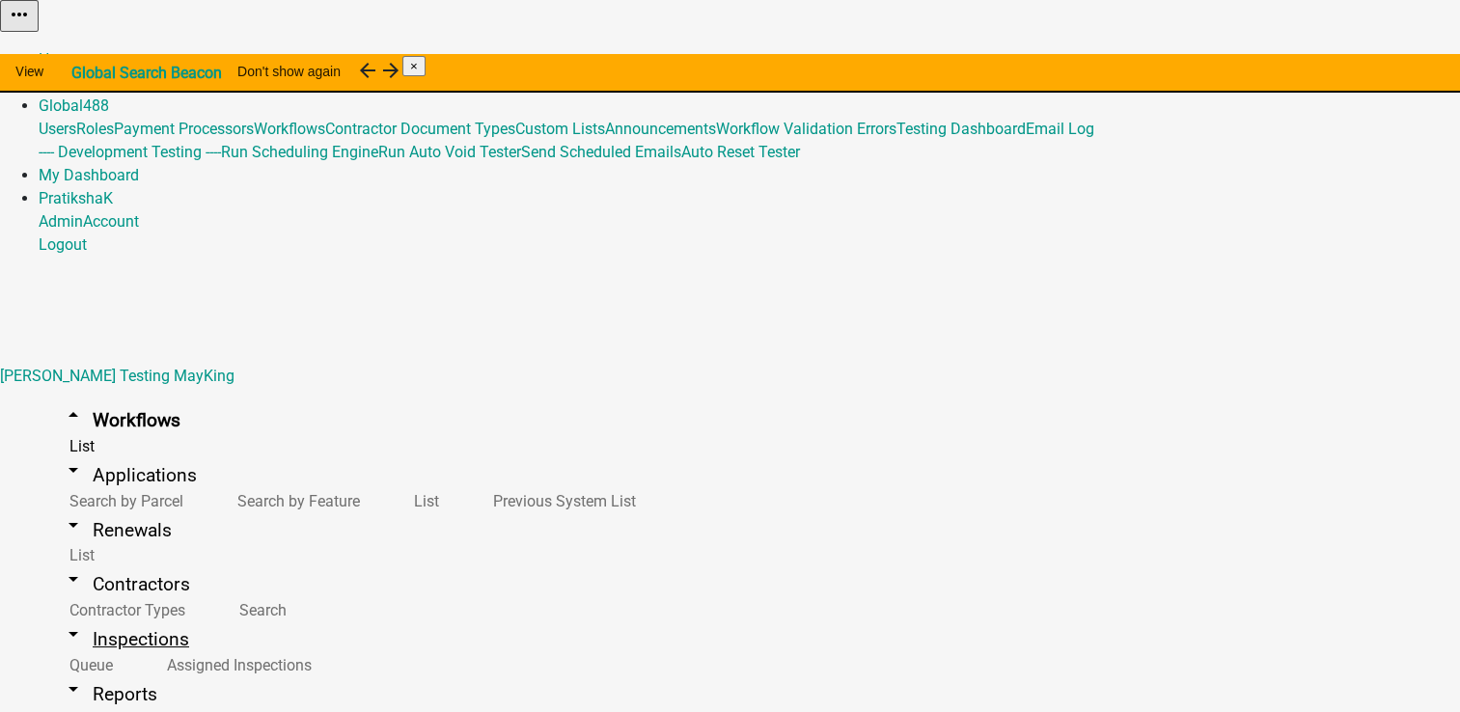
scroll to position [23, 0]
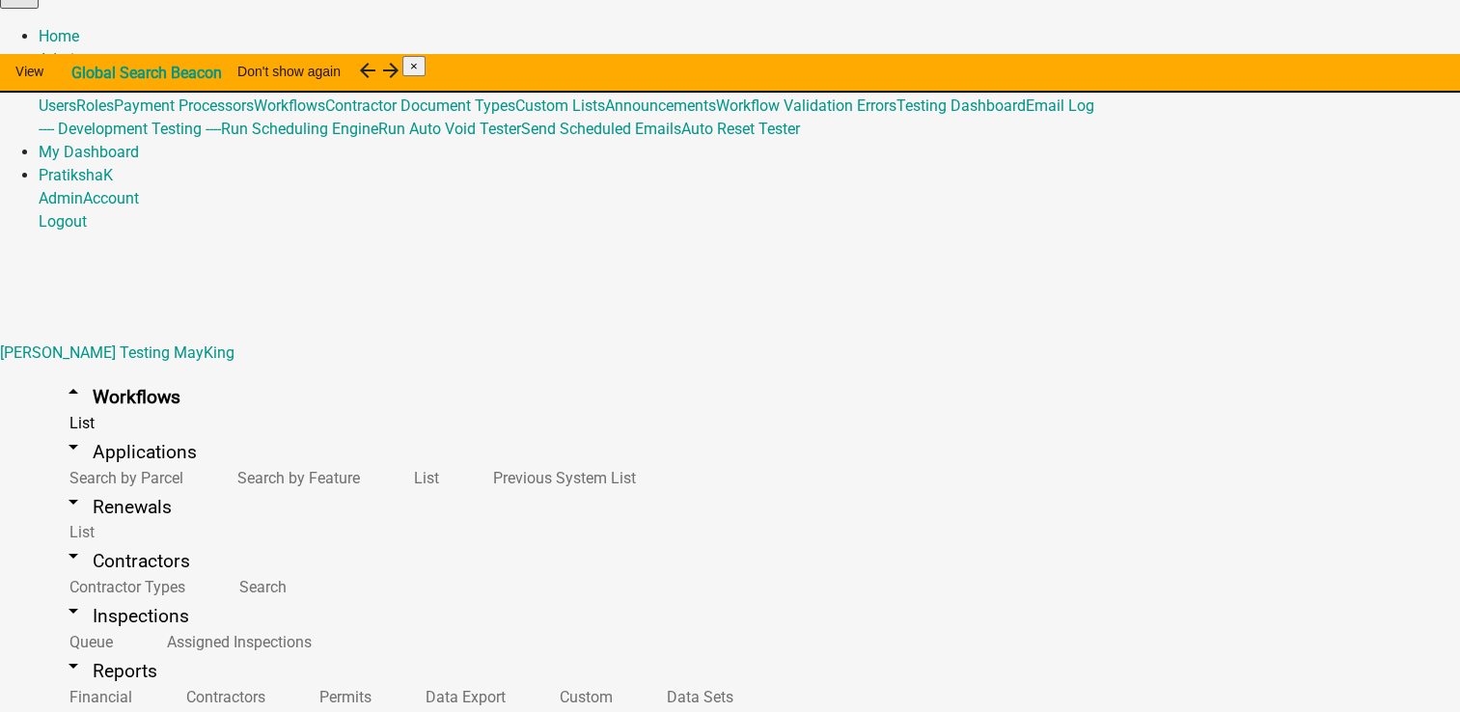
click at [1352, 36] on button "Start Application" at bounding box center [1406, 25] width 108 height 20
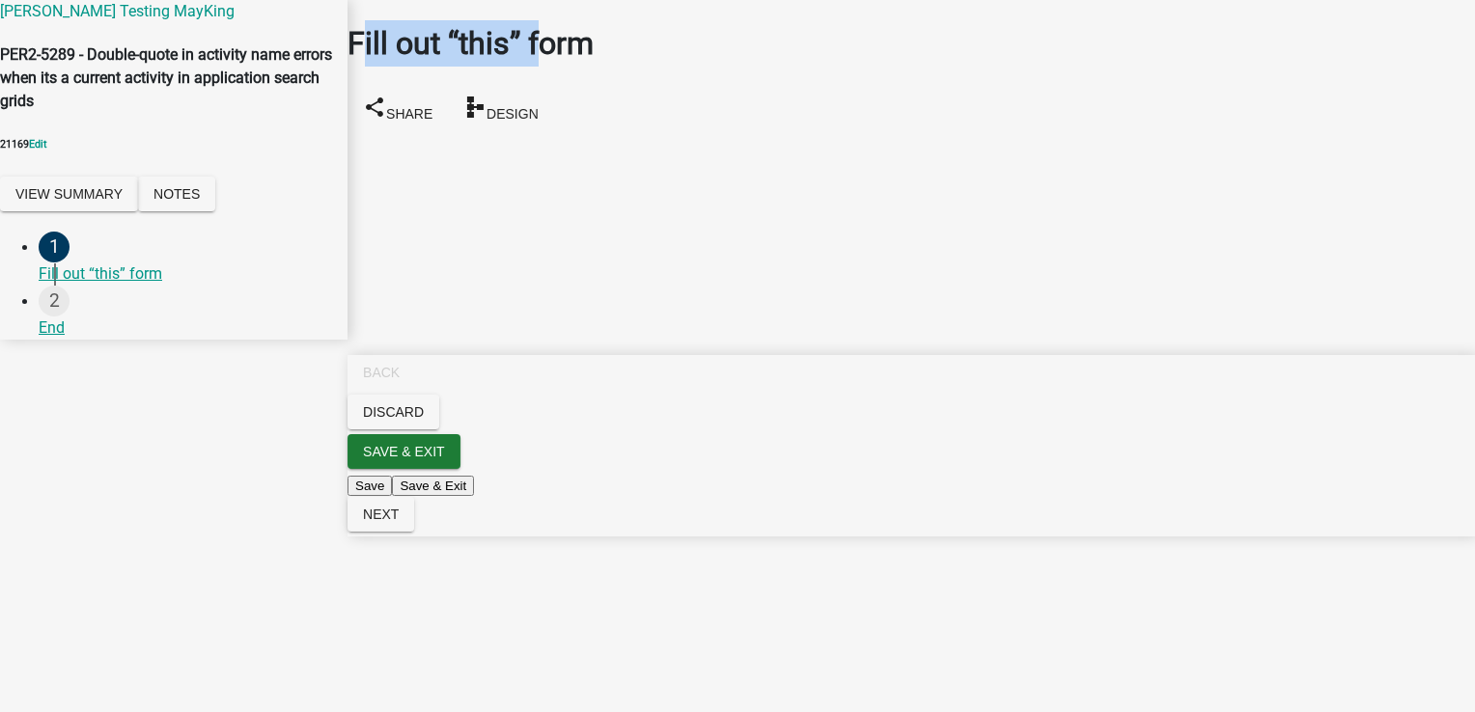
drag, startPoint x: 387, startPoint y: 79, endPoint x: 621, endPoint y: 69, distance: 233.8
click at [621, 67] on div "Fill out “this” form" at bounding box center [910, 43] width 1127 height 46
click at [845, 166] on main "Fill out “this” form share Share schema Design" at bounding box center [910, 327] width 1127 height 654
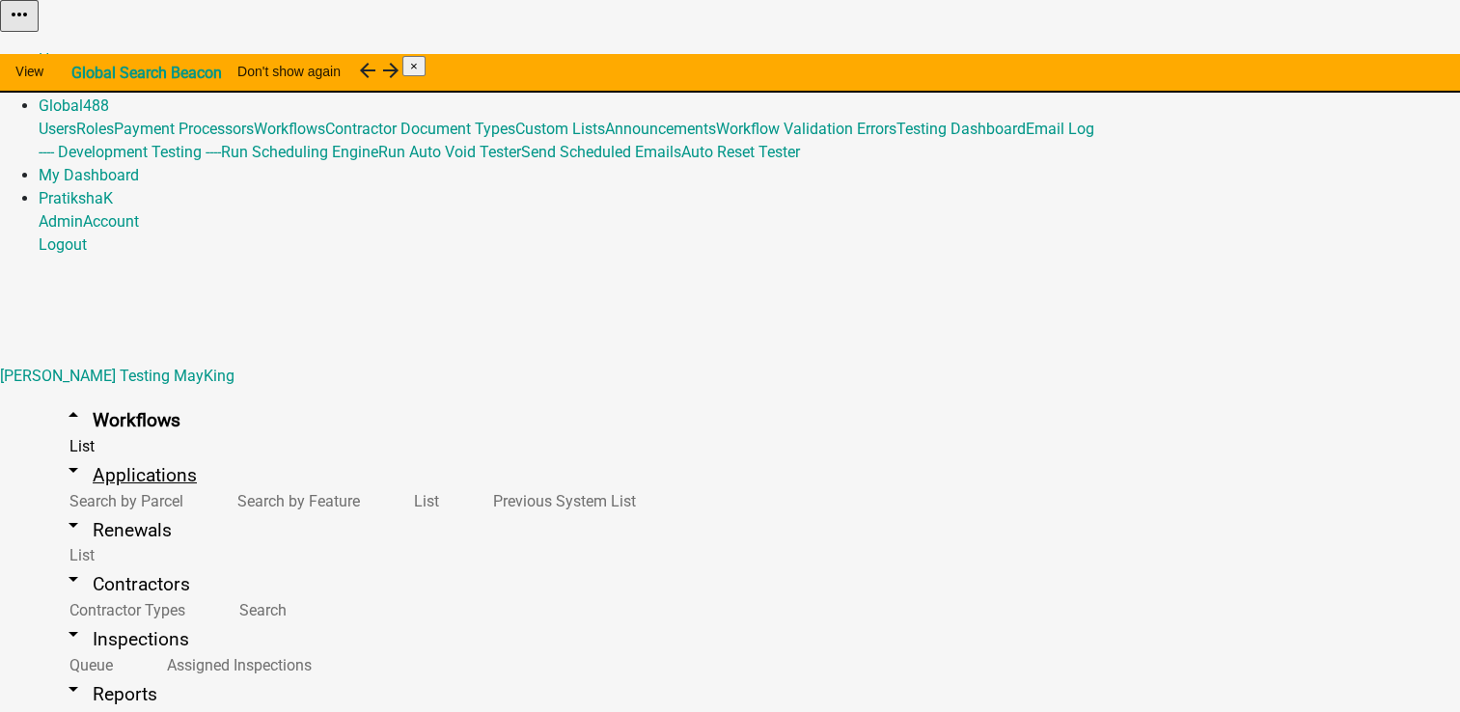
click at [120, 453] on link "arrow_drop_down Applications" at bounding box center [129, 475] width 181 height 45
type input "smith"
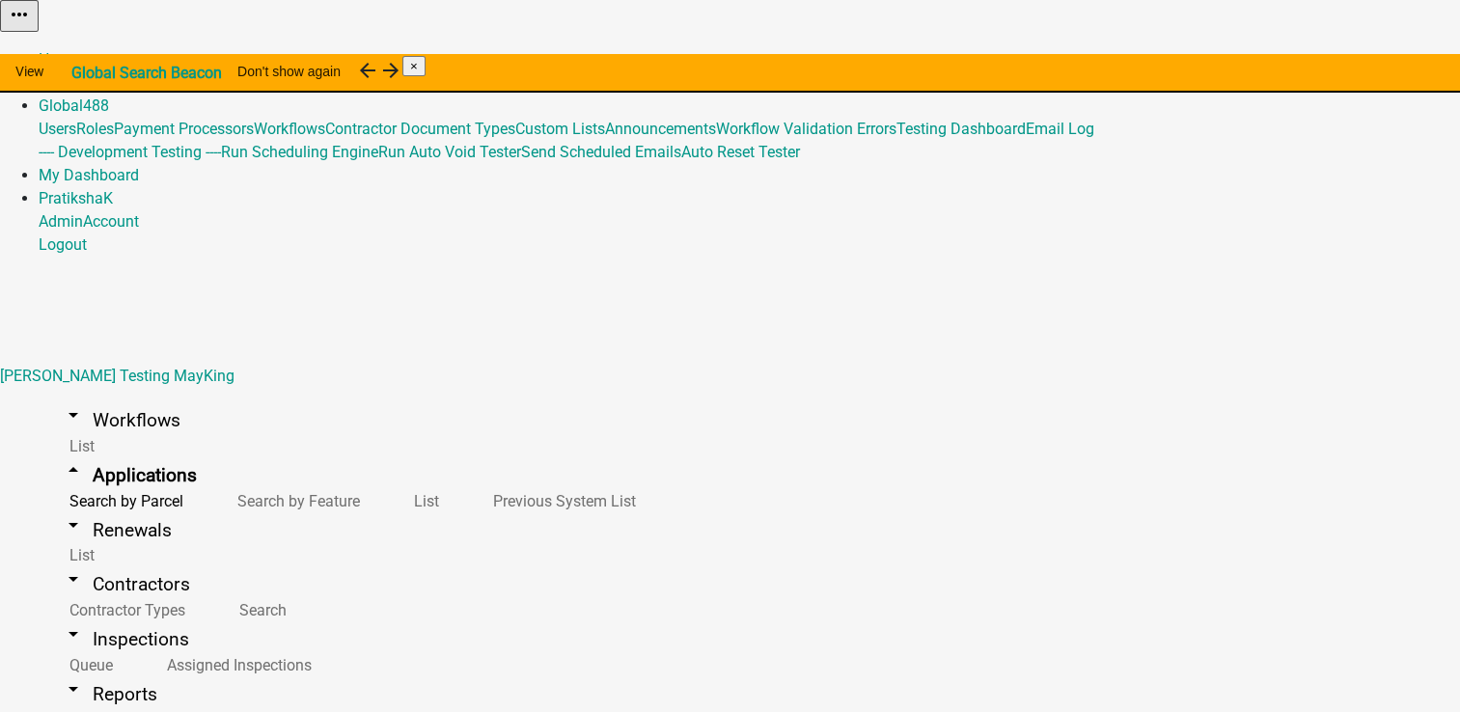
drag, startPoint x: 345, startPoint y: 324, endPoint x: 228, endPoint y: 322, distance: 116.8
type input "franklin"
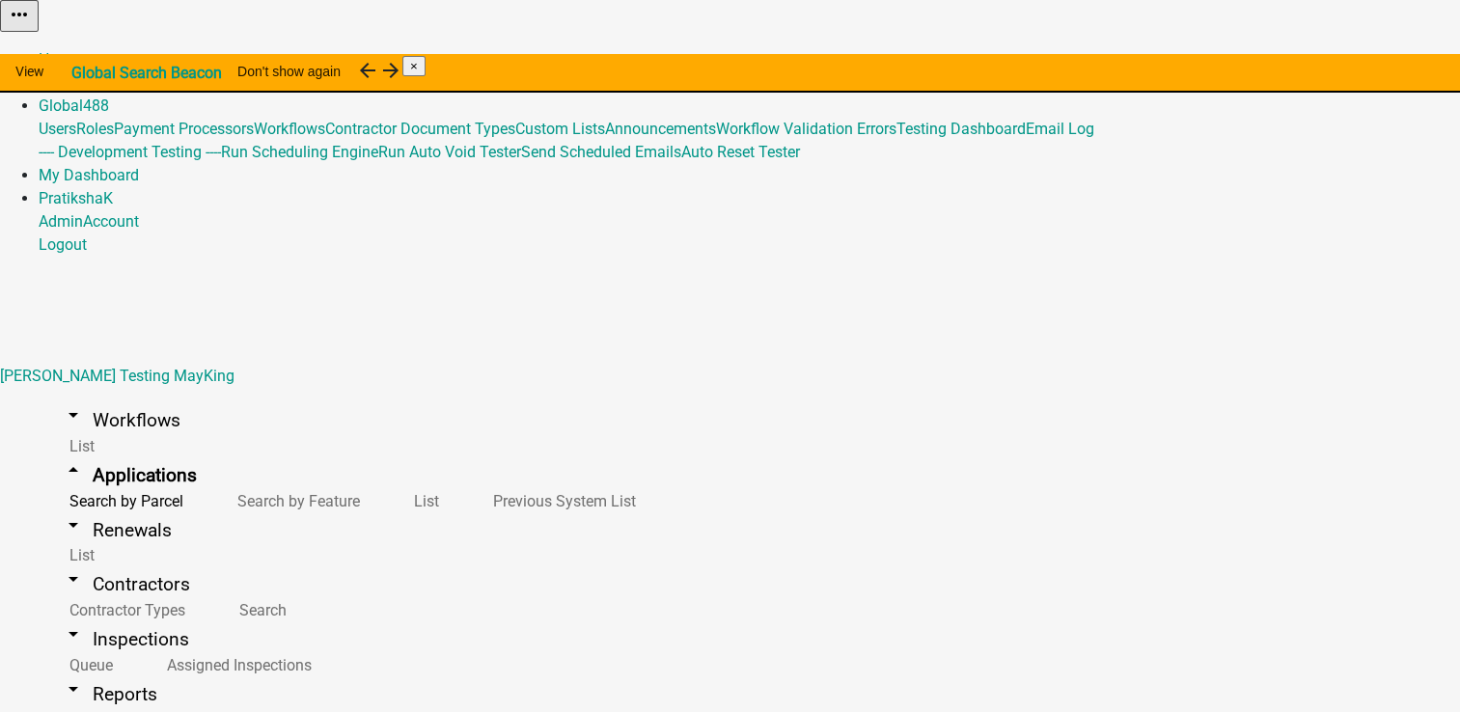
scroll to position [97, 0]
click at [79, 50] on link "Home" at bounding box center [59, 59] width 41 height 18
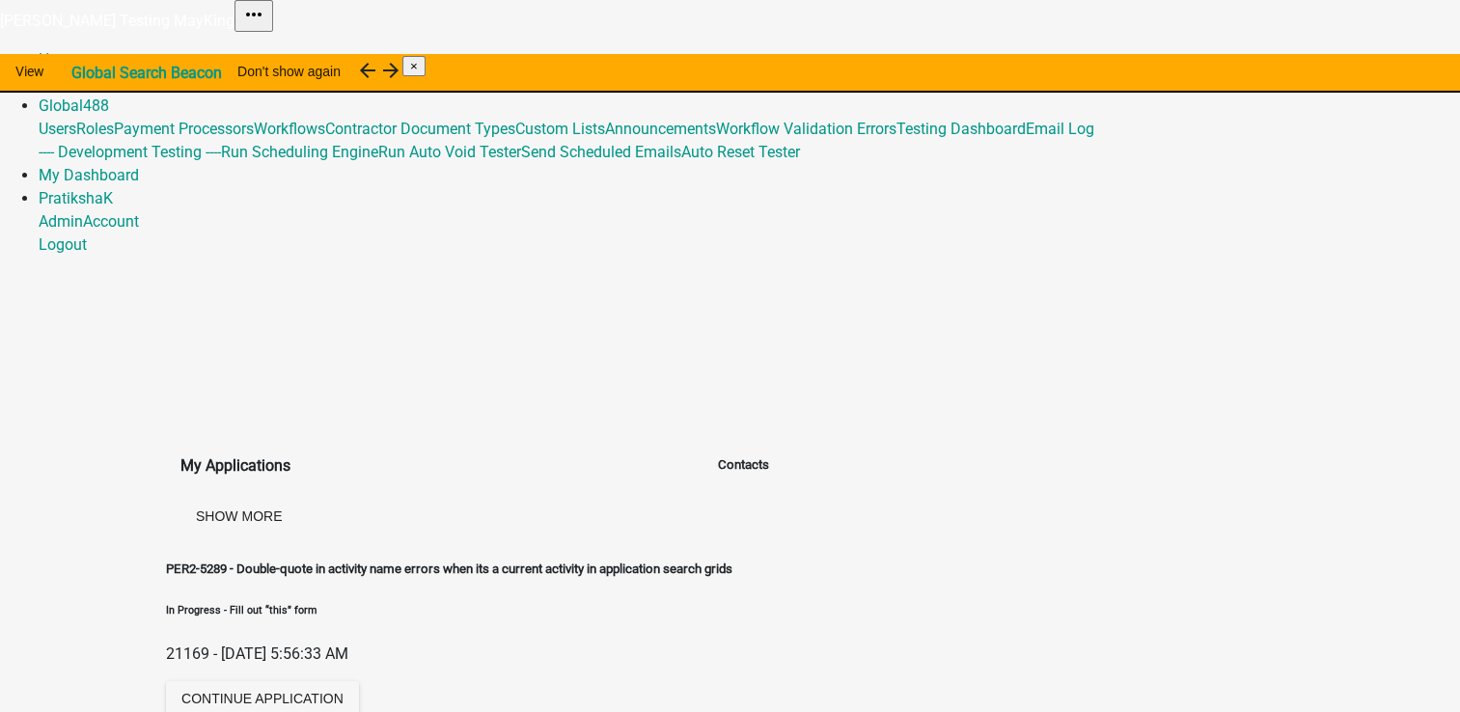
click at [83, 73] on link "Admin" at bounding box center [61, 82] width 44 height 18
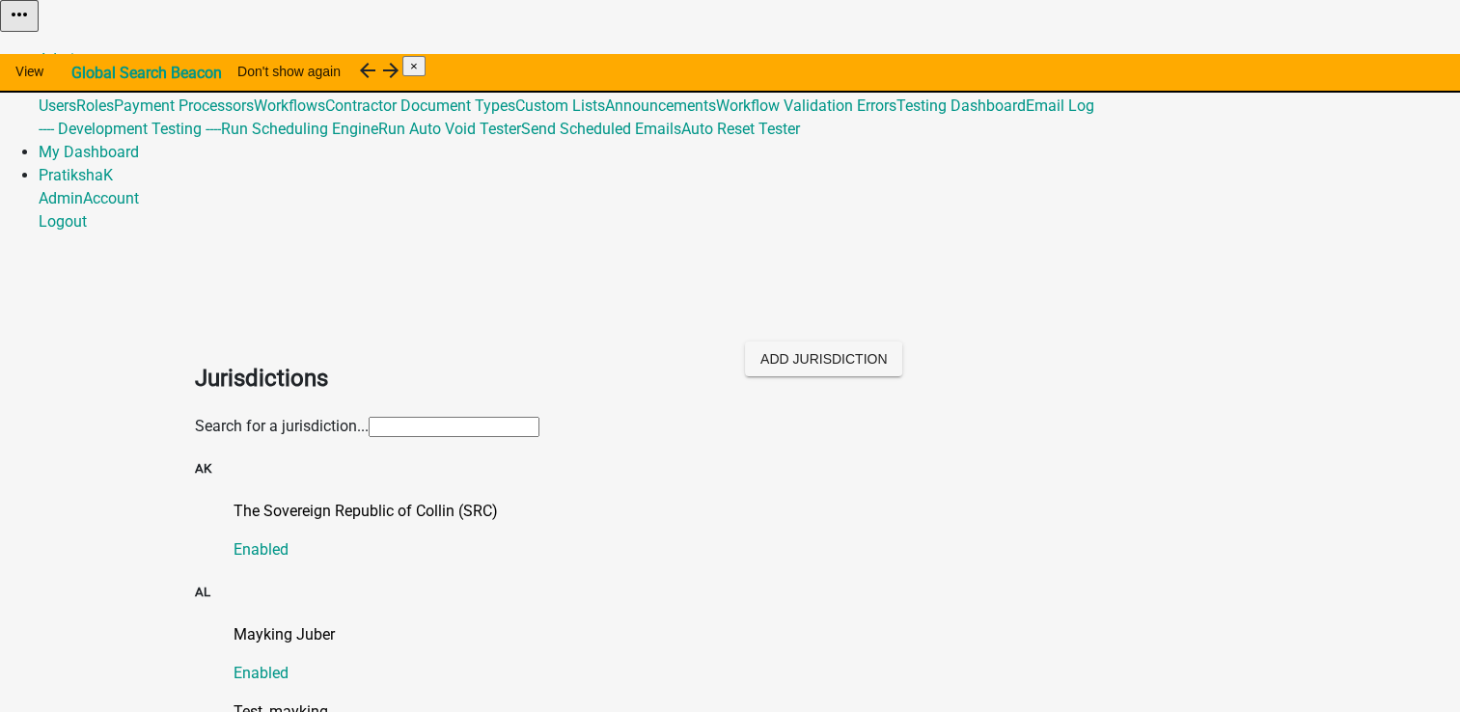
click at [539, 417] on input "text" at bounding box center [454, 427] width 171 height 20
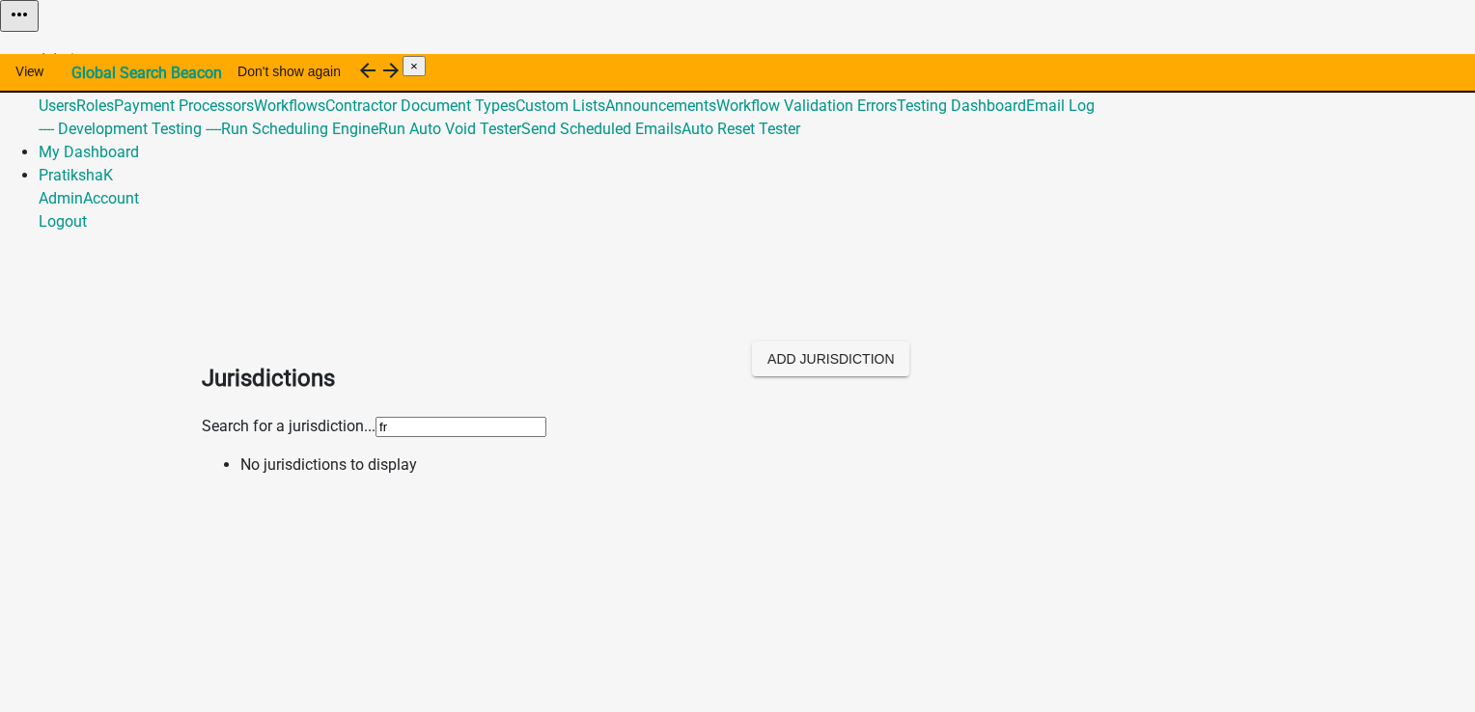
type input "f"
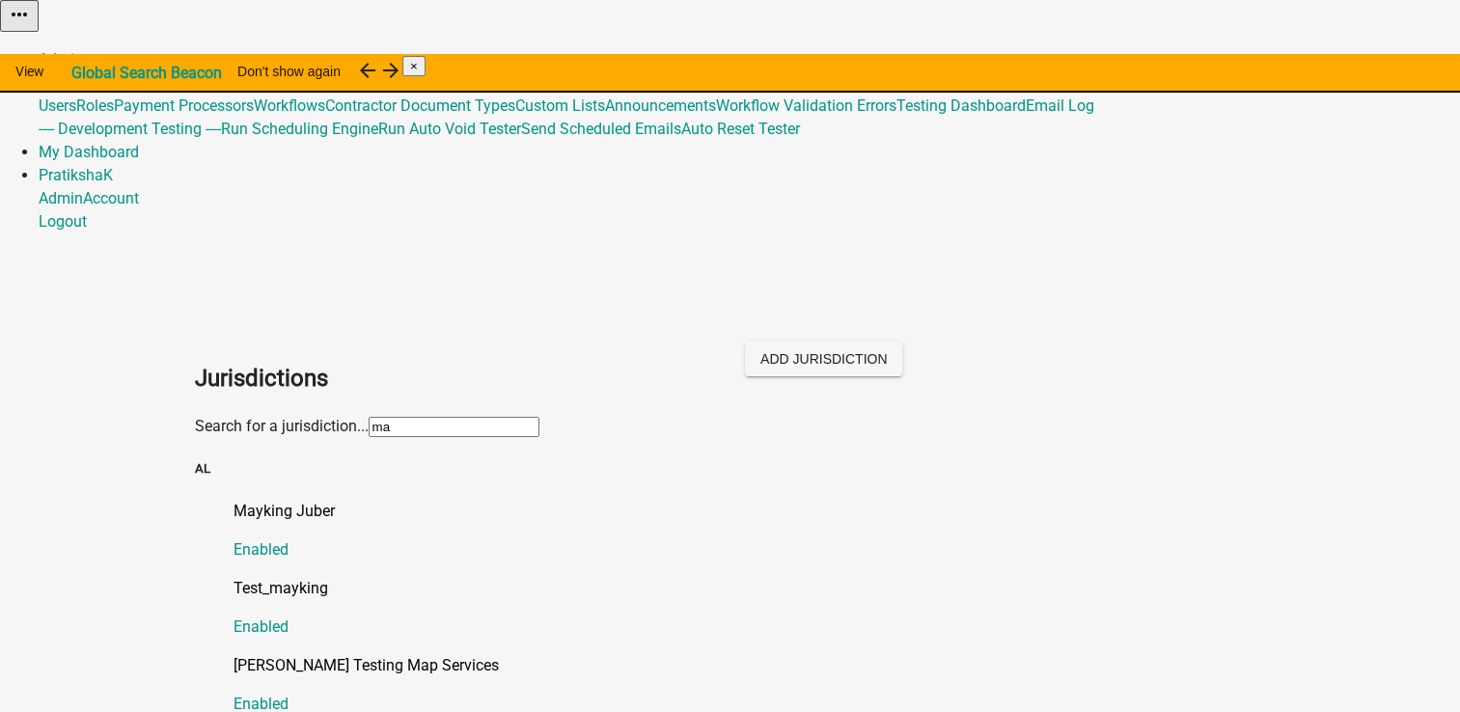
type input "m"
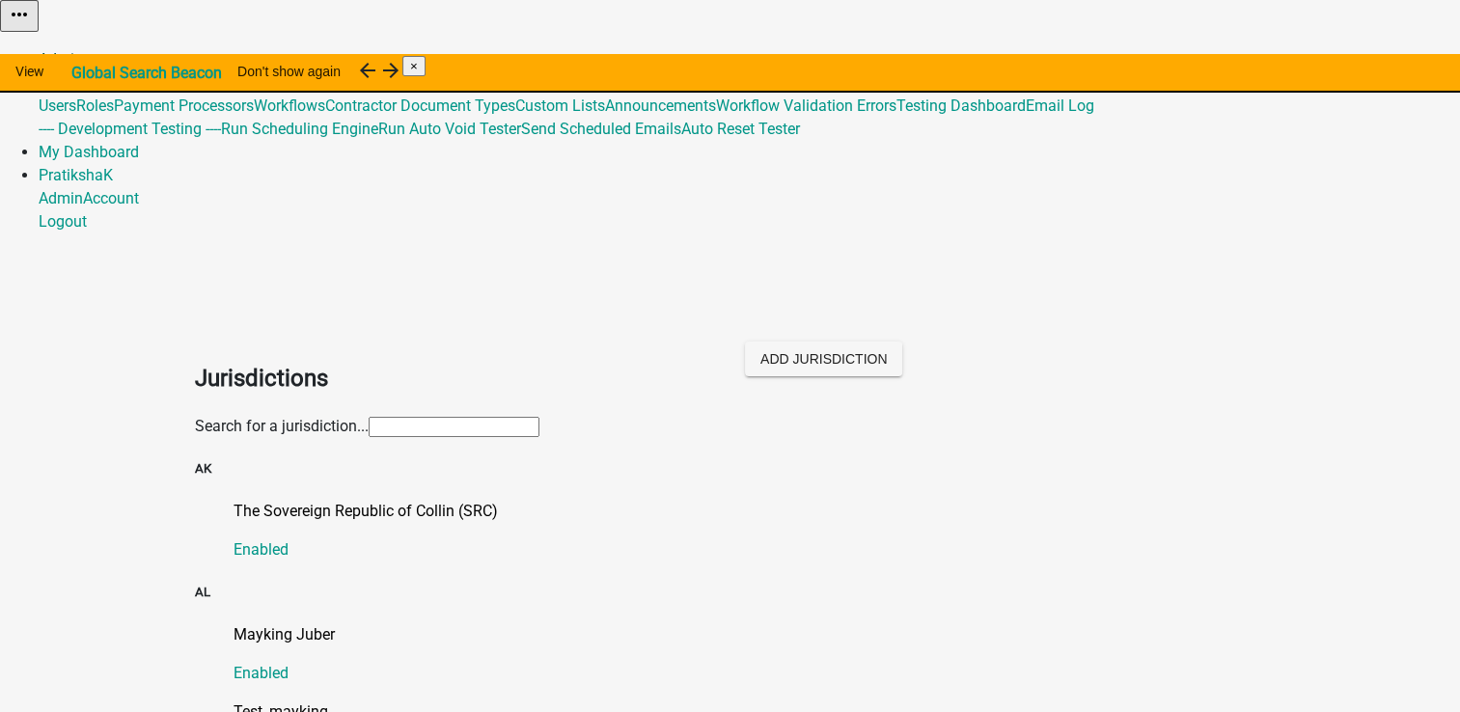
click at [83, 50] on link "Admin" at bounding box center [61, 59] width 44 height 18
click at [109, 73] on link "Global 488" at bounding box center [74, 82] width 70 height 18
click at [139, 143] on link "My Dashboard" at bounding box center [89, 152] width 100 height 18
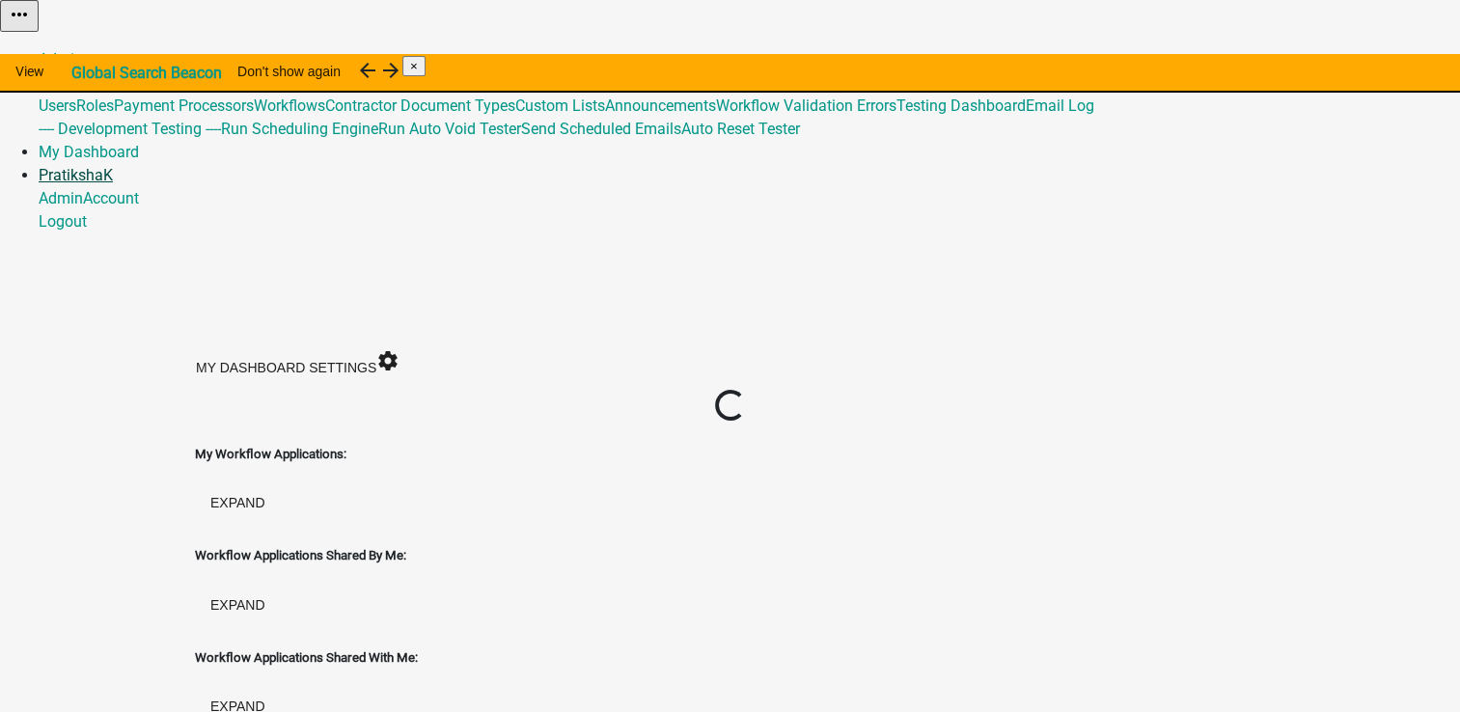
click at [113, 166] on link "PratikshaK" at bounding box center [76, 175] width 74 height 18
click at [1072, 390] on div "Loading..." at bounding box center [730, 407] width 1071 height 34
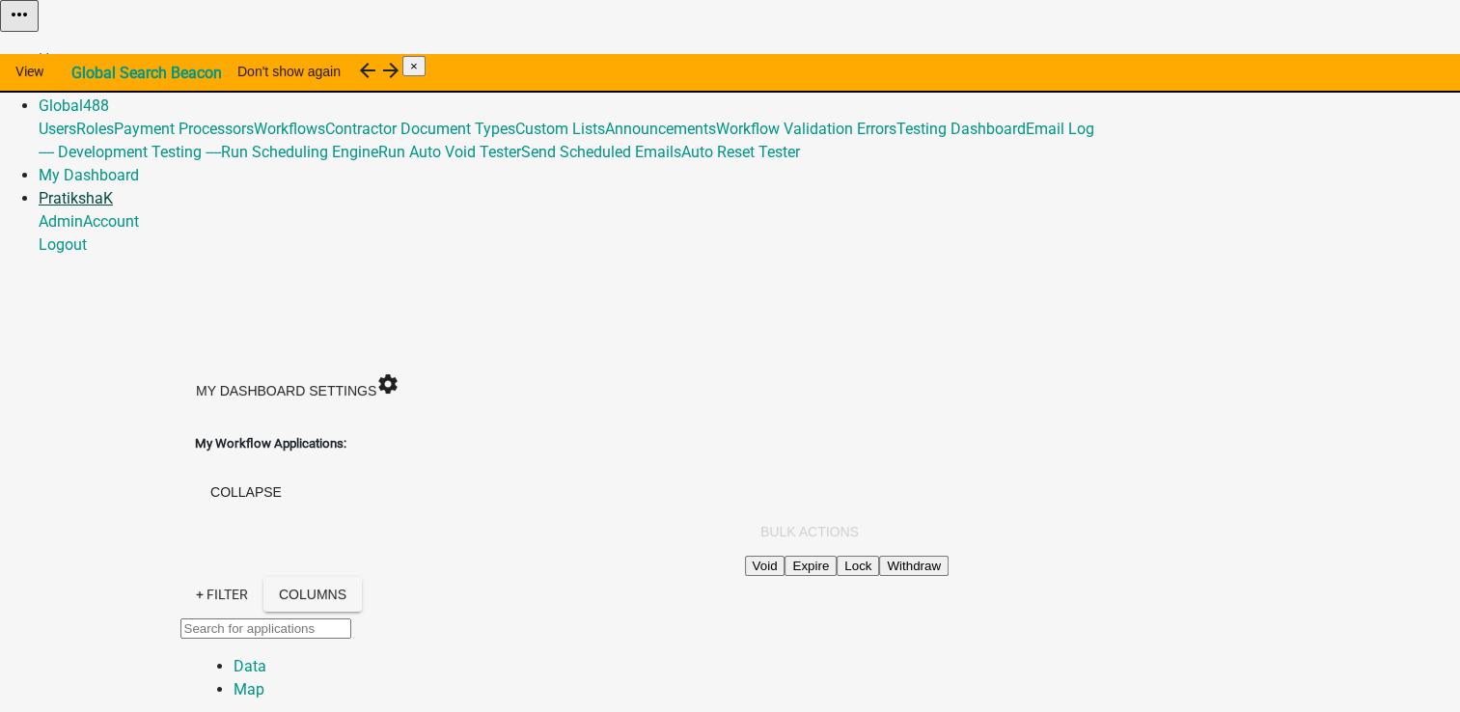
click at [113, 189] on link "PratikshaK" at bounding box center [76, 198] width 74 height 18
click at [415, 365] on div "My Dashboard Settings settings" at bounding box center [297, 389] width 235 height 48
click at [113, 189] on link "PratikshaK" at bounding box center [76, 198] width 74 height 18
click at [87, 235] on link "Logout" at bounding box center [63, 244] width 48 height 18
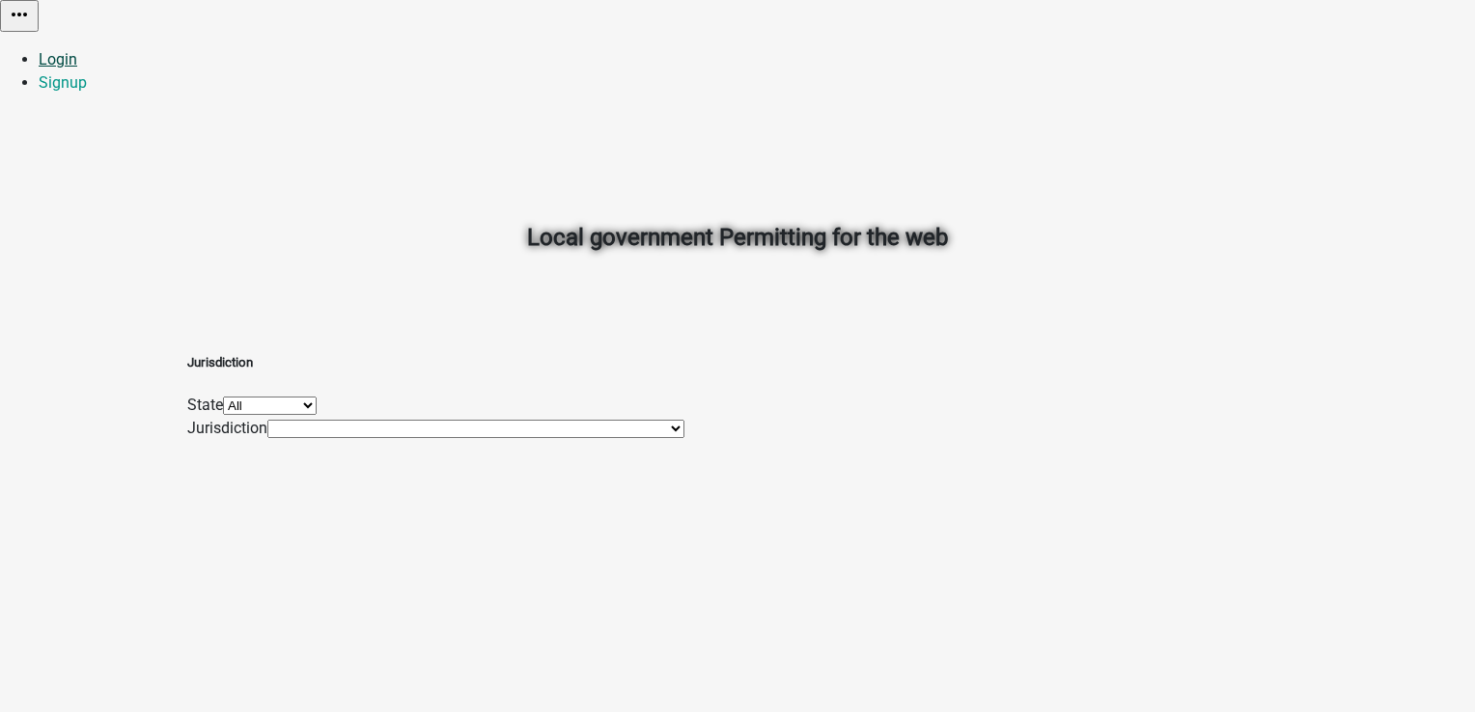
click at [77, 50] on link "Login" at bounding box center [58, 59] width 39 height 18
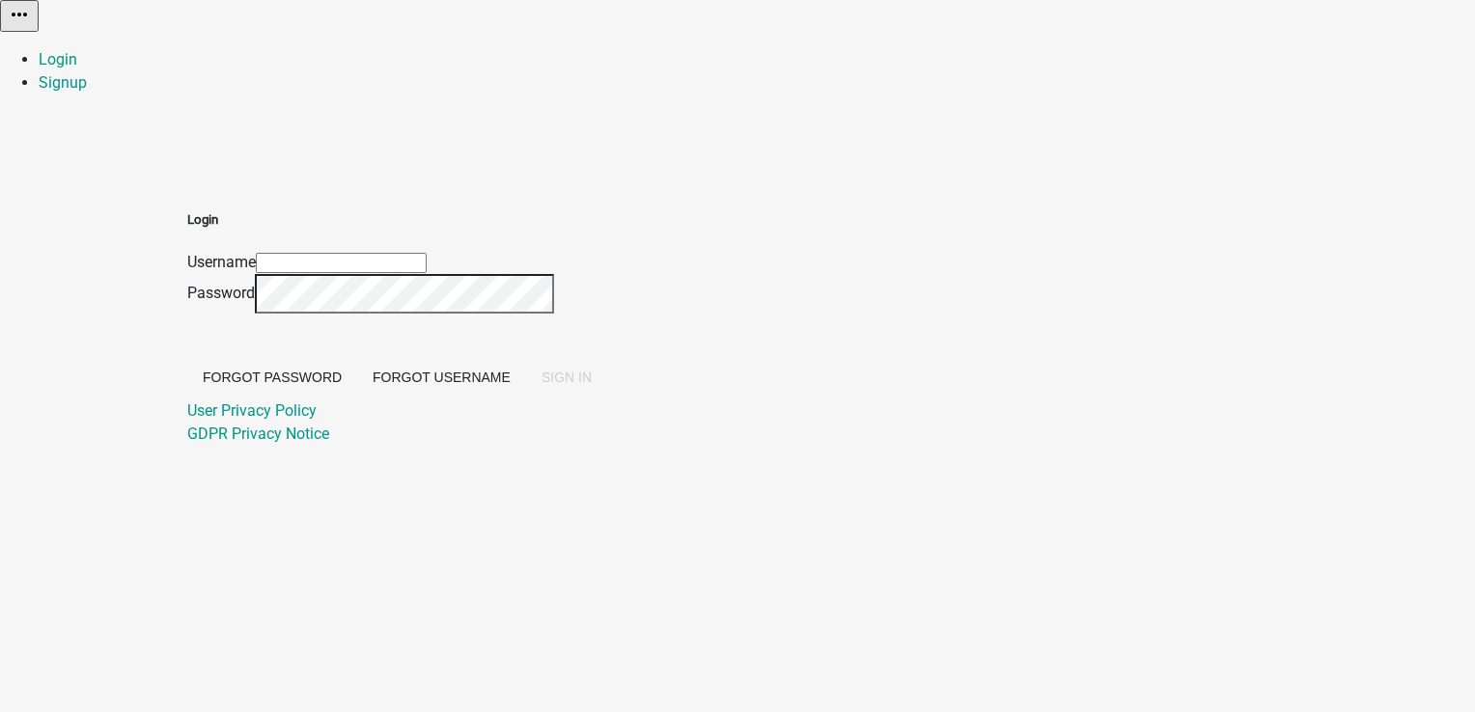
type input "PratikshaK"
click at [607, 395] on button "SIGN IN" at bounding box center [566, 377] width 81 height 35
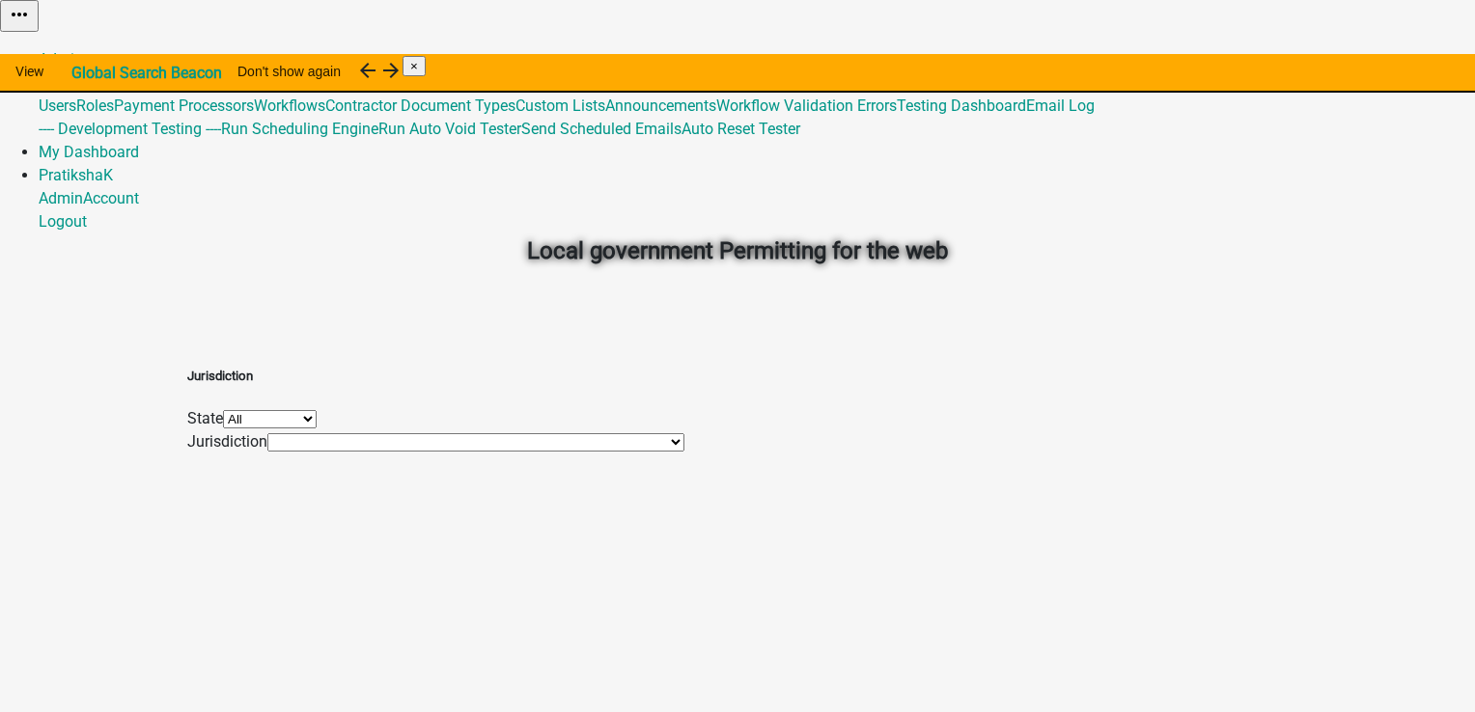
click at [456, 452] on select "*[GEOGRAPHIC_DATA], [US_STATE] (Migrated) [GEOGRAPHIC_DATA], [US_STATE] (Migrat…" at bounding box center [475, 442] width 417 height 18
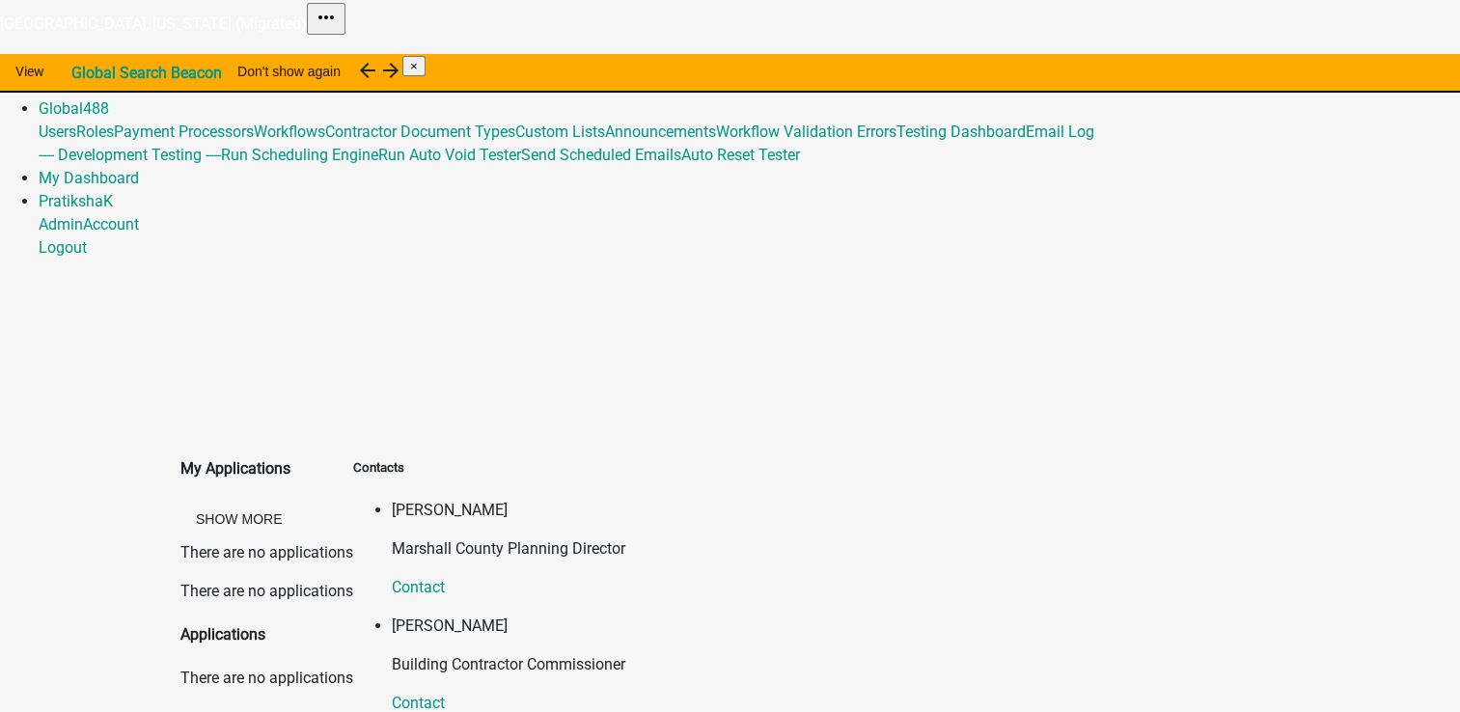
click at [246, 623] on h4 "Applications" at bounding box center [266, 634] width 173 height 23
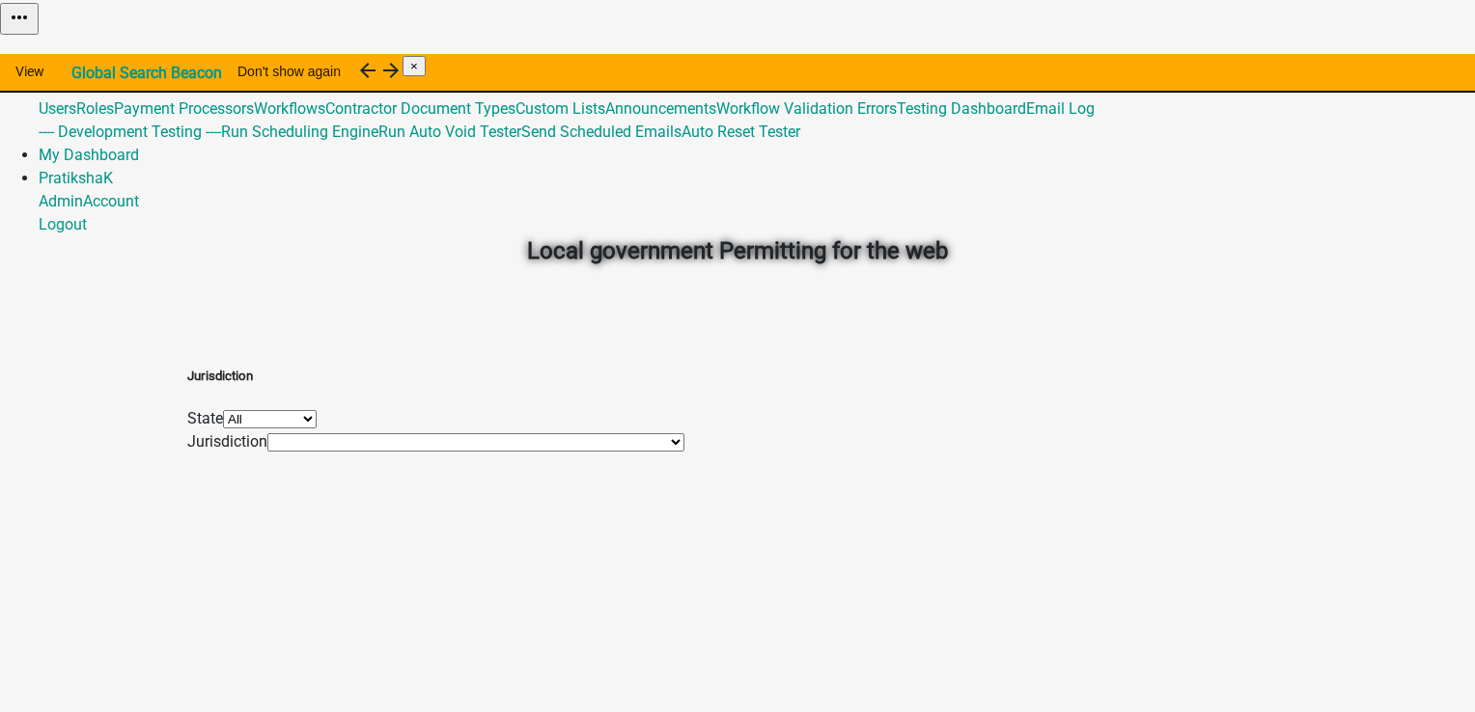
click at [317, 418] on select "All [US_STATE] [US_STATE] [US_STATE] [US_STATE] [US_STATE] [US_STATE] [US_STATE…" at bounding box center [270, 419] width 94 height 18
select select "[US_STATE]"
click at [317, 410] on select "All [US_STATE] [US_STATE] [US_STATE] [US_STATE] [US_STATE] [US_STATE] [US_STATE…" at bounding box center [270, 419] width 94 height 18
click at [444, 452] on select "HoustonTest Isanti [GEOGRAPHIC_DATA], [GEOGRAPHIC_DATA]" at bounding box center [415, 442] width 296 height 18
click at [317, 410] on select "All [US_STATE] [US_STATE] [US_STATE] [US_STATE] [US_STATE] [US_STATE] [US_STATE…" at bounding box center [270, 419] width 94 height 18
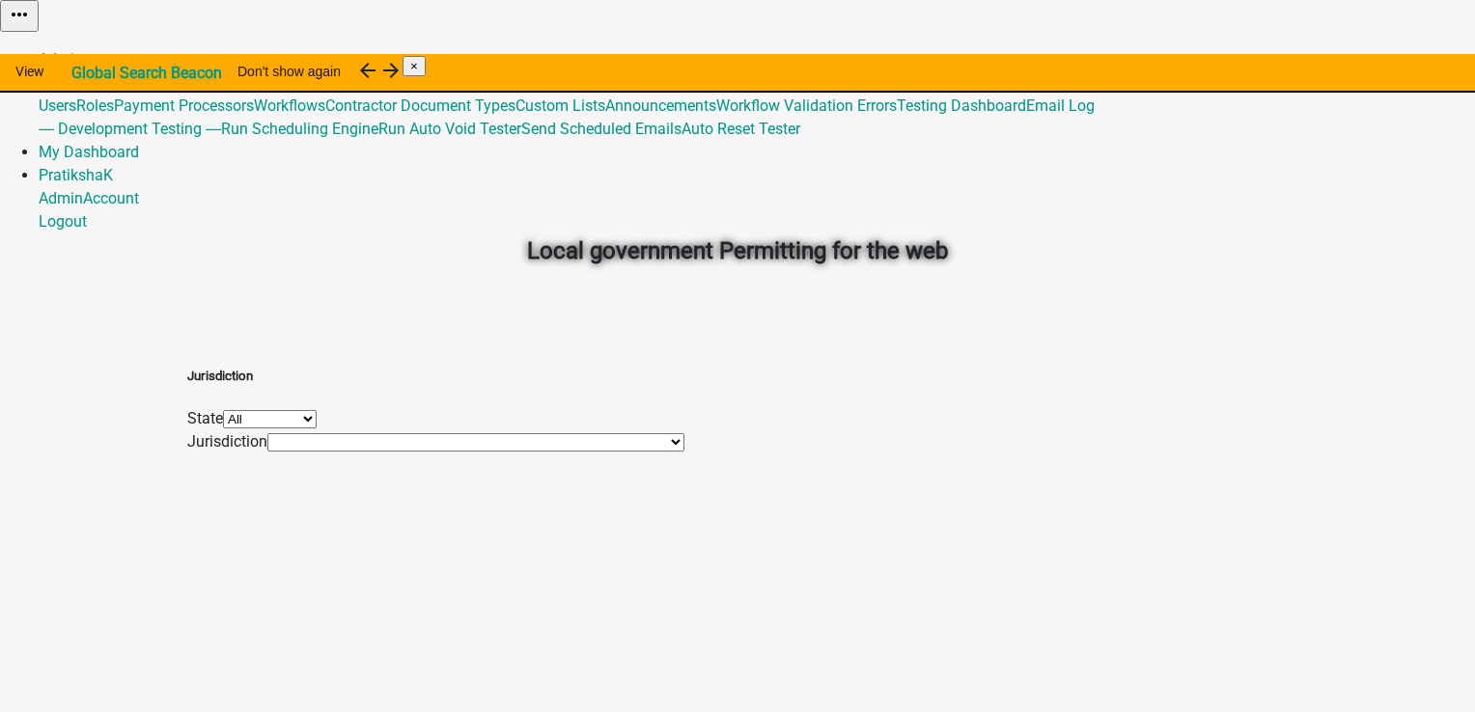
click at [317, 424] on select "All [US_STATE] [US_STATE] [US_STATE] [US_STATE] [US_STATE] [US_STATE] [US_STATE…" at bounding box center [270, 419] width 94 height 18
click at [317, 429] on select "All [US_STATE] [US_STATE] [US_STATE] [US_STATE] [US_STATE] [US_STATE] [US_STATE…" at bounding box center [270, 419] width 94 height 18
select select "[US_STATE]"
click at [317, 410] on select "All [US_STATE] [US_STATE] [US_STATE] [US_STATE] [US_STATE] [US_STATE] [US_STATE…" at bounding box center [270, 419] width 94 height 18
click at [455, 452] on select "[GEOGRAPHIC_DATA], [US_STATE] (Migrated)" at bounding box center [415, 442] width 296 height 18
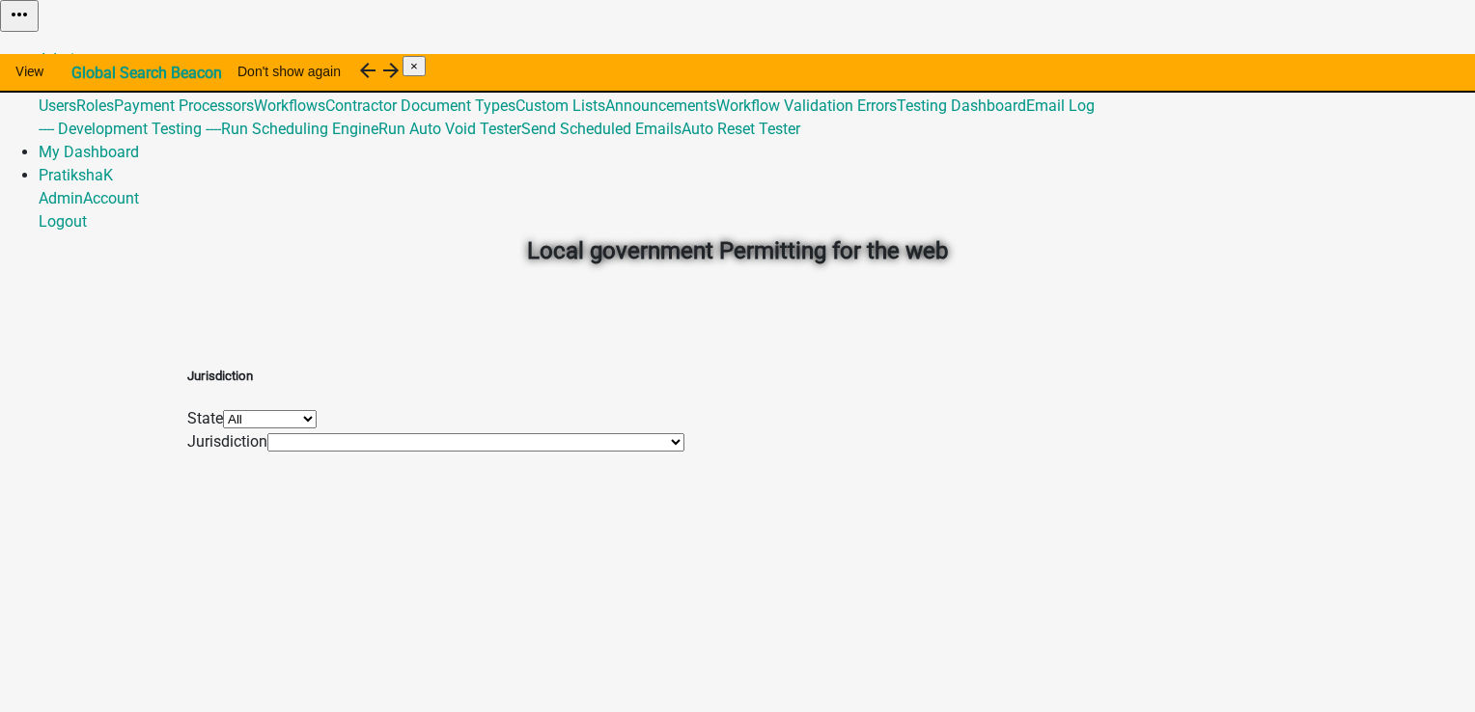
click at [317, 419] on select "All [US_STATE] [US_STATE] [US_STATE] [US_STATE] [US_STATE] [US_STATE] [US_STATE…" at bounding box center [270, 419] width 94 height 18
select select "[US_STATE]"
click at [317, 410] on select "All [US_STATE] [US_STATE] [US_STATE] [US_STATE] [US_STATE] [US_STATE] [US_STATE…" at bounding box center [270, 419] width 94 height 18
click at [446, 452] on select "The Sovereign Republic of Collin (SRC)" at bounding box center [391, 442] width 248 height 18
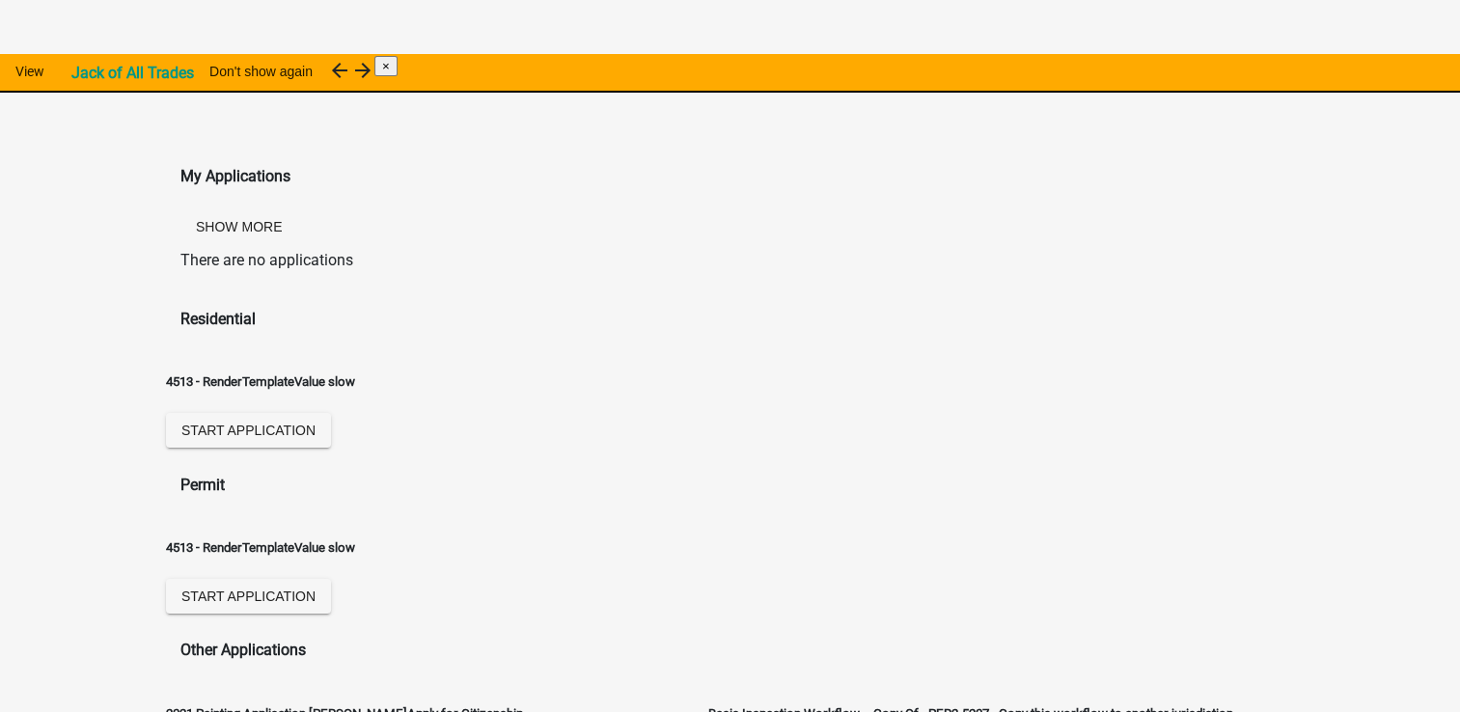
scroll to position [97, 0]
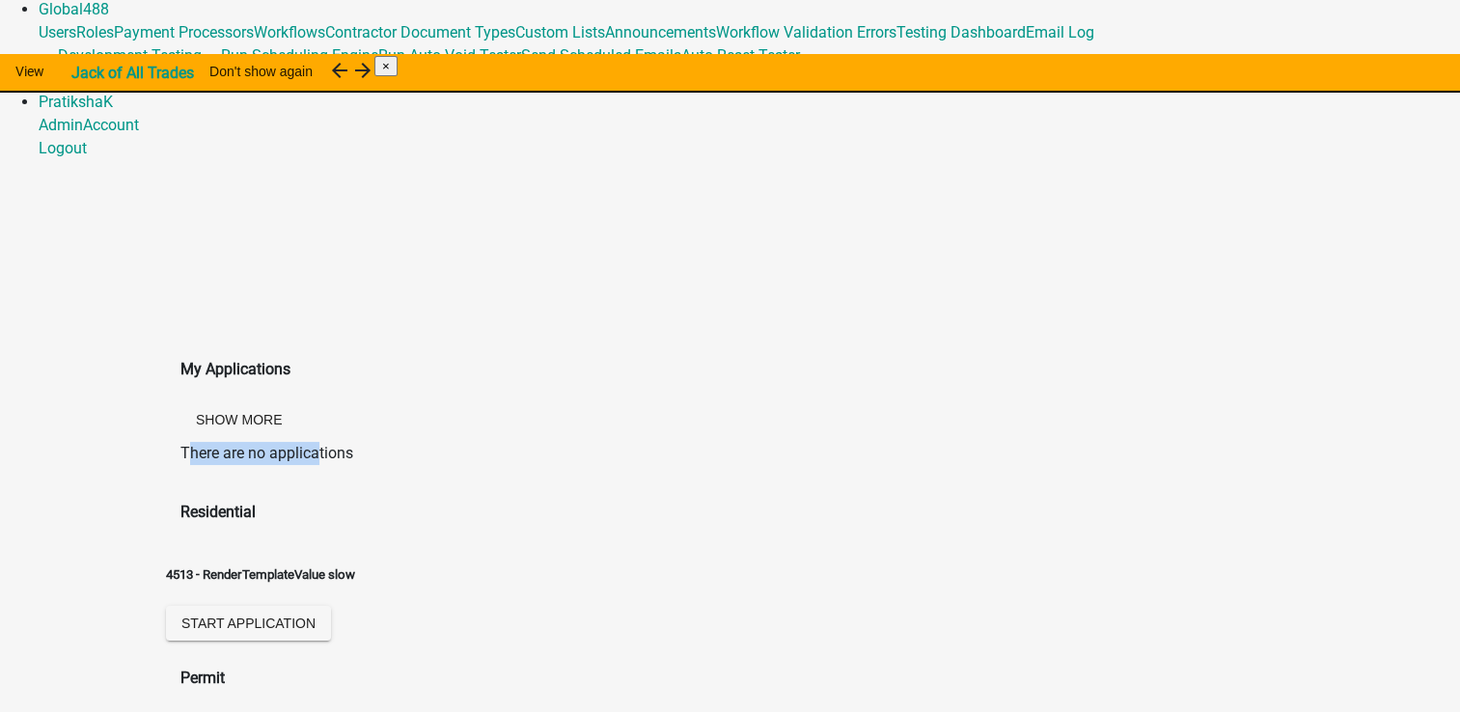
drag, startPoint x: 197, startPoint y: 129, endPoint x: 334, endPoint y: 129, distance: 137.0
click at [334, 442] on p "There are no applications" at bounding box center [730, 453] width 1100 height 23
drag, startPoint x: 334, startPoint y: 129, endPoint x: 541, endPoint y: 230, distance: 230.5
click at [355, 544] on div "4513 - RenderTemplateValue slow Start Application" at bounding box center [260, 594] width 189 height 101
click at [316, 616] on span "Start Application" at bounding box center [248, 623] width 134 height 15
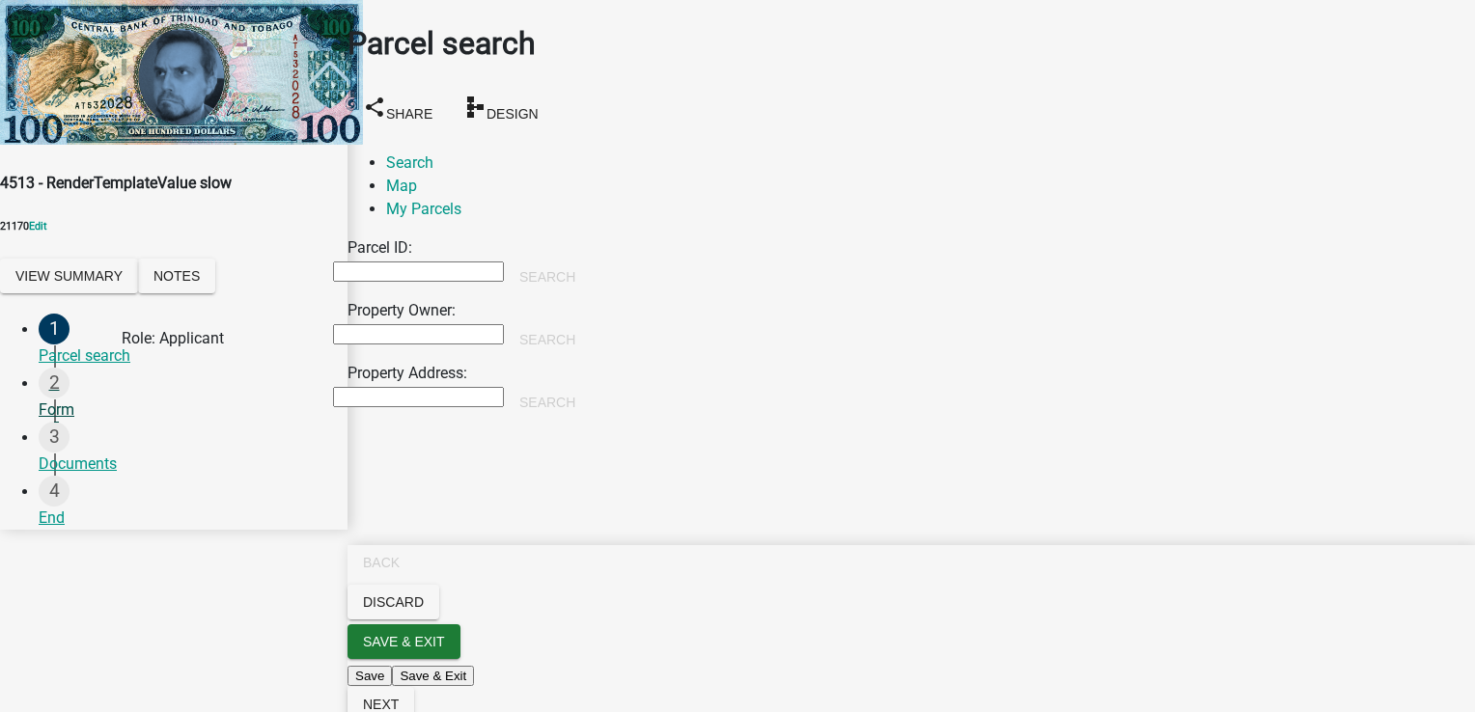
click at [60, 384] on div "2 Form" at bounding box center [185, 395] width 293 height 54
click at [445, 650] on span "Save & Exit" at bounding box center [404, 641] width 82 height 15
click at [399, 689] on span "Next" at bounding box center [381, 681] width 36 height 15
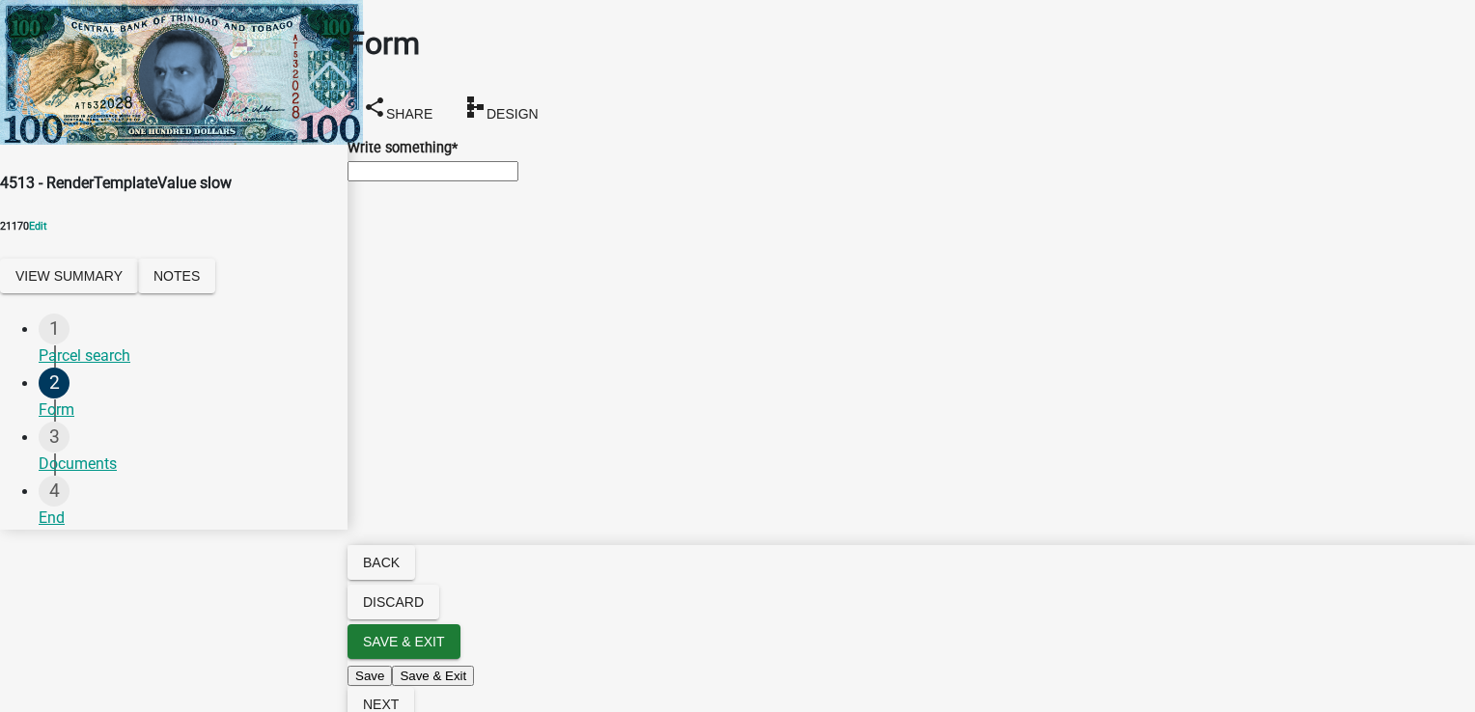
click at [518, 181] on input "Write something *" at bounding box center [432, 171] width 171 height 20
type input "test"
click at [399, 697] on span "Next" at bounding box center [381, 704] width 36 height 15
click at [69, 399] on div "Form" at bounding box center [185, 410] width 293 height 23
click at [92, 345] on div "Parcel search" at bounding box center [185, 356] width 293 height 23
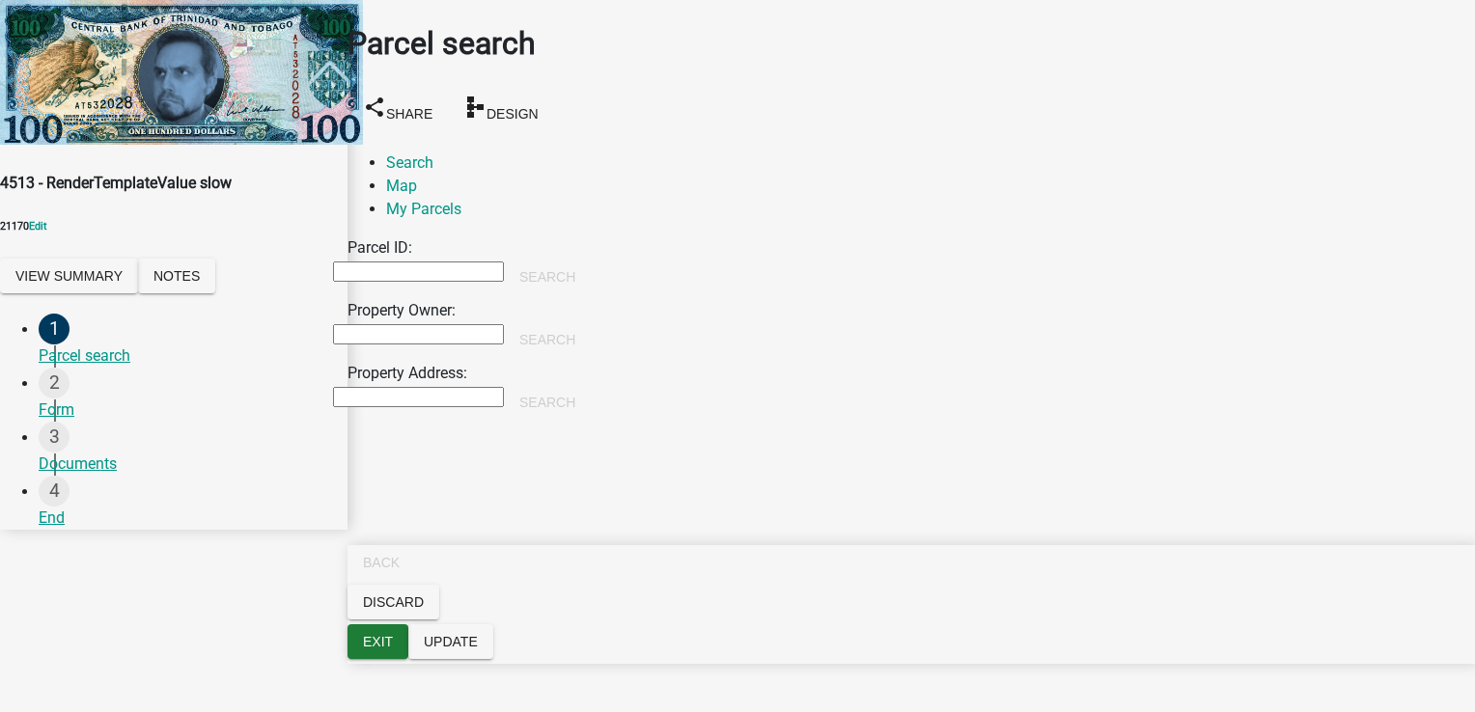
click at [475, 387] on input "Property Address:" at bounding box center [418, 397] width 171 height 20
type input "Franklin"
click at [591, 386] on button "Search" at bounding box center [547, 402] width 87 height 35
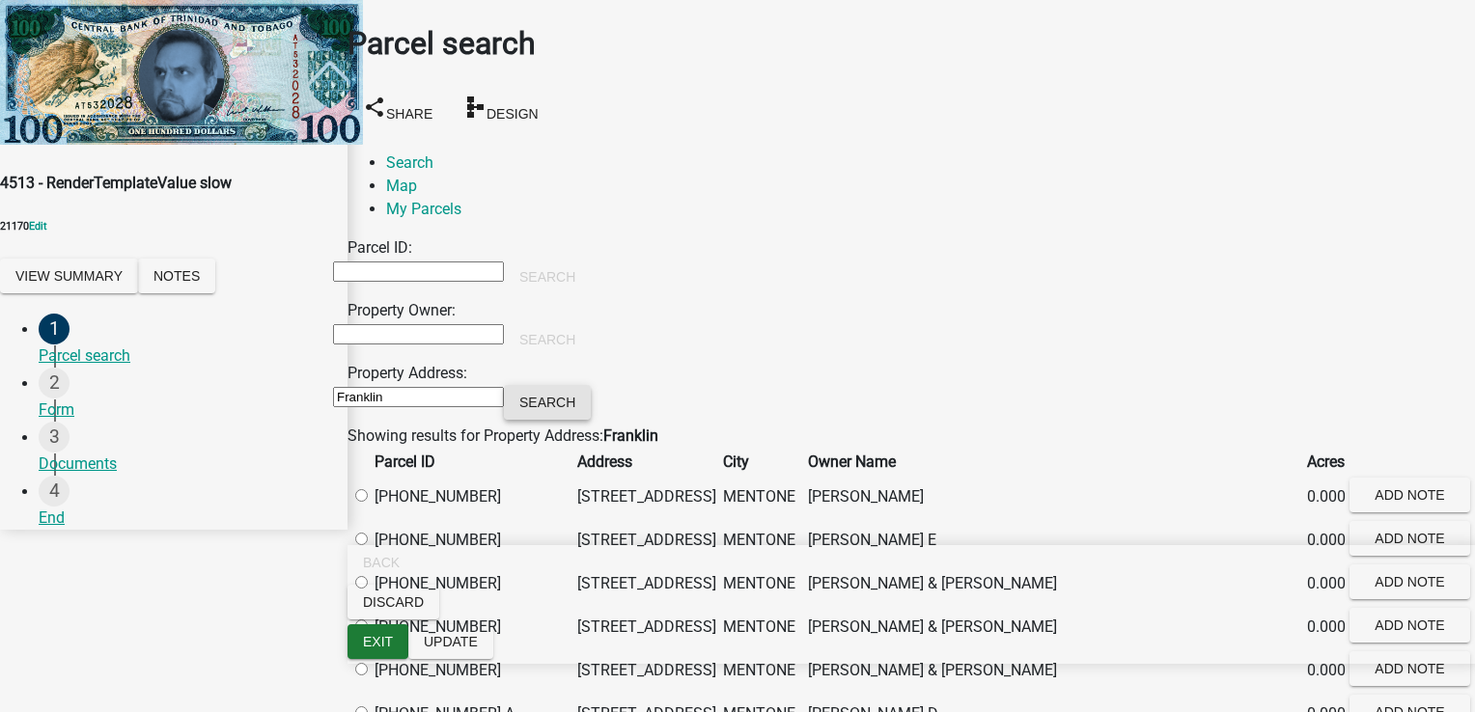
scroll to position [193, 0]
click at [371, 487] on label at bounding box center [371, 496] width 0 height 18
click at [368, 489] on input "radio" at bounding box center [361, 495] width 13 height 13
radio input "true"
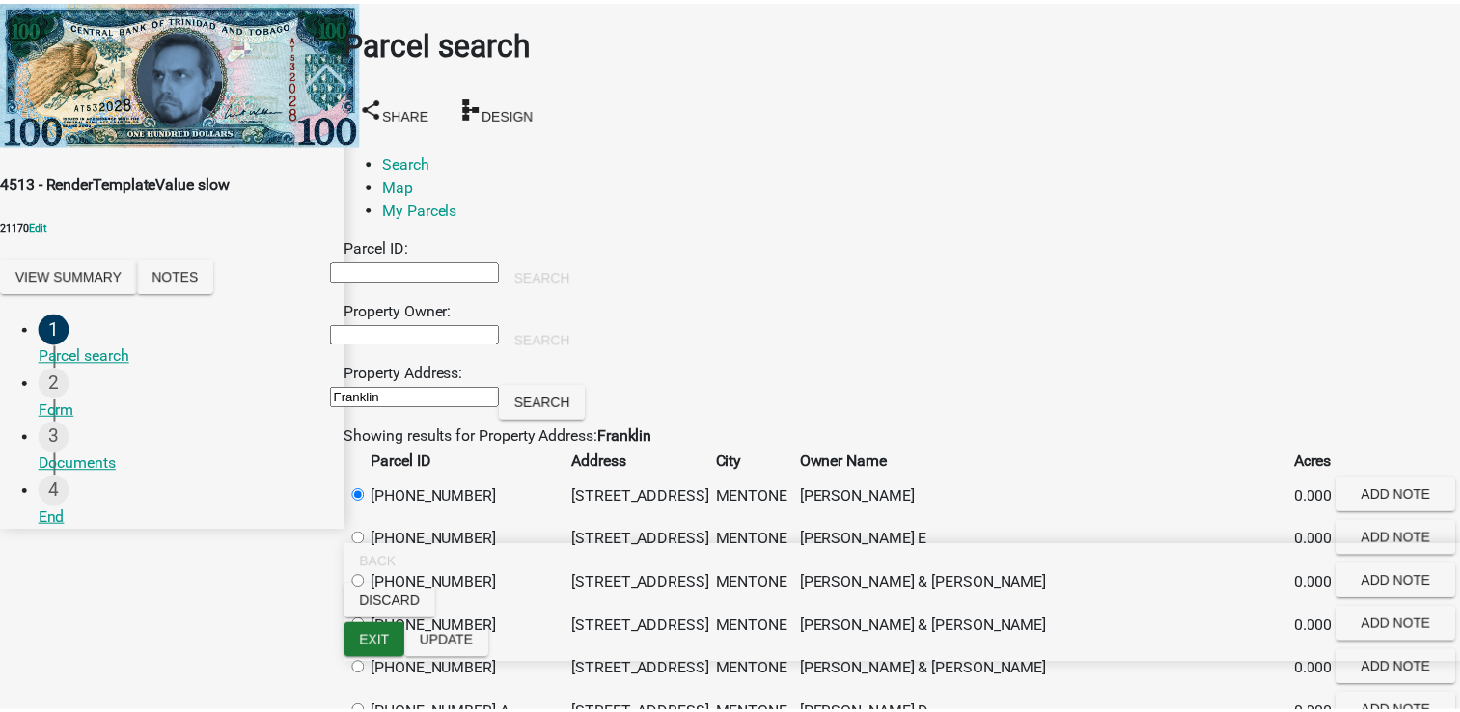
scroll to position [0, 0]
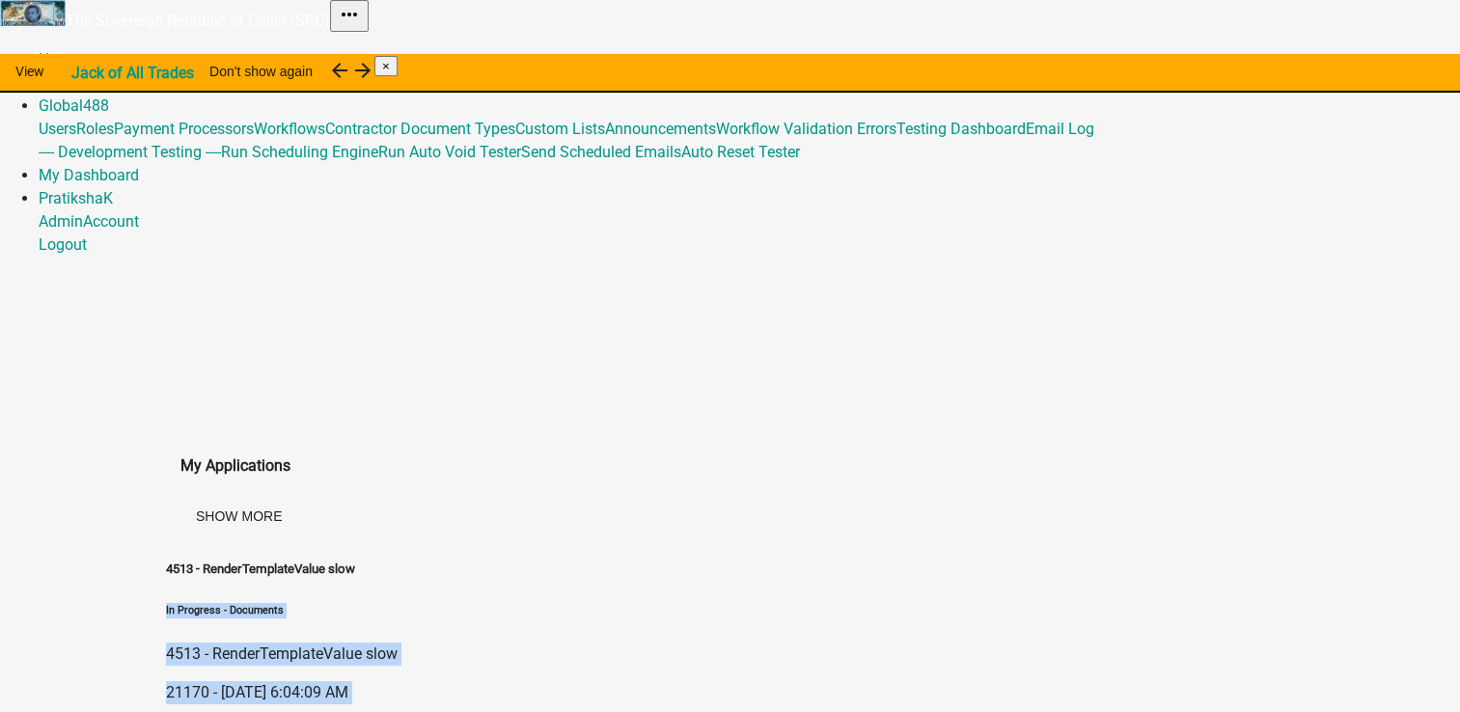
drag, startPoint x: 404, startPoint y: 404, endPoint x: 440, endPoint y: 286, distance: 124.0
click at [398, 560] on div "4513 - RenderTemplateValue slow In Progress - Documents 4513 - RenderTemplateVa…" at bounding box center [282, 660] width 232 height 200
drag, startPoint x: 440, startPoint y: 286, endPoint x: 456, endPoint y: 370, distance: 85.4
click at [398, 560] on div "4513 - RenderTemplateValue slow In Progress - Documents 4513 - RenderTemplateVa…" at bounding box center [282, 660] width 232 height 200
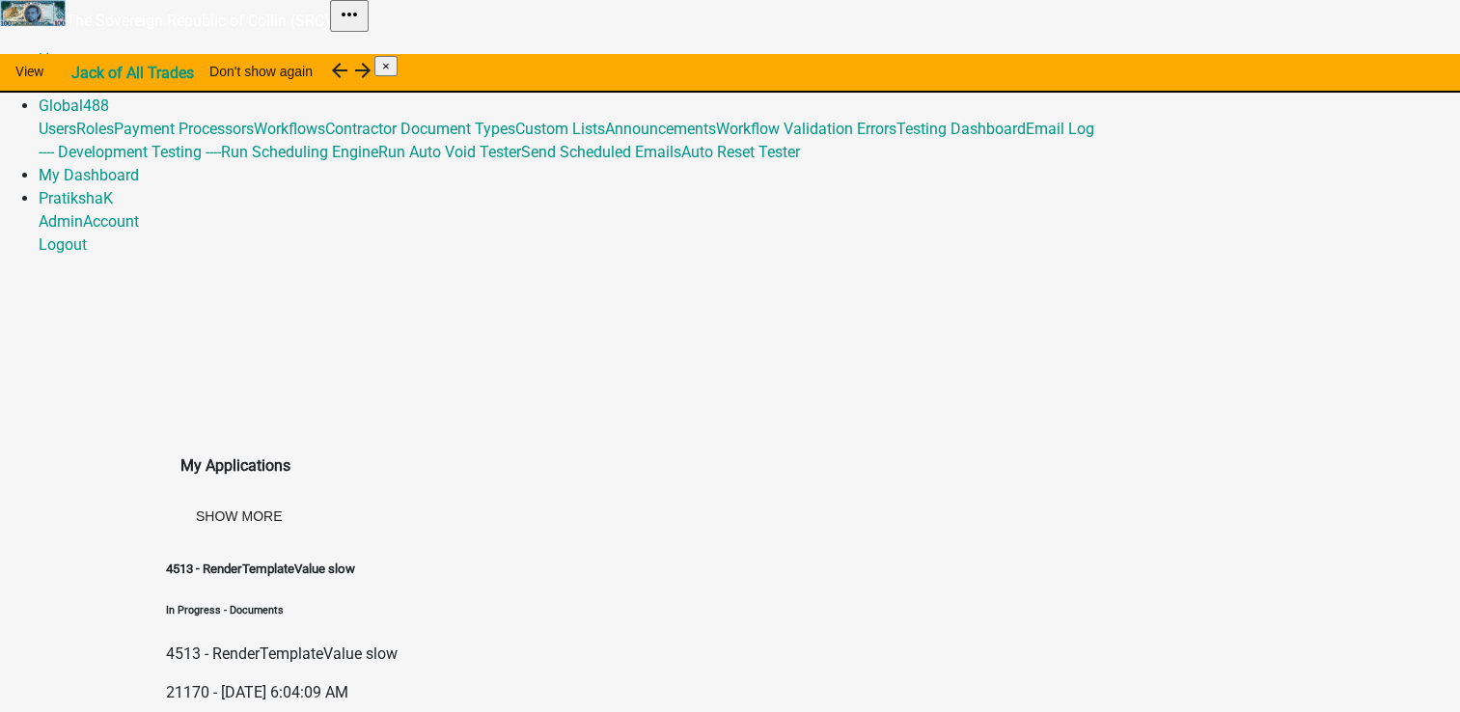
click at [770, 539] on div "4513 - RenderTemplateValue slow In Progress - Documents 4513 - RenderTemplateVa…" at bounding box center [730, 649] width 1129 height 221
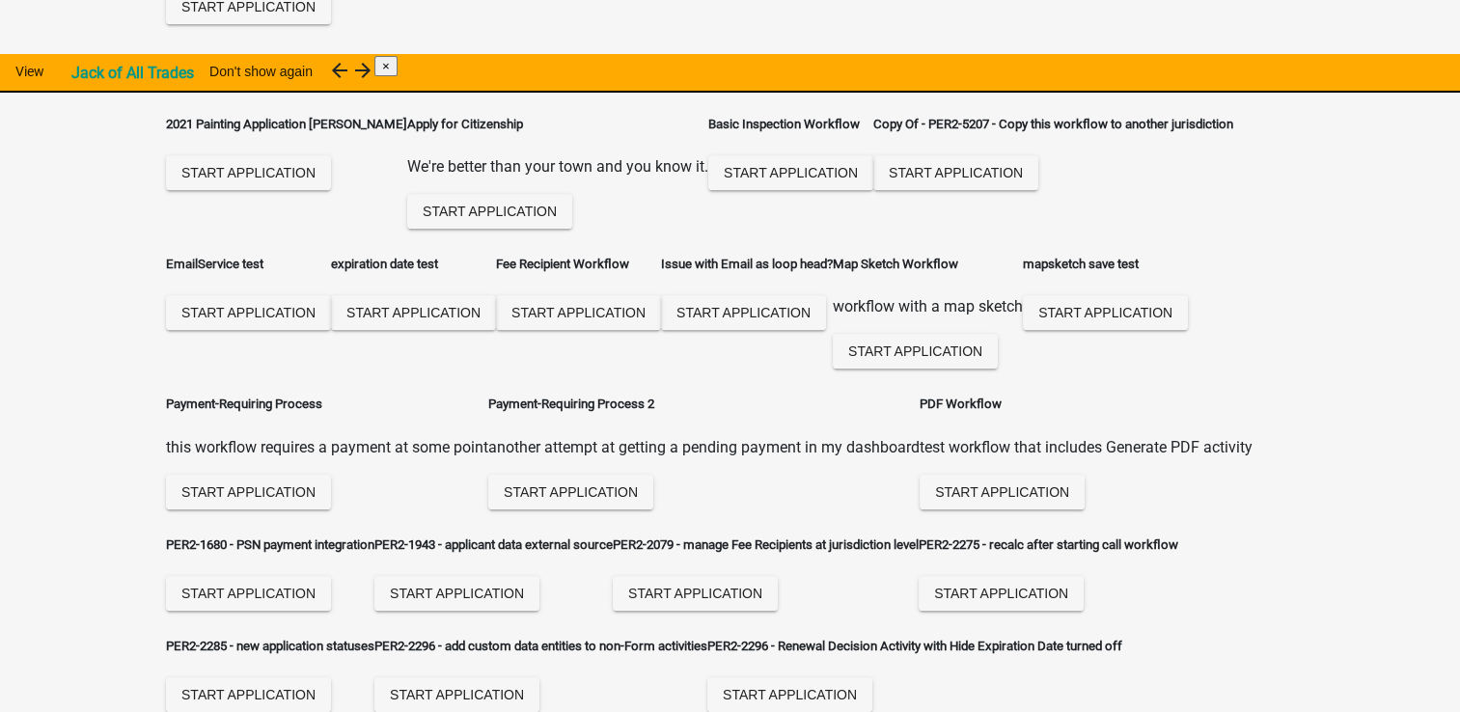
scroll to position [869, 0]
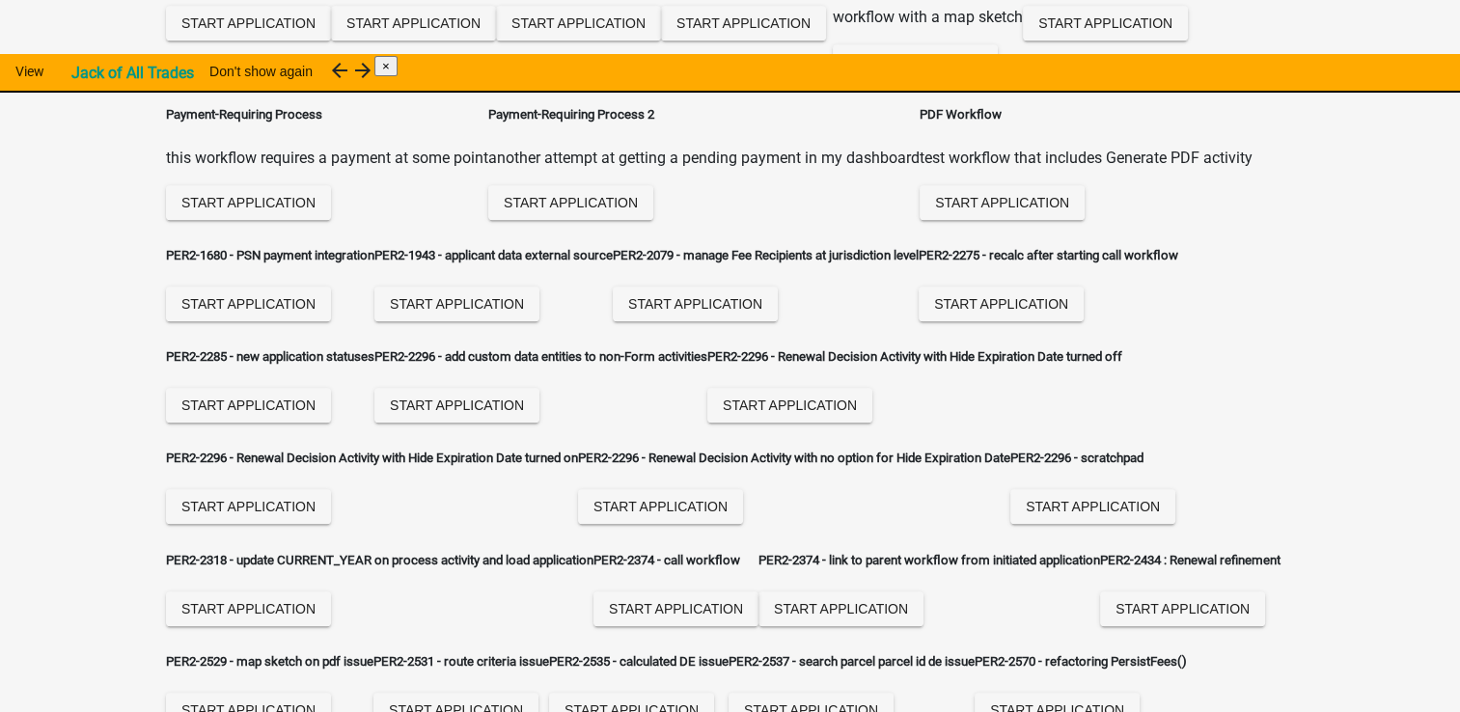
scroll to position [1255, 0]
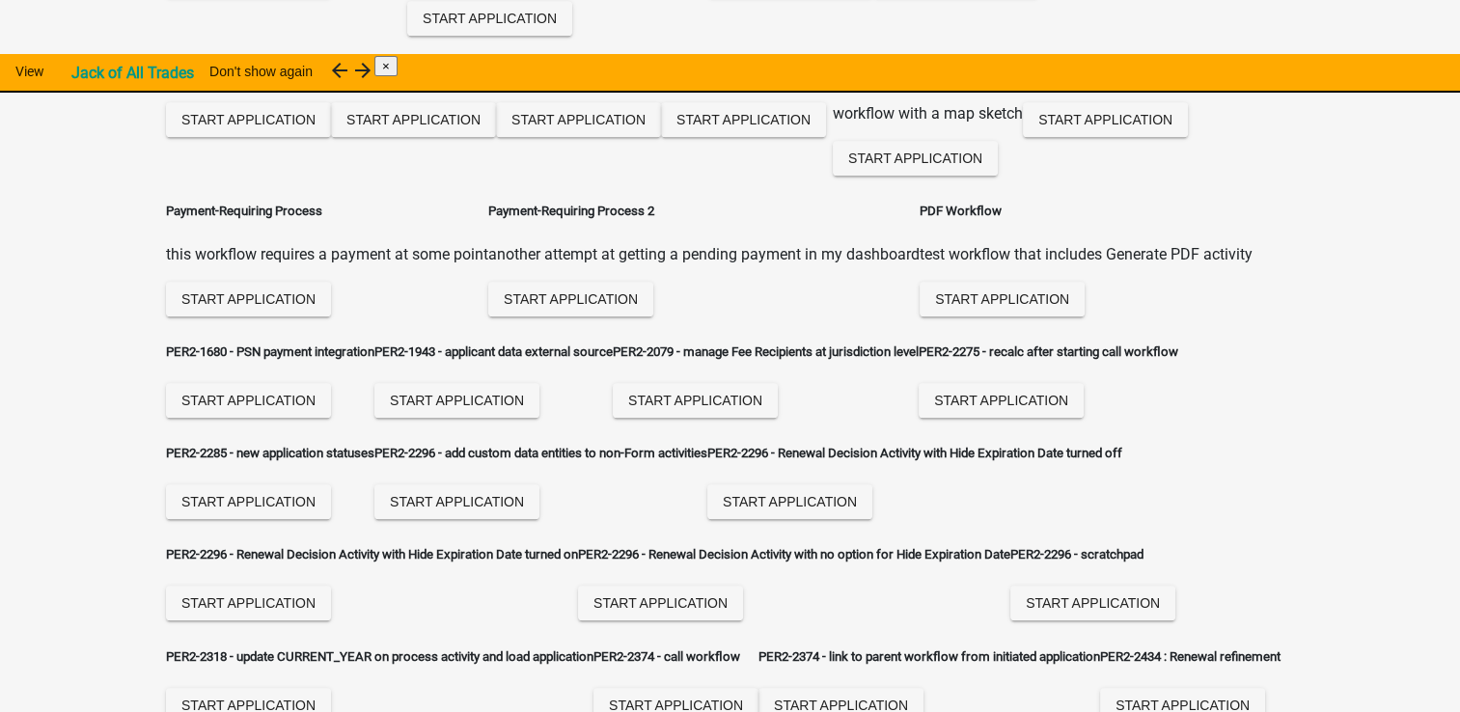
drag, startPoint x: 592, startPoint y: 214, endPoint x: 753, endPoint y: 214, distance: 161.2
click at [496, 81] on h5 "expiration date test" at bounding box center [413, 71] width 165 height 19
drag, startPoint x: 753, startPoint y: 214, endPoint x: 848, endPoint y: 298, distance: 127.2
click at [496, 142] on div "expiration date test Start Application" at bounding box center [413, 102] width 165 height 80
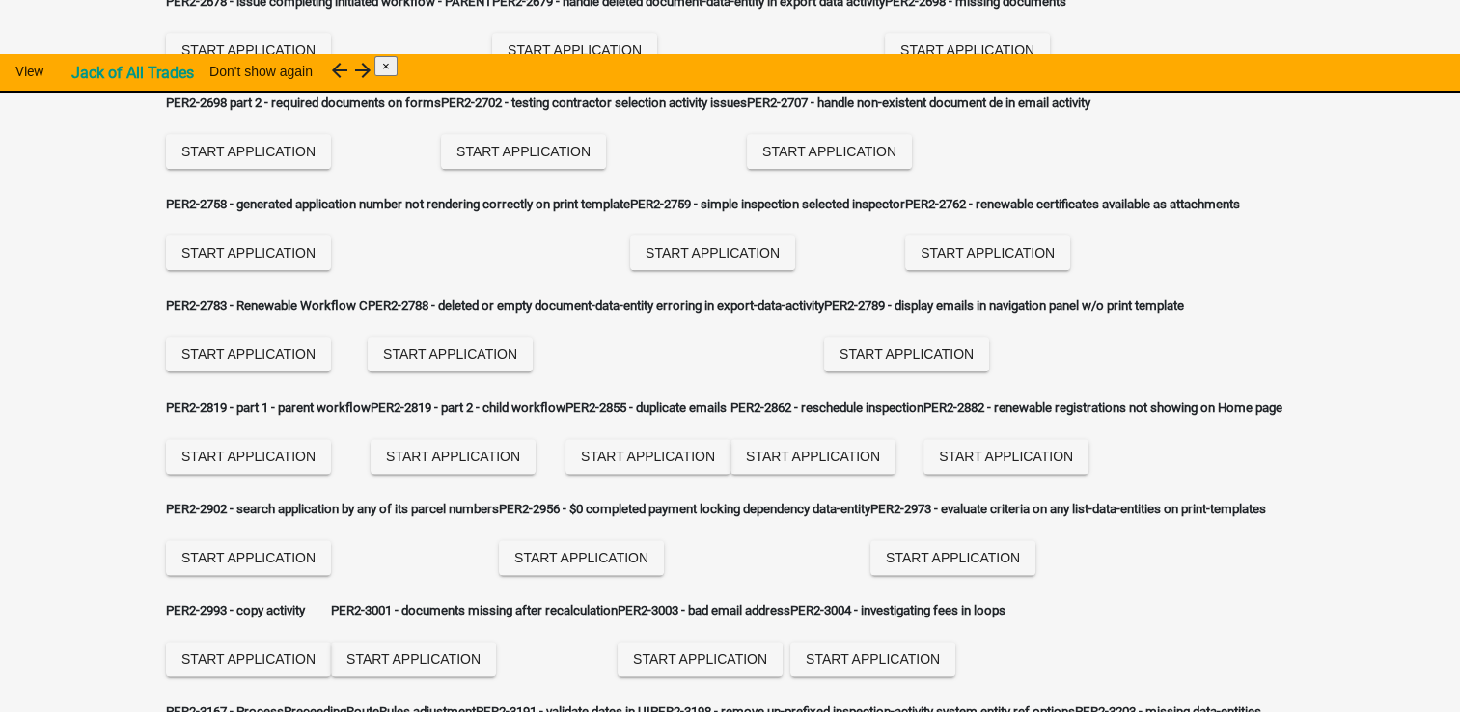
scroll to position [22512, 0]
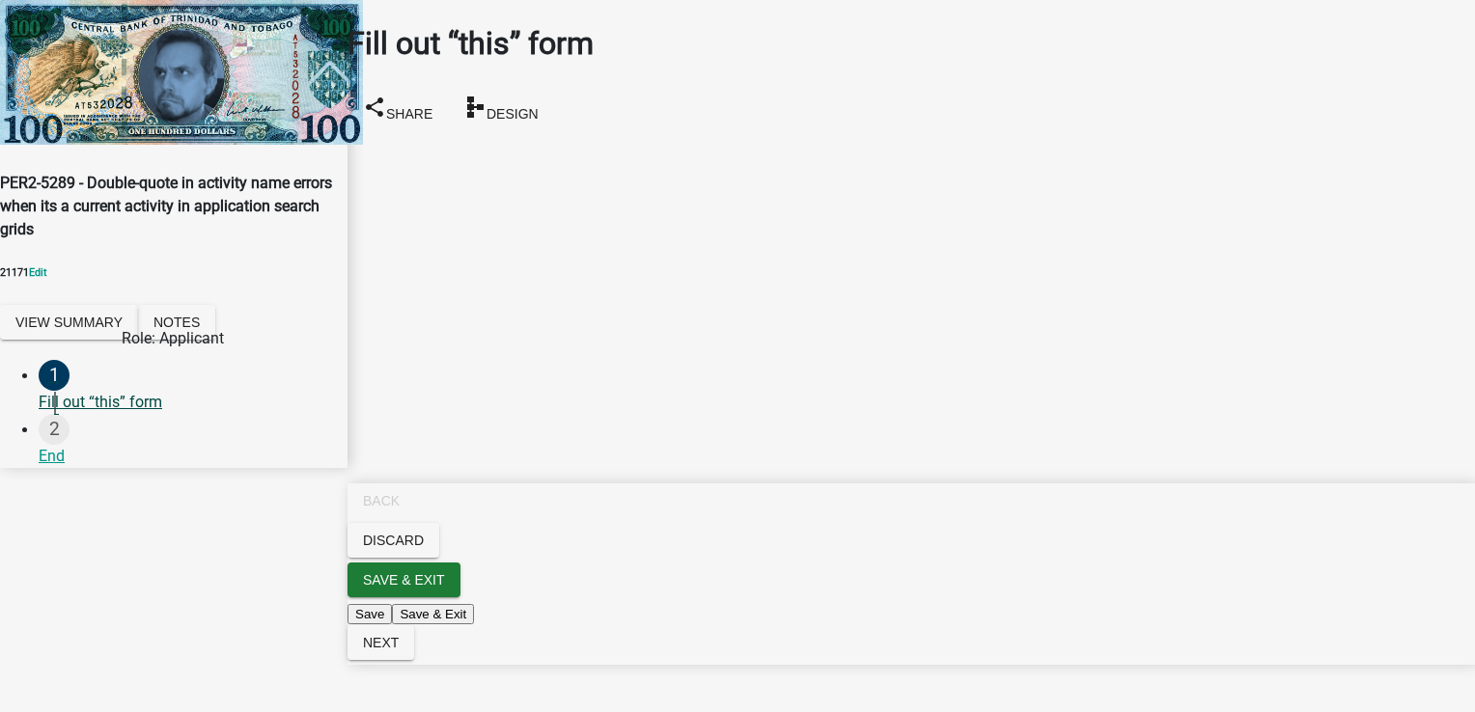
click at [122, 391] on div "Fill out “this” form" at bounding box center [185, 402] width 293 height 23
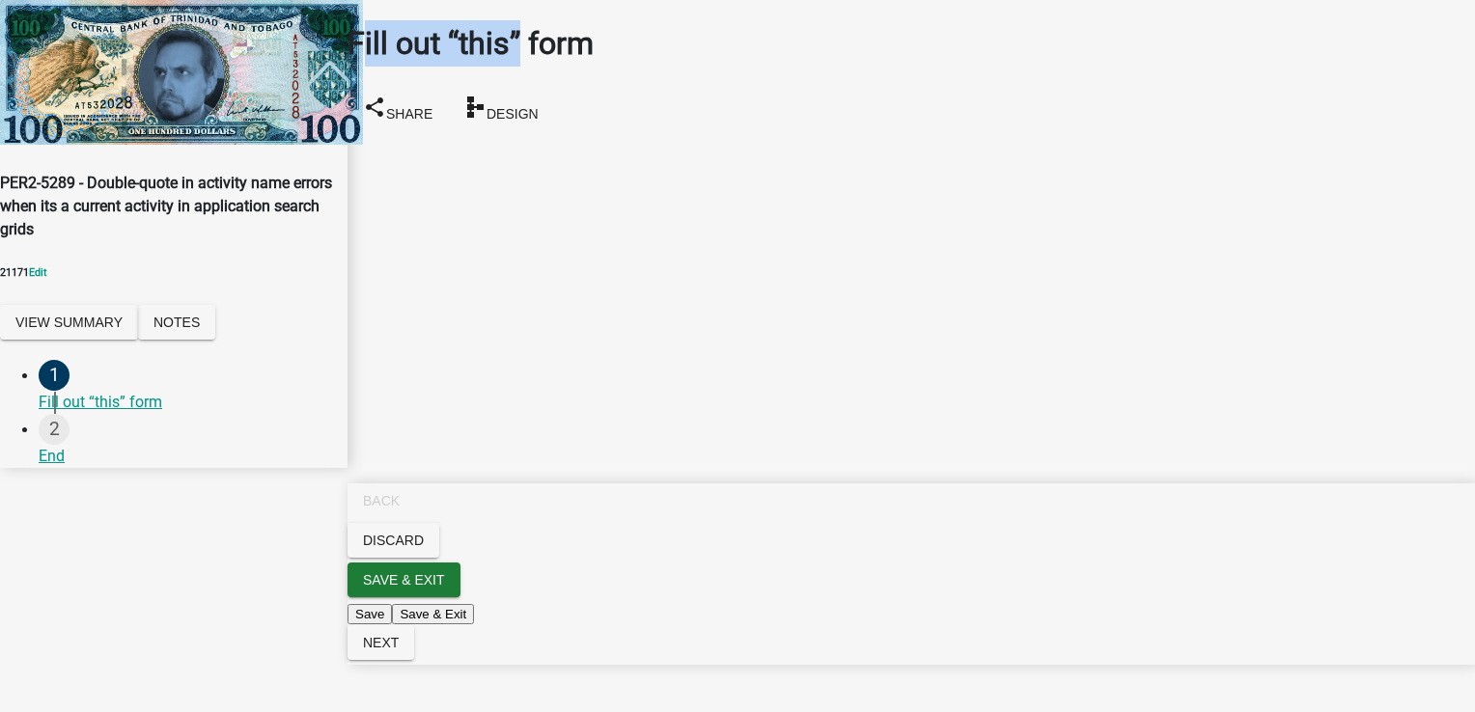
drag, startPoint x: 395, startPoint y: 60, endPoint x: 586, endPoint y: 54, distance: 191.2
click at [586, 54] on h1 "Fill out “this” form" at bounding box center [910, 43] width 1127 height 46
click at [399, 650] on span "Next" at bounding box center [381, 642] width 36 height 15
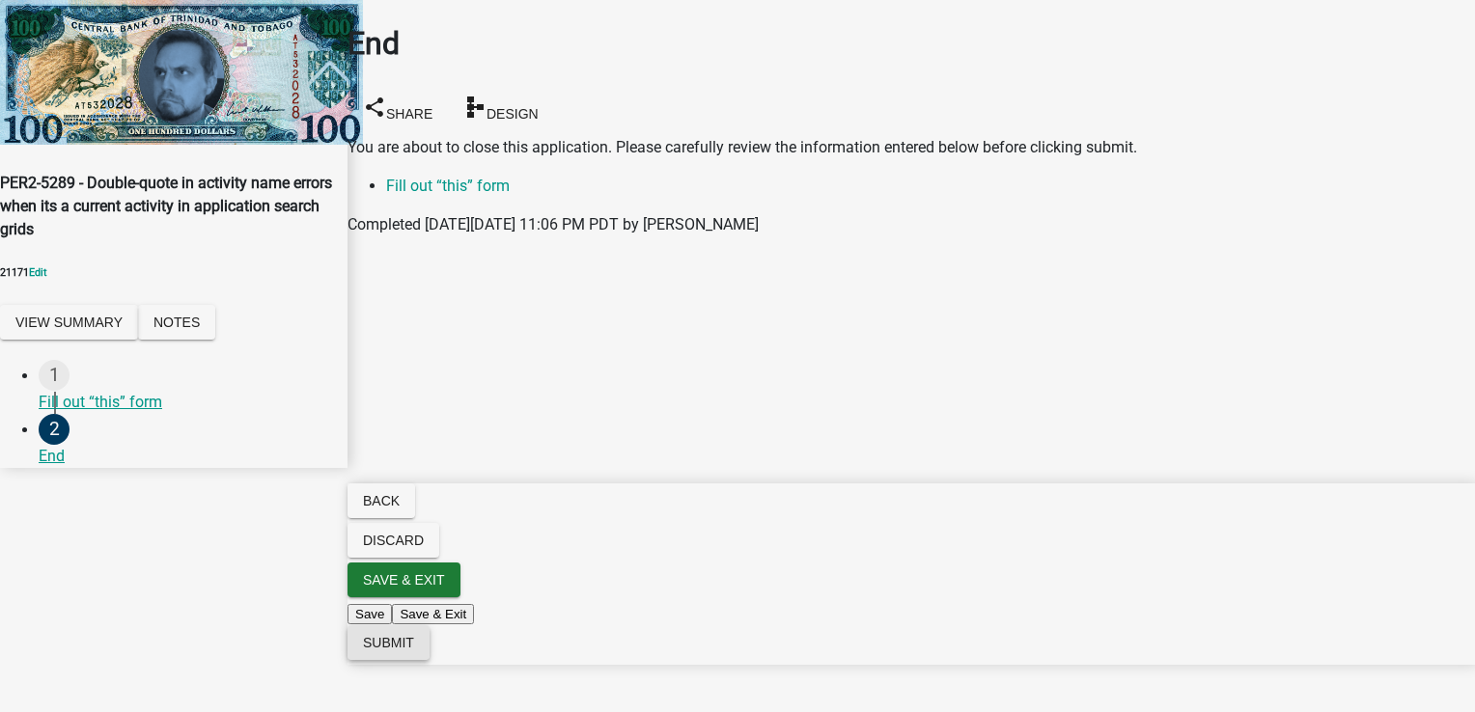
click at [429, 660] on button "Submit" at bounding box center [388, 642] width 82 height 35
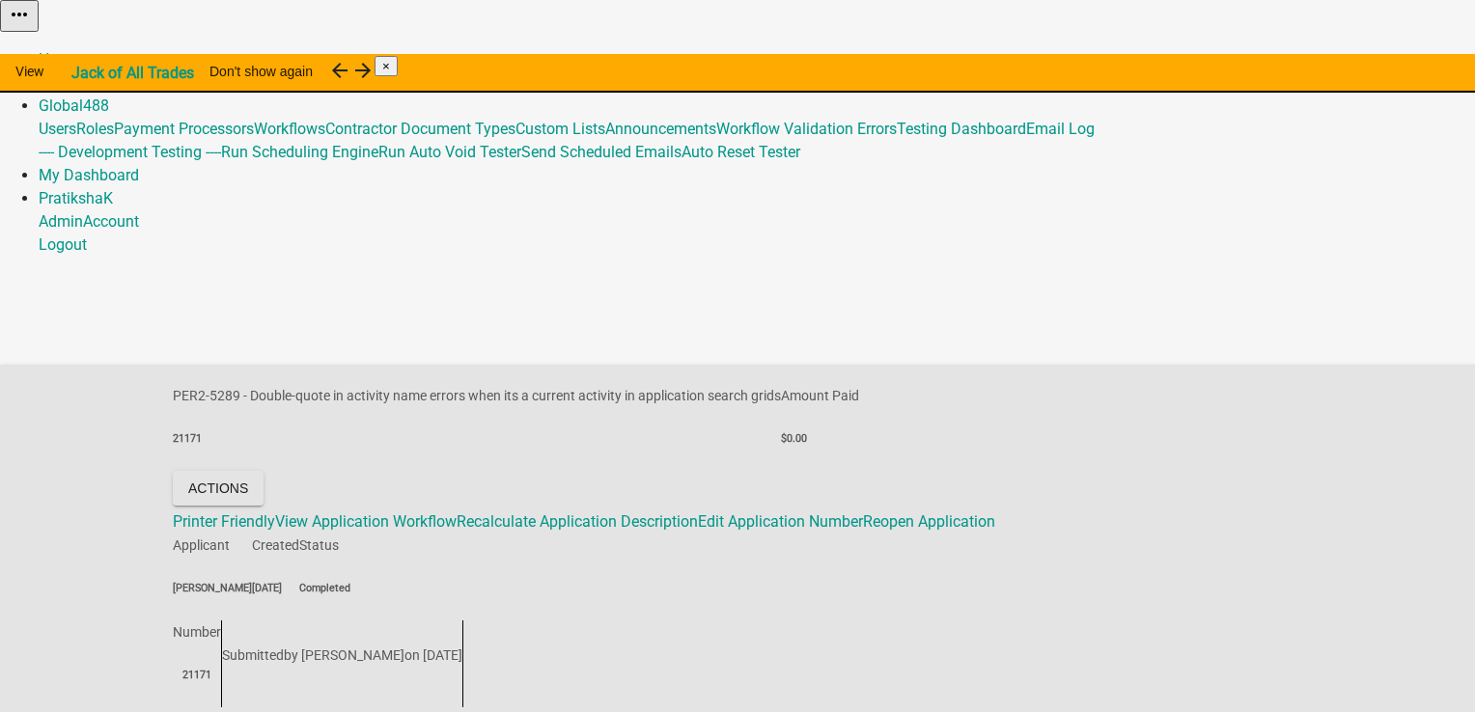
click at [456, 365] on div "PER2-5289 - Double-quote in activity name errors when its a current activity in…" at bounding box center [737, 546] width 1475 height 362
